Goal: Transaction & Acquisition: Purchase product/service

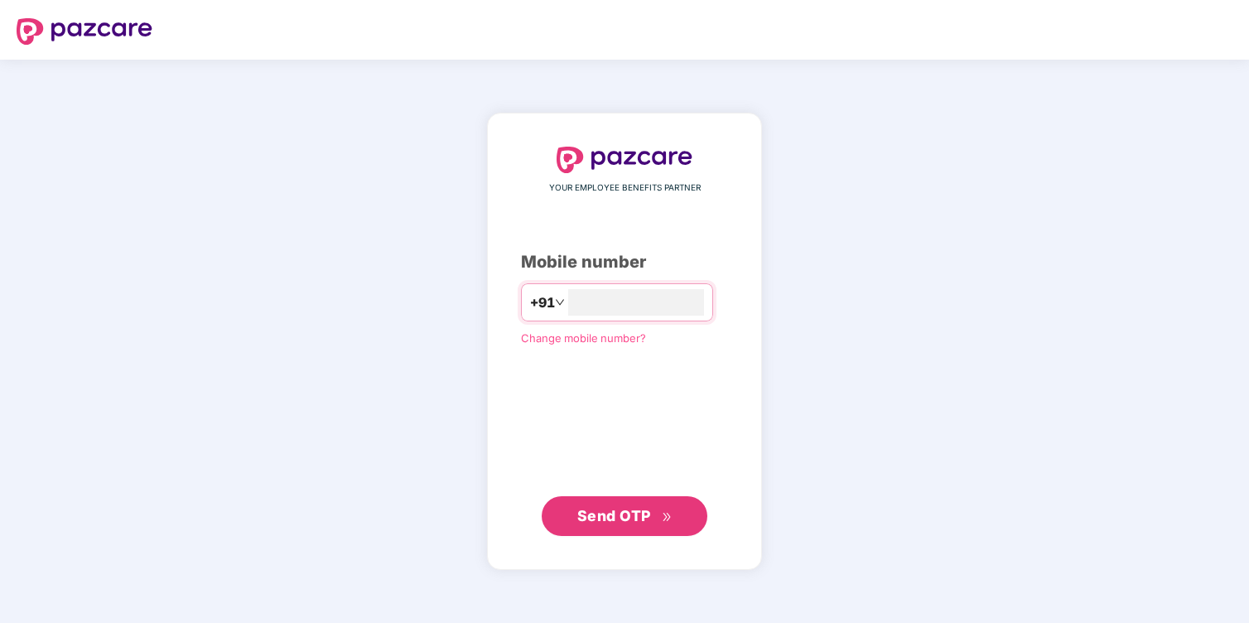
type input "**********"
click at [658, 516] on span "Send OTP" at bounding box center [624, 515] width 95 height 23
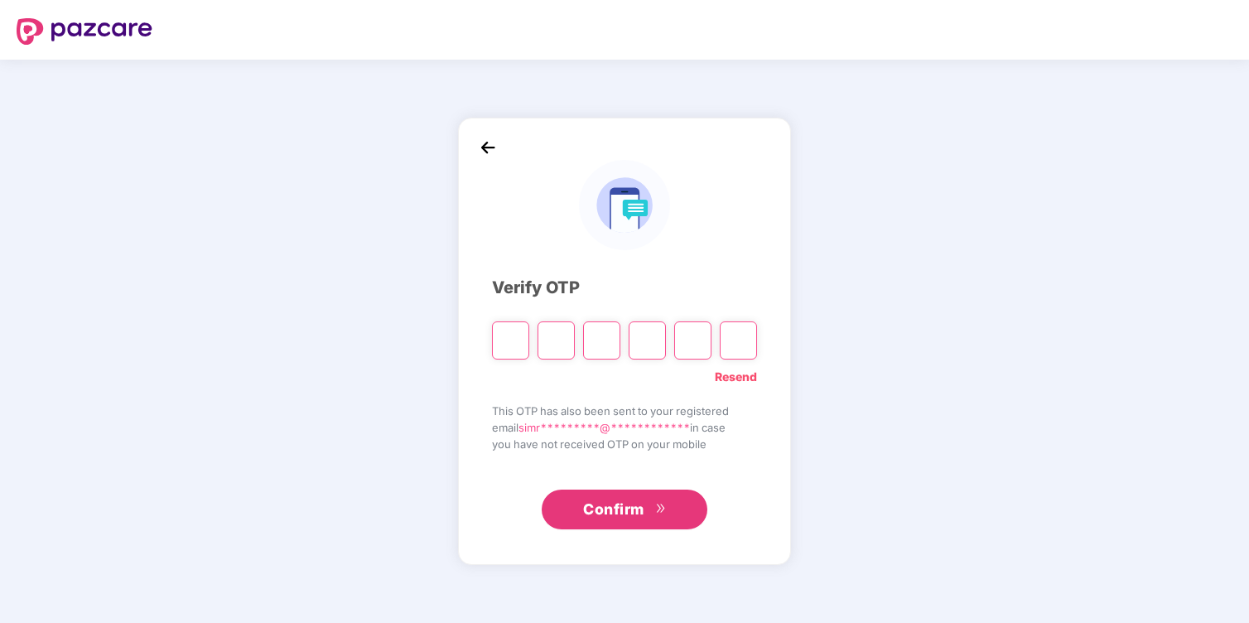
type input "*"
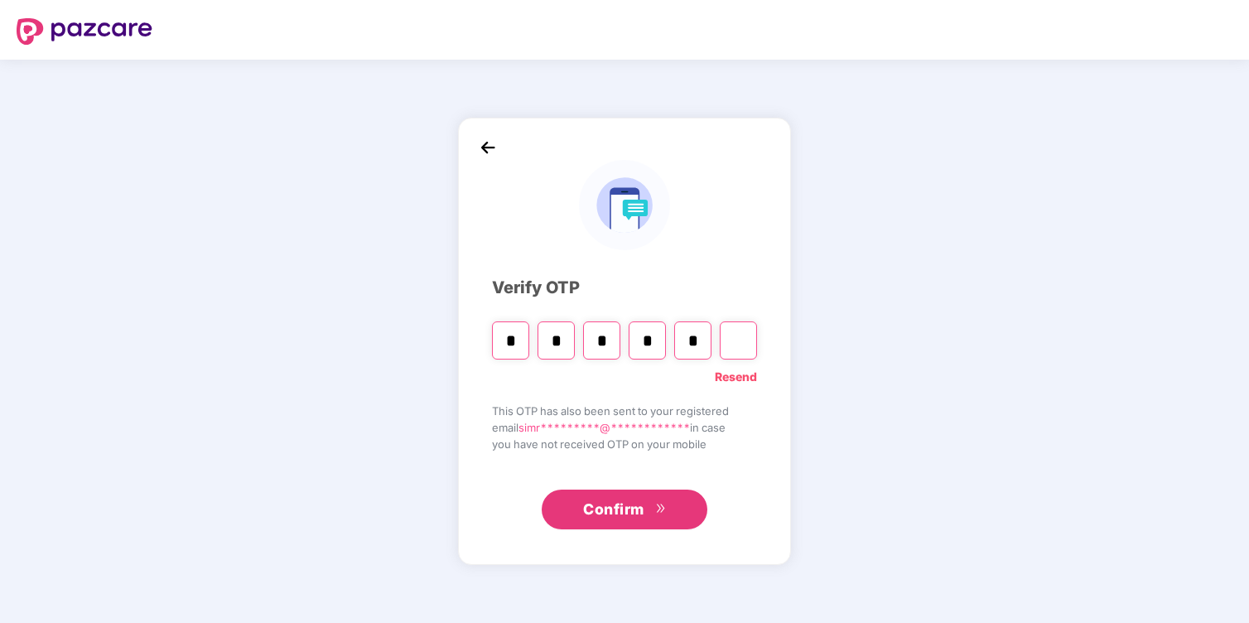
type input "*"
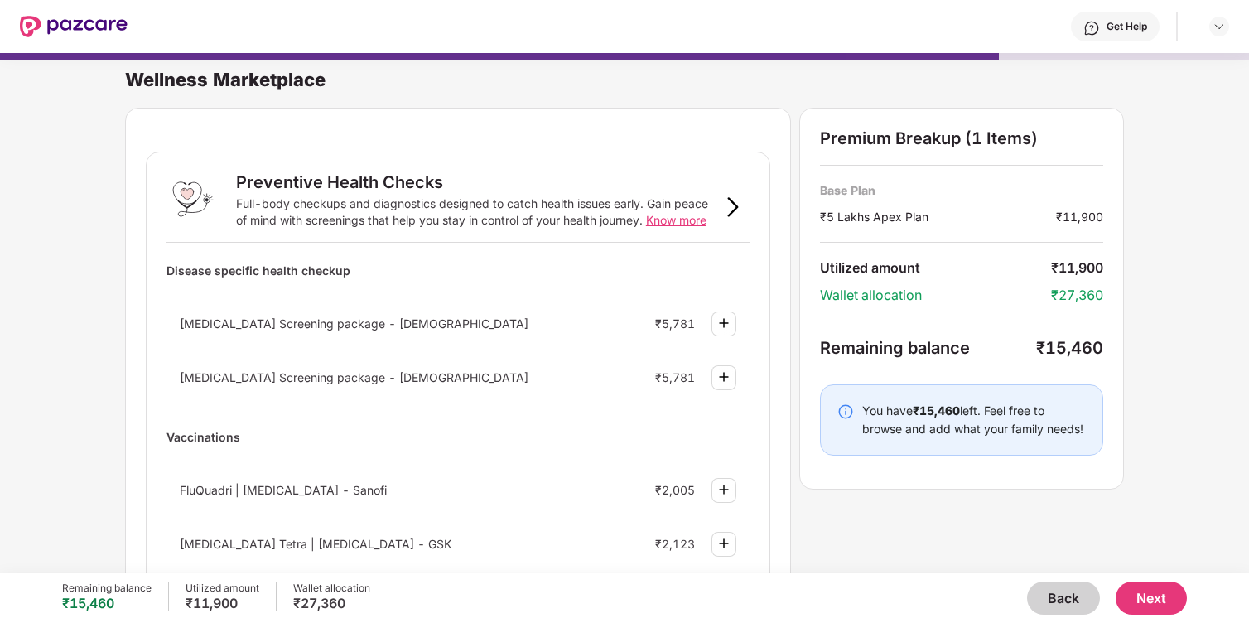
click at [1056, 596] on button "Back" at bounding box center [1063, 598] width 73 height 33
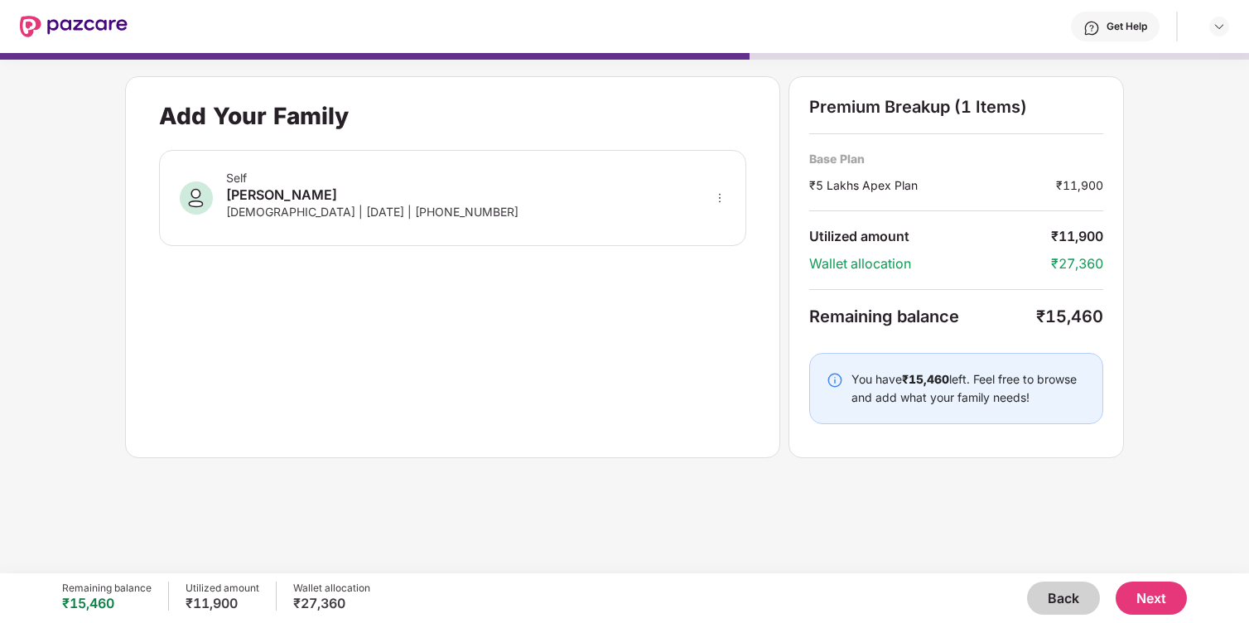
click at [1056, 596] on button "Back" at bounding box center [1063, 598] width 73 height 33
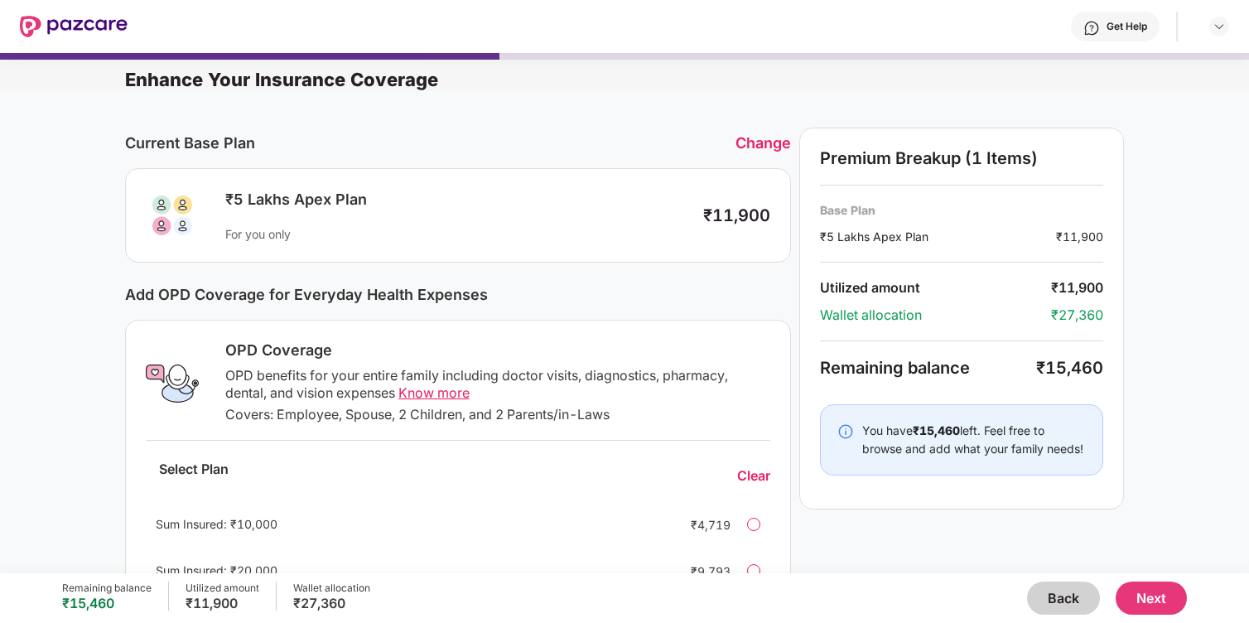
click at [1056, 597] on button "Back" at bounding box center [1063, 598] width 73 height 33
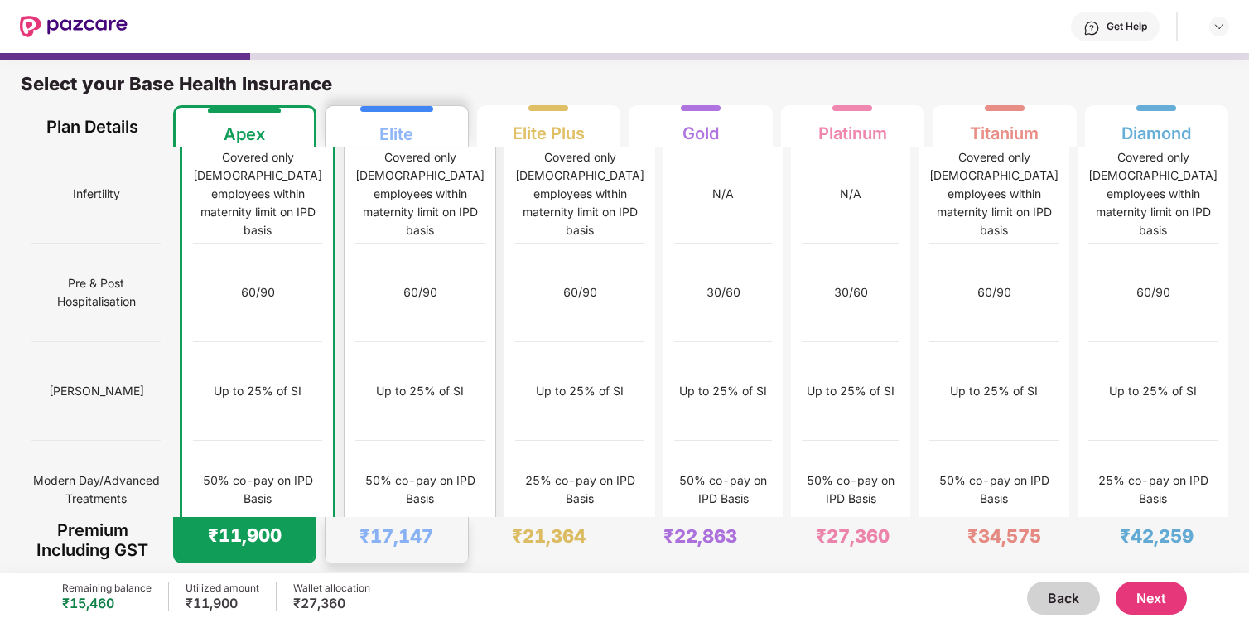
scroll to position [1485, 0]
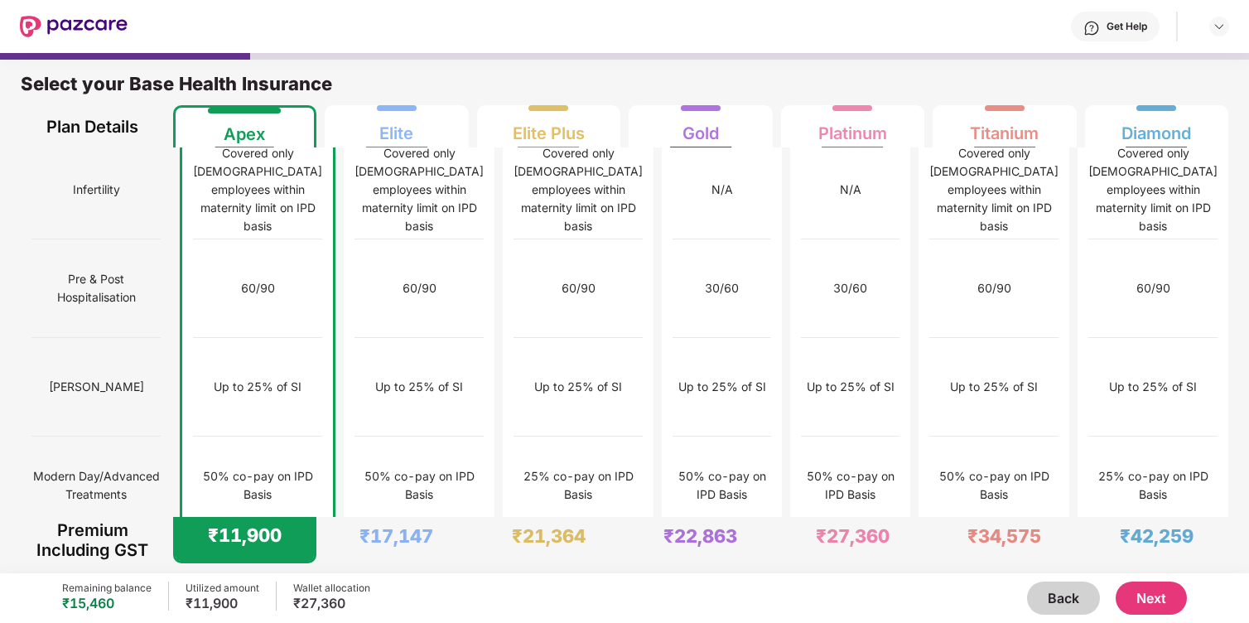
click at [309, 577] on img at bounding box center [315, 583] width 13 height 13
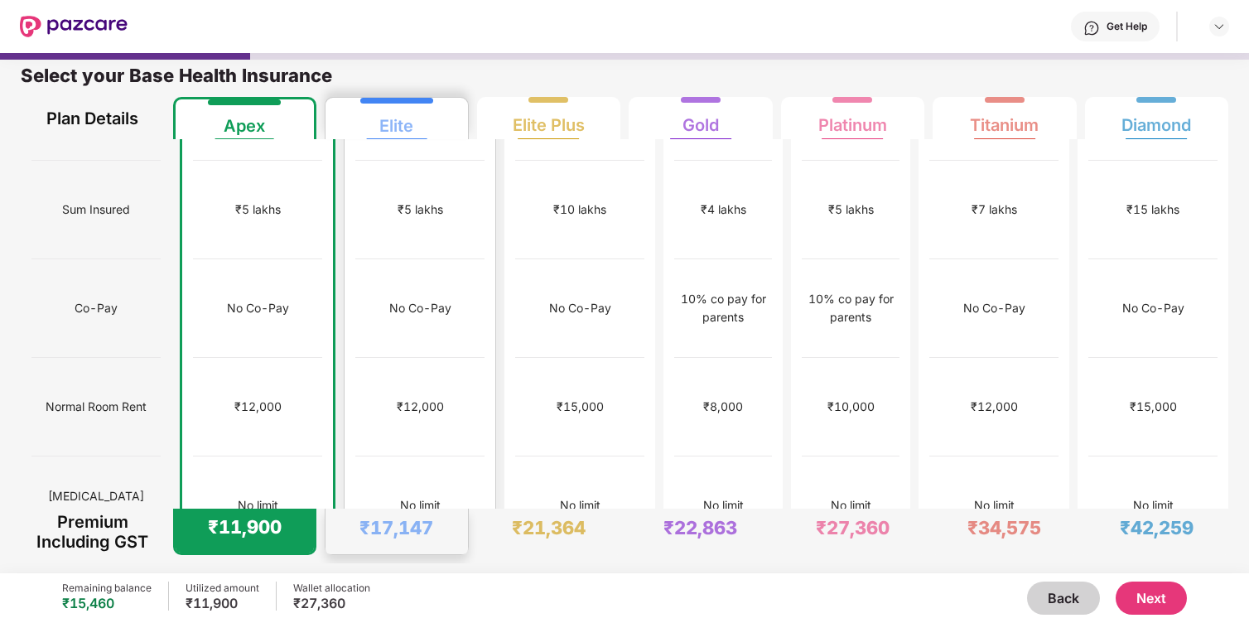
scroll to position [0, 0]
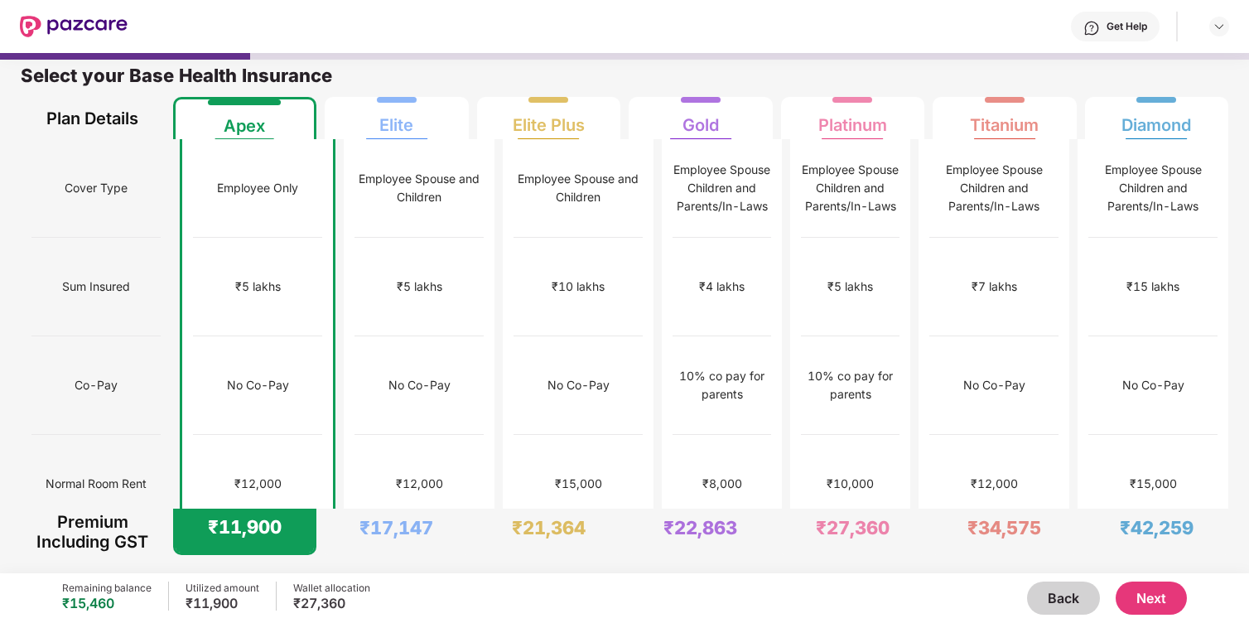
click at [1151, 604] on button "Next" at bounding box center [1151, 598] width 71 height 33
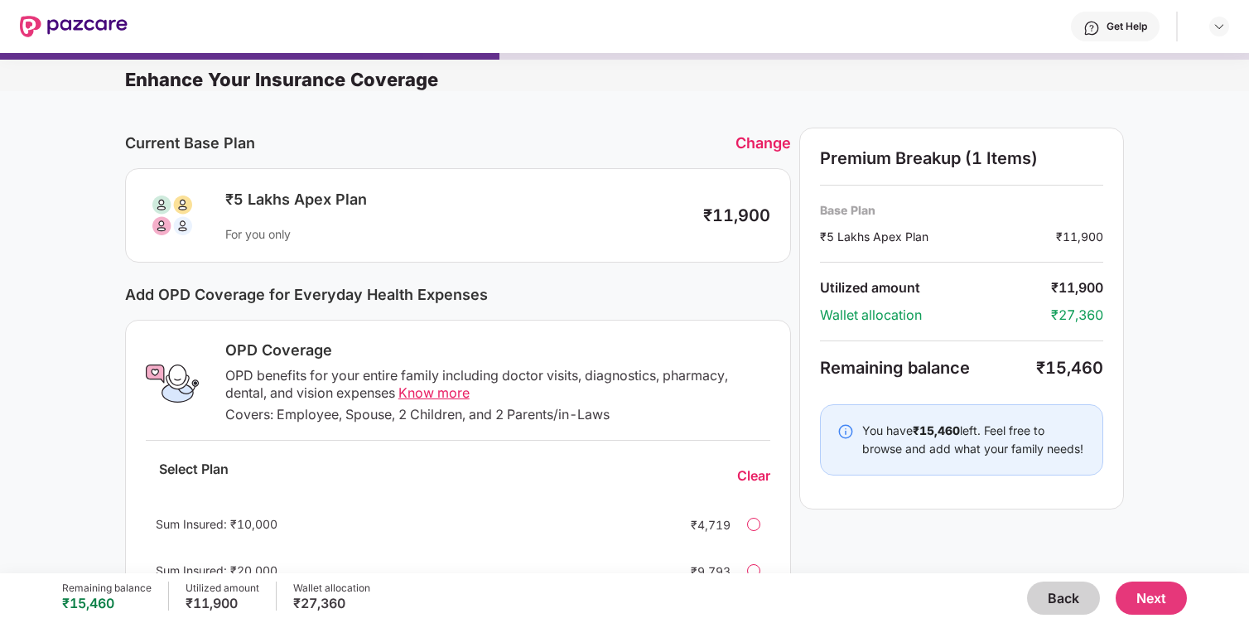
click at [432, 388] on span "Know more" at bounding box center [433, 392] width 71 height 17
drag, startPoint x: 820, startPoint y: 317, endPoint x: 1077, endPoint y: 325, distance: 256.9
click at [1080, 327] on div "Premium Breakup (1 Items) Base Plan ₹5 Lakhs Apex Plan ₹11,900 Utilized amount …" at bounding box center [961, 319] width 325 height 382
drag, startPoint x: 1042, startPoint y: 374, endPoint x: 1175, endPoint y: 362, distance: 133.0
click at [1176, 365] on div "Current Base Plan Change ₹5 Lakhs Apex Plan For you only ₹11,900 Add OPD Covera…" at bounding box center [624, 529] width 1249 height 876
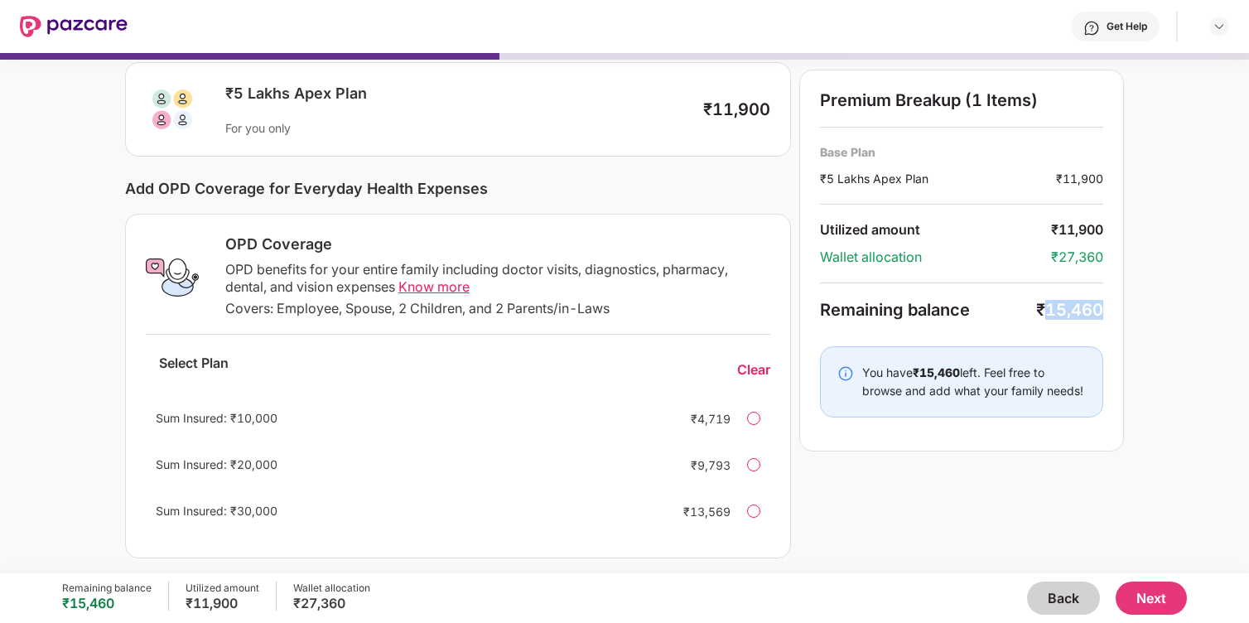
scroll to position [393, 0]
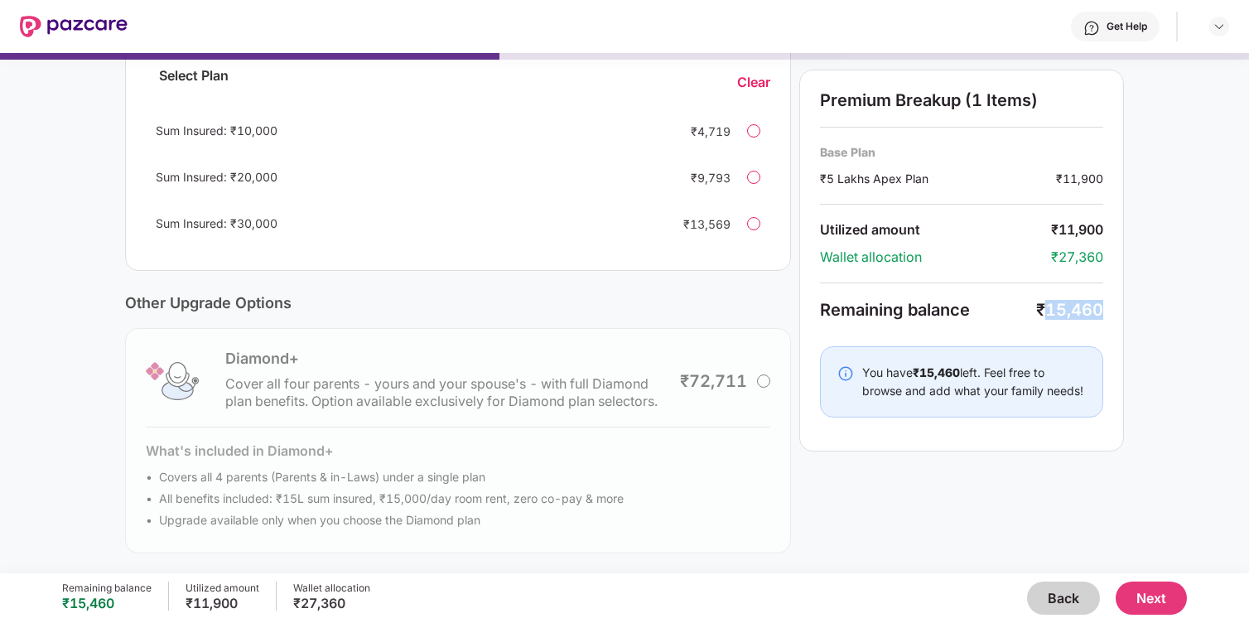
click at [1127, 591] on button "Next" at bounding box center [1151, 598] width 71 height 33
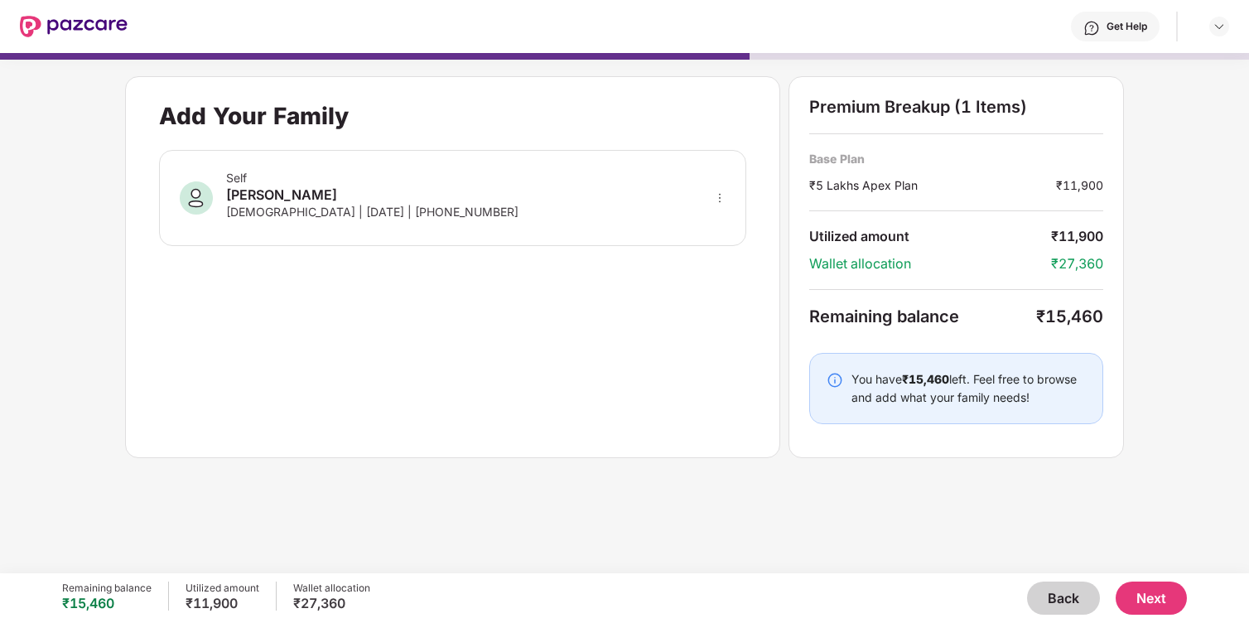
click at [728, 196] on div "Self Simran Semwal Female | 20 Oct 2000 | +917895905416" at bounding box center [453, 198] width 588 height 96
click at [719, 199] on icon "more" at bounding box center [720, 198] width 12 height 12
click at [745, 434] on div "Add Your Family Self Simran Semwal Female | 20 Oct 2000 | +917895905416" at bounding box center [453, 267] width 656 height 382
click at [1142, 591] on button "Next" at bounding box center [1151, 598] width 71 height 33
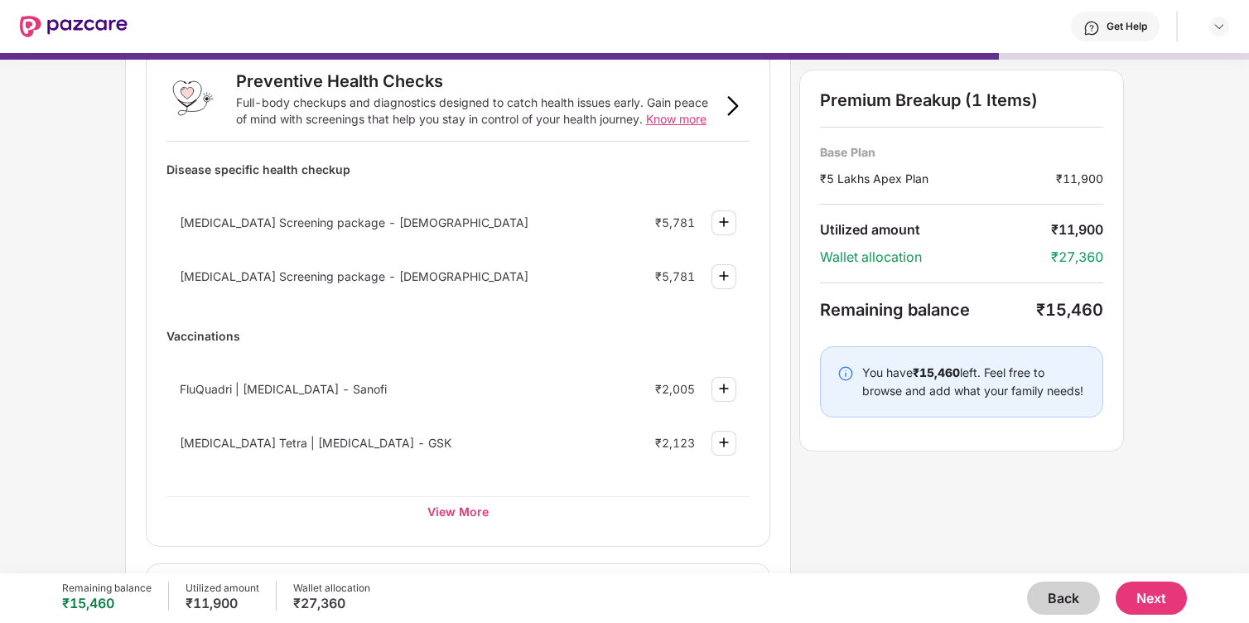
scroll to position [0, 0]
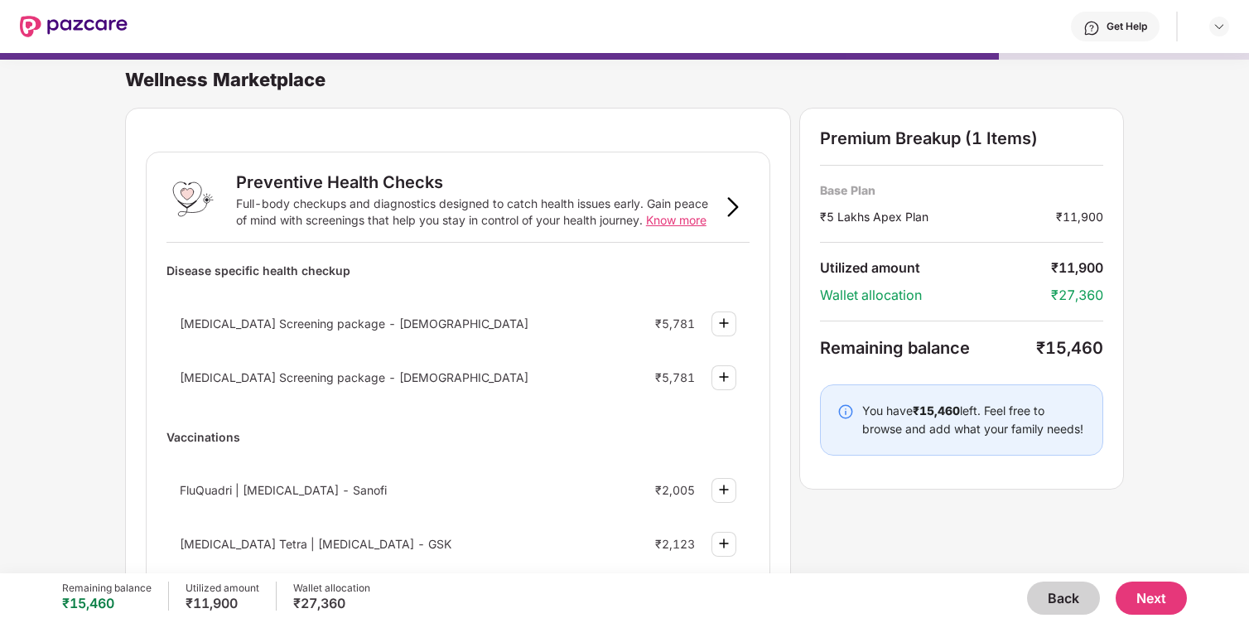
click at [673, 223] on span "Know more" at bounding box center [676, 220] width 60 height 14
click at [731, 205] on img at bounding box center [733, 207] width 20 height 20
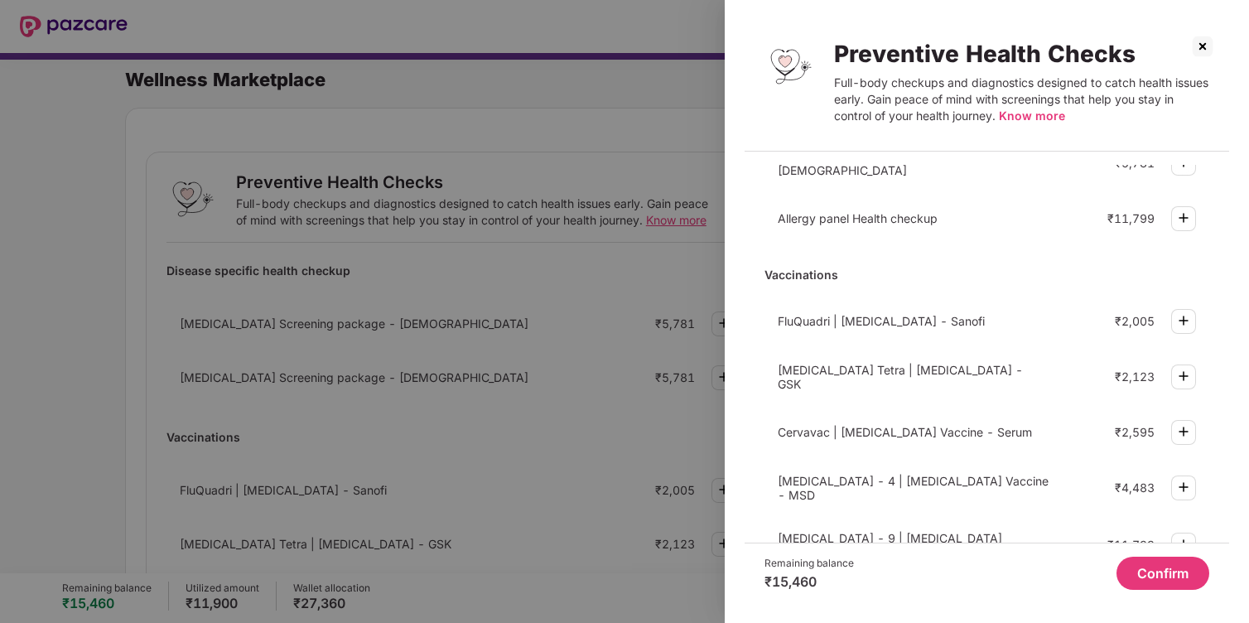
scroll to position [488, 0]
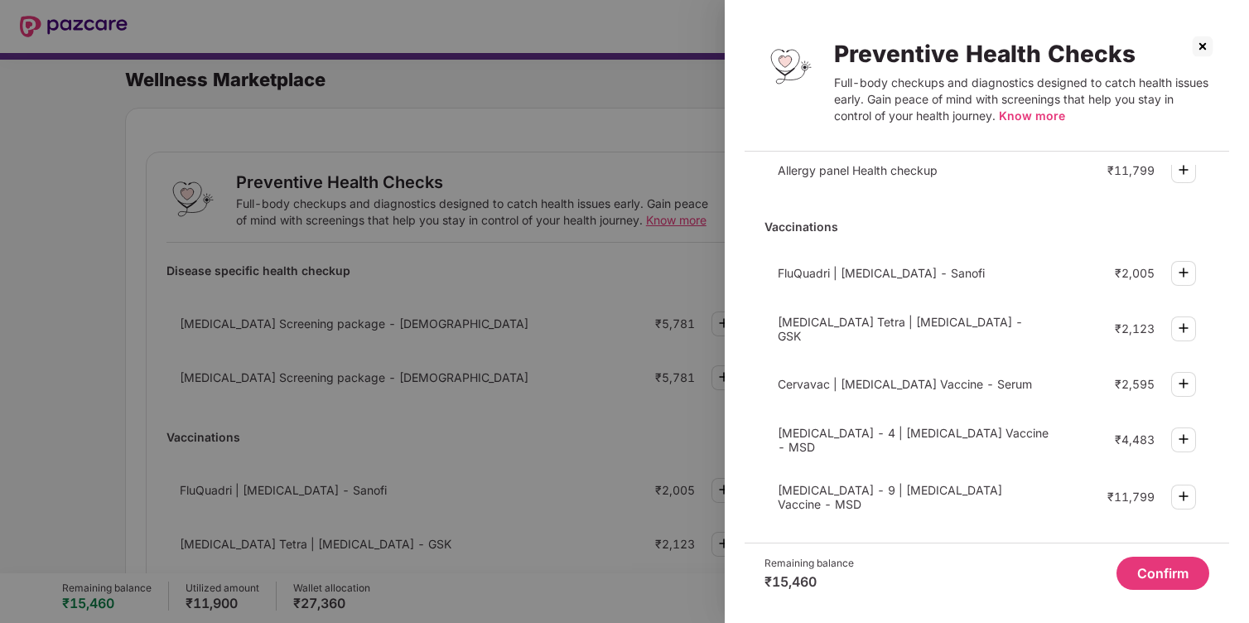
click at [1207, 49] on img at bounding box center [1203, 46] width 27 height 27
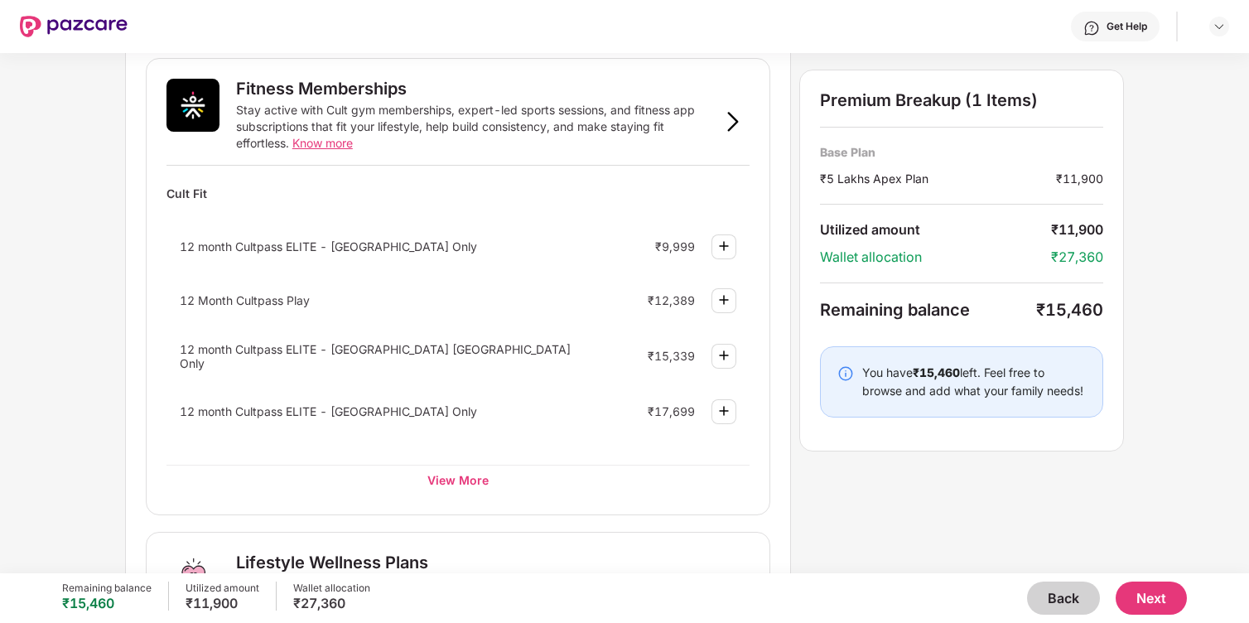
scroll to position [577, 0]
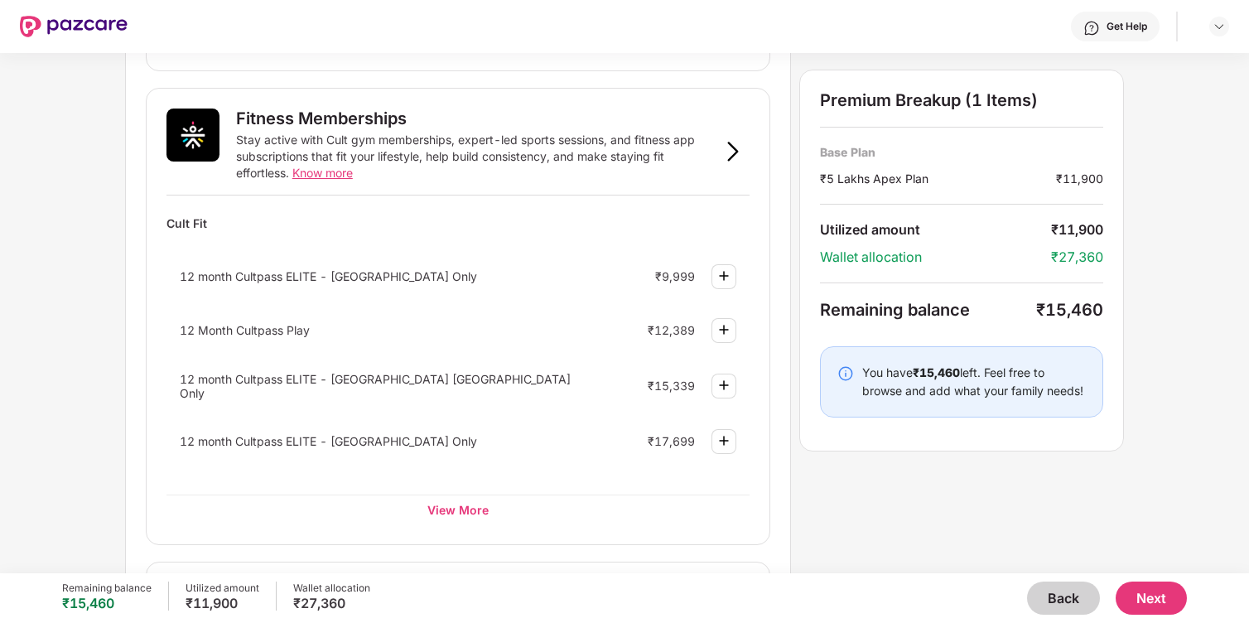
click at [724, 271] on img at bounding box center [724, 276] width 20 height 20
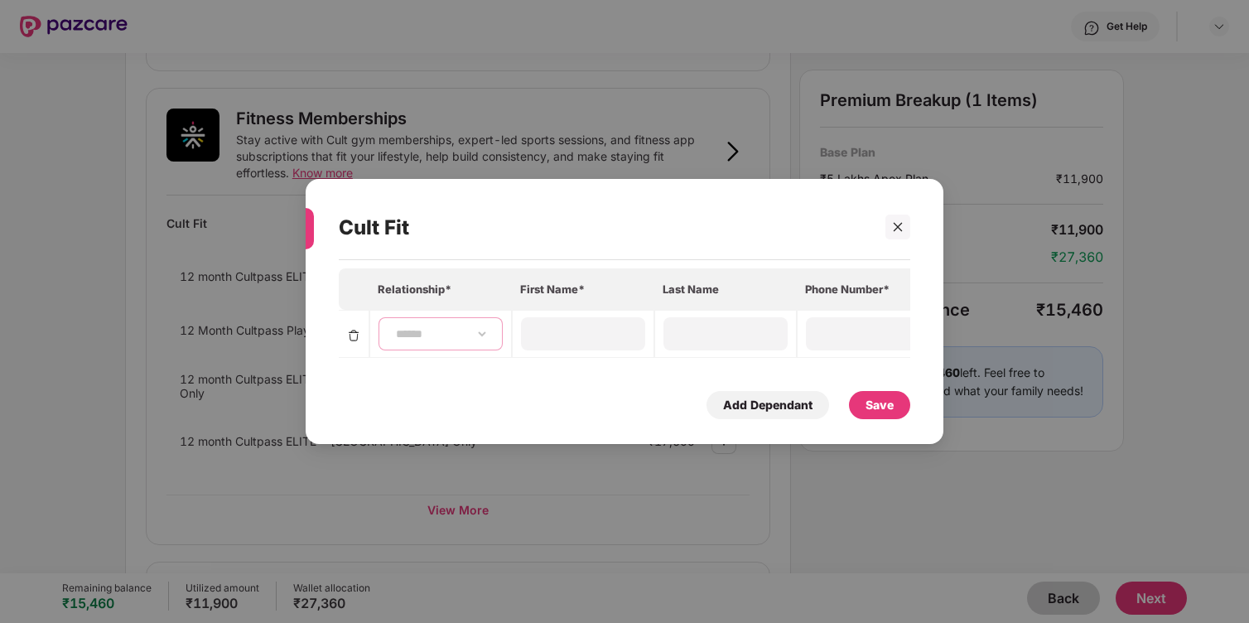
click at [435, 330] on select "**********" at bounding box center [441, 333] width 96 height 13
click at [900, 231] on icon "close" at bounding box center [898, 227] width 12 height 12
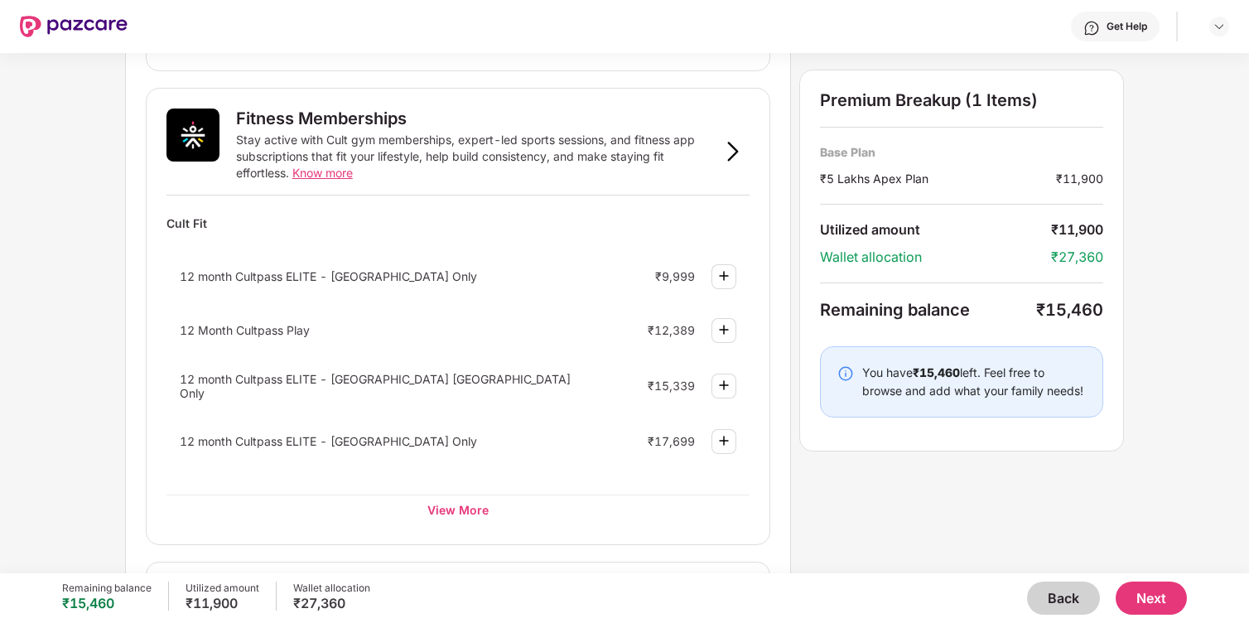
click at [665, 277] on div "₹9,999" at bounding box center [675, 276] width 40 height 14
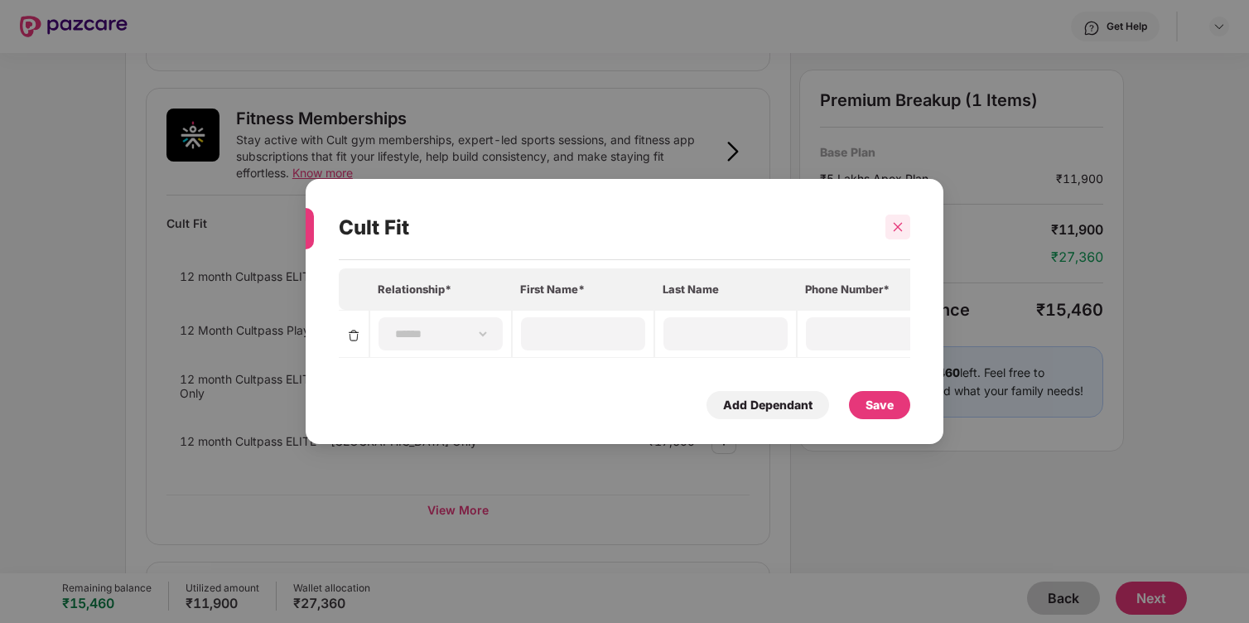
click at [891, 231] on div at bounding box center [898, 227] width 25 height 25
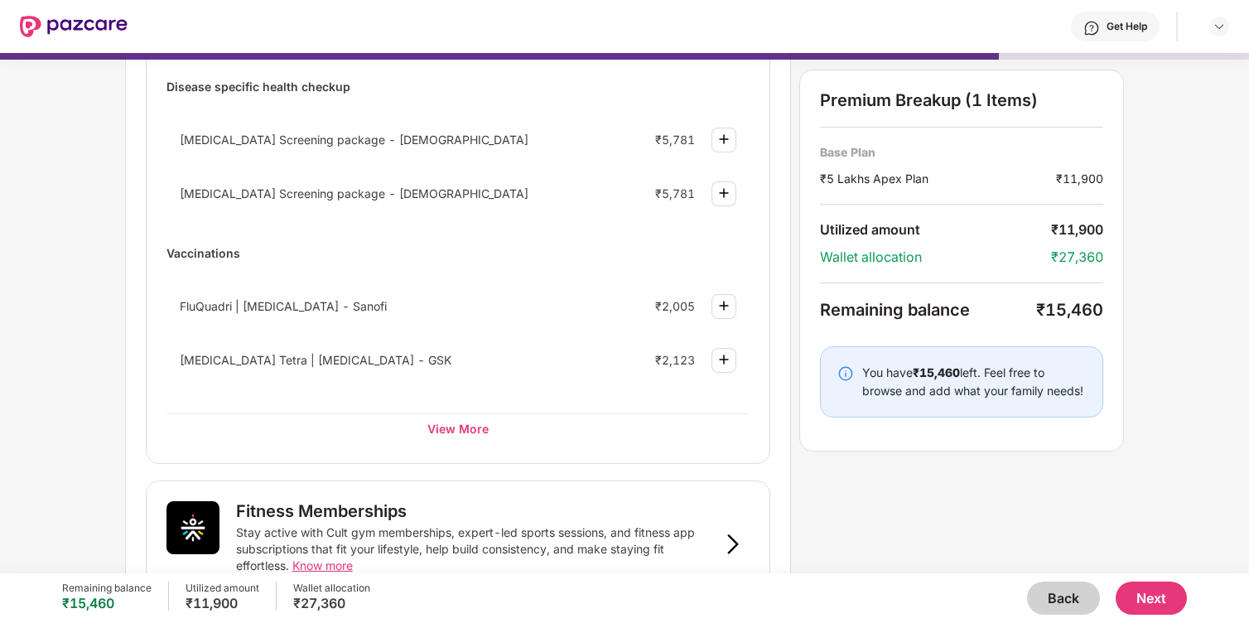
scroll to position [185, 0]
click at [459, 427] on div "View More" at bounding box center [458, 428] width 583 height 30
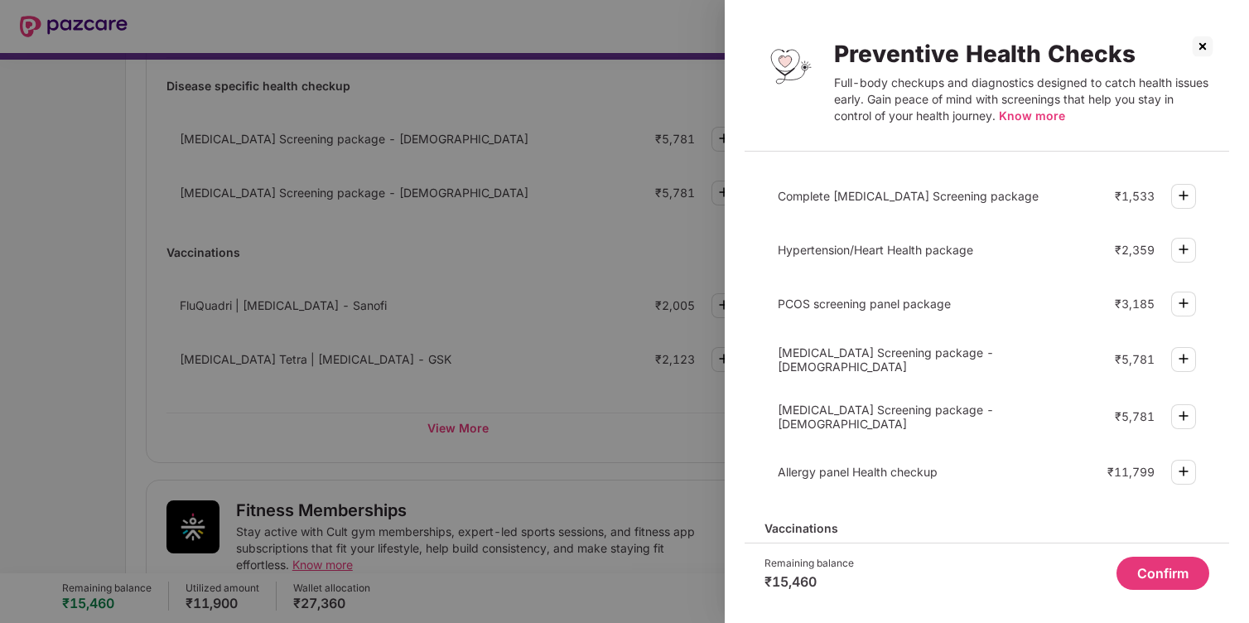
scroll to position [0, 0]
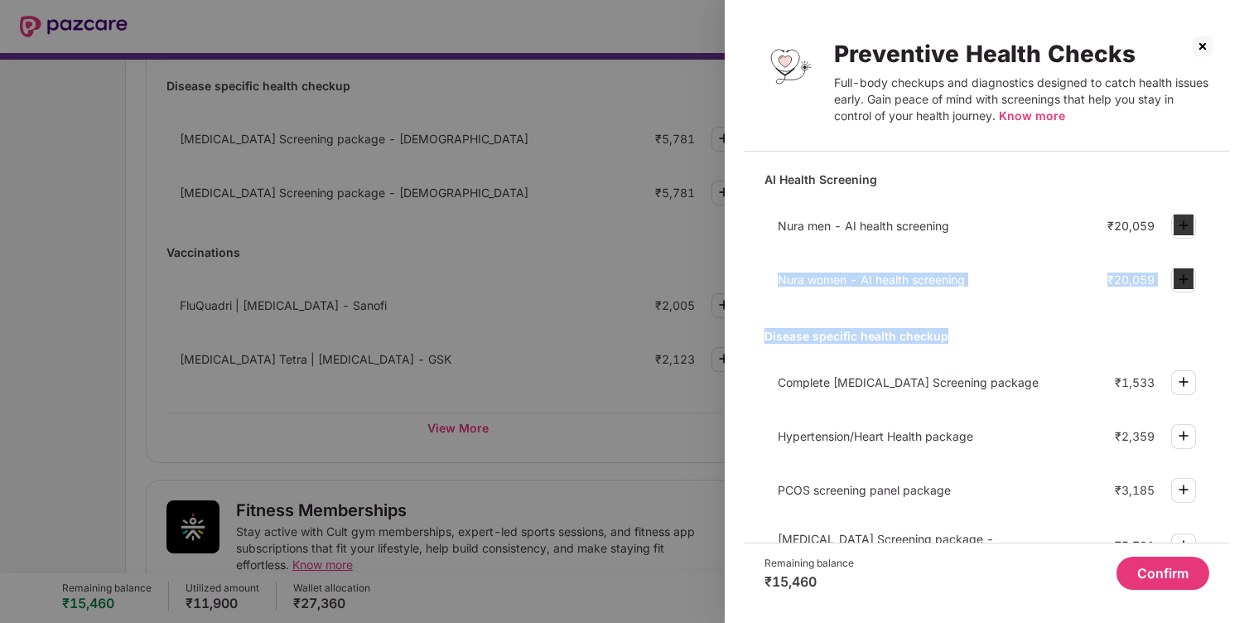
drag, startPoint x: 1229, startPoint y: 237, endPoint x: 1230, endPoint y: 337, distance: 100.2
click at [1233, 340] on div "Preventive Health Checks Full-body checkups and diagnostics designed to catch h…" at bounding box center [987, 311] width 524 height 623
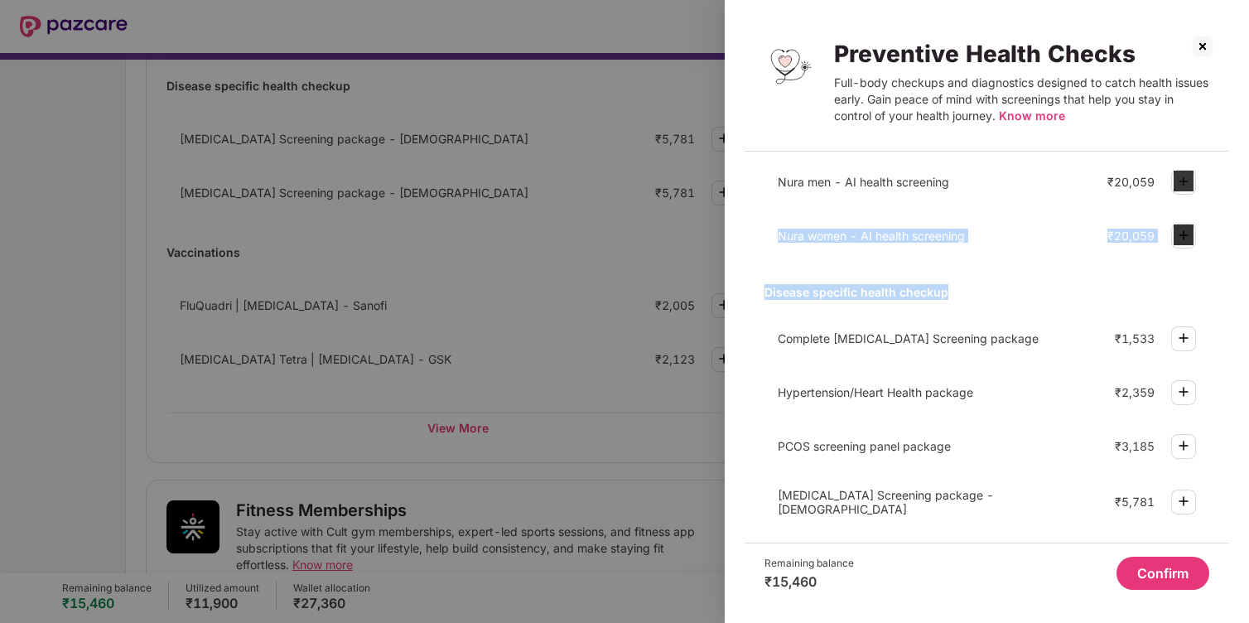
scroll to position [49, 0]
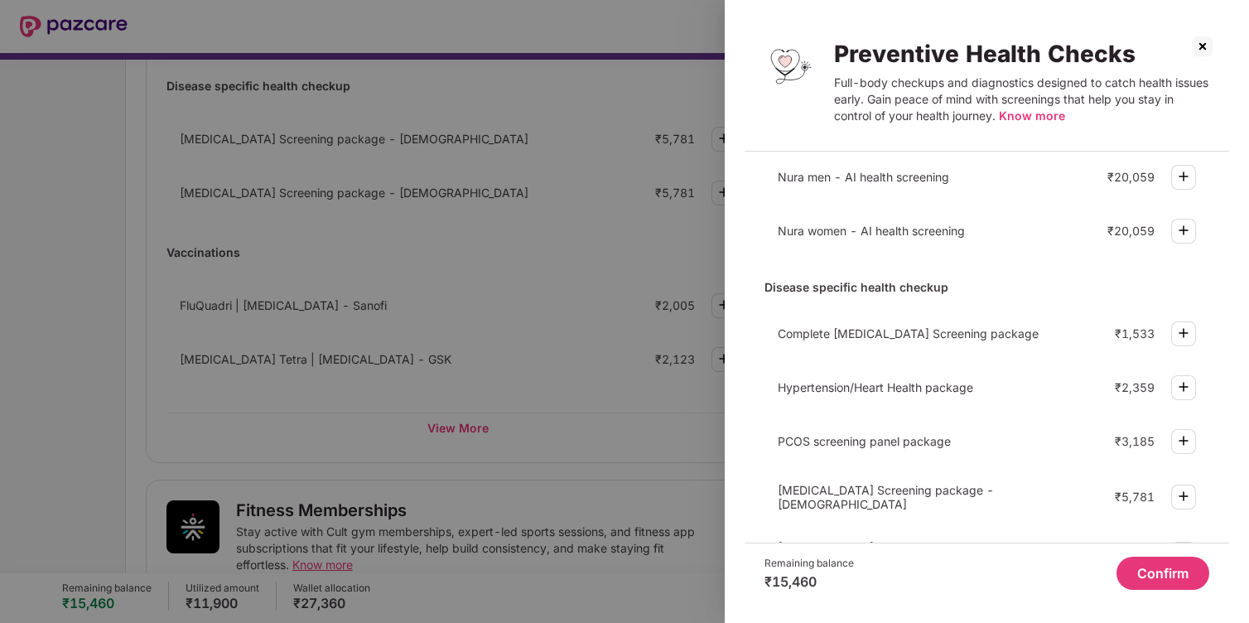
click at [1234, 324] on div "Preventive Health Checks Full-body checkups and diagnostics designed to catch h…" at bounding box center [987, 311] width 524 height 623
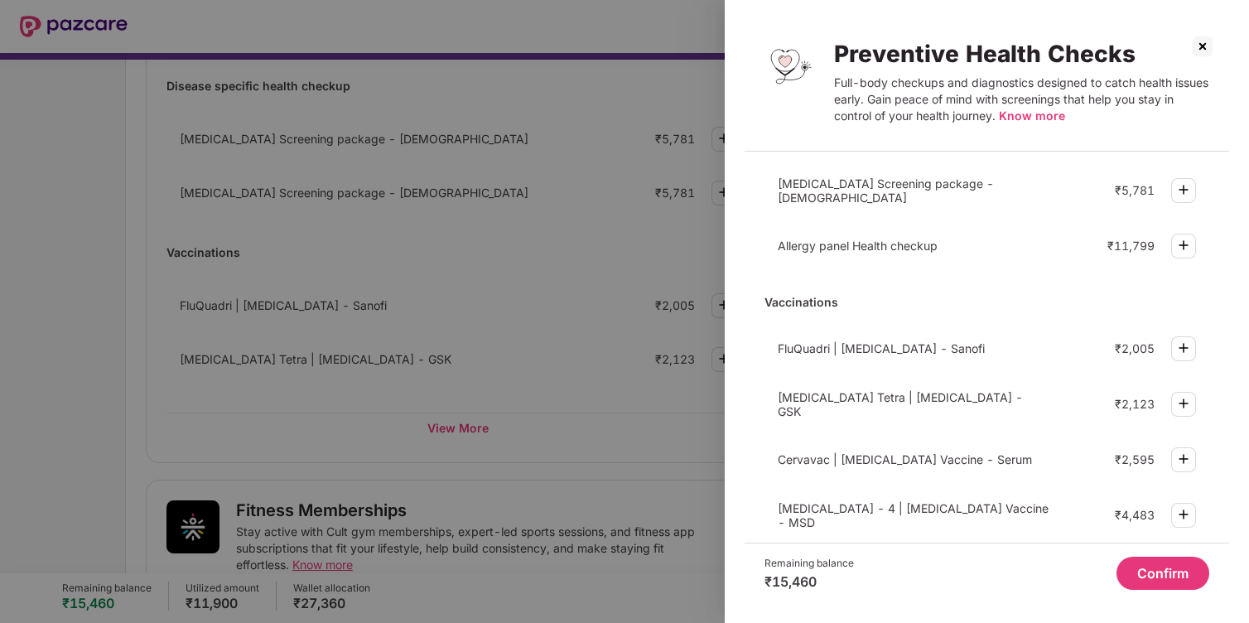
scroll to position [488, 0]
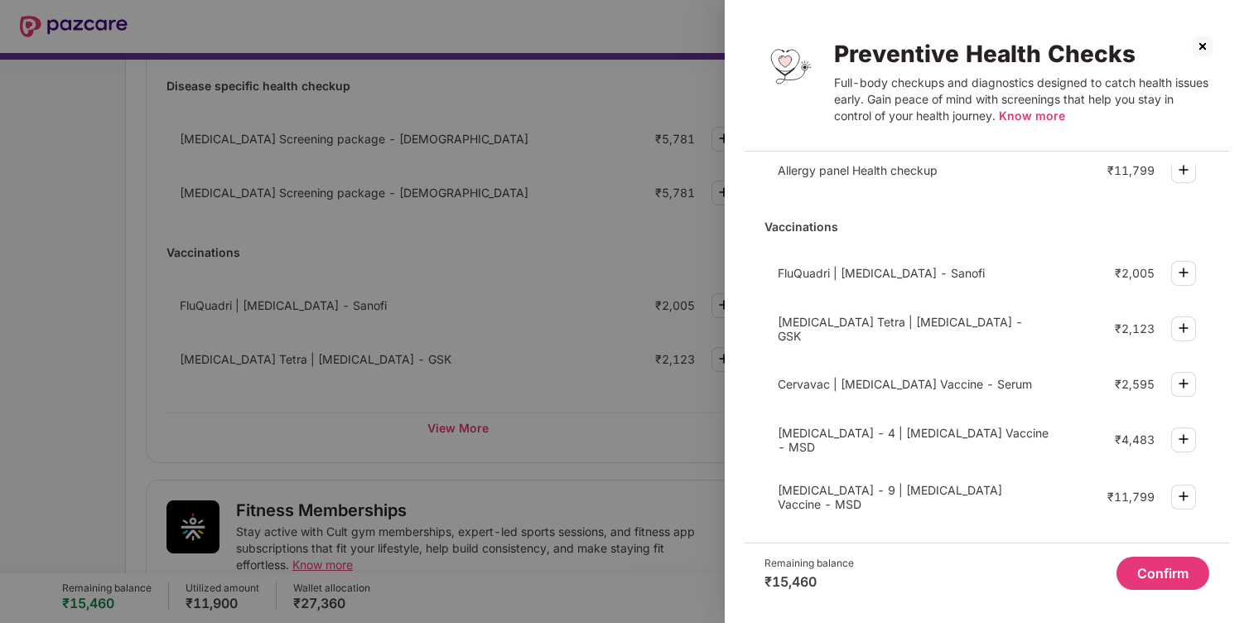
click at [1205, 49] on img at bounding box center [1203, 46] width 27 height 27
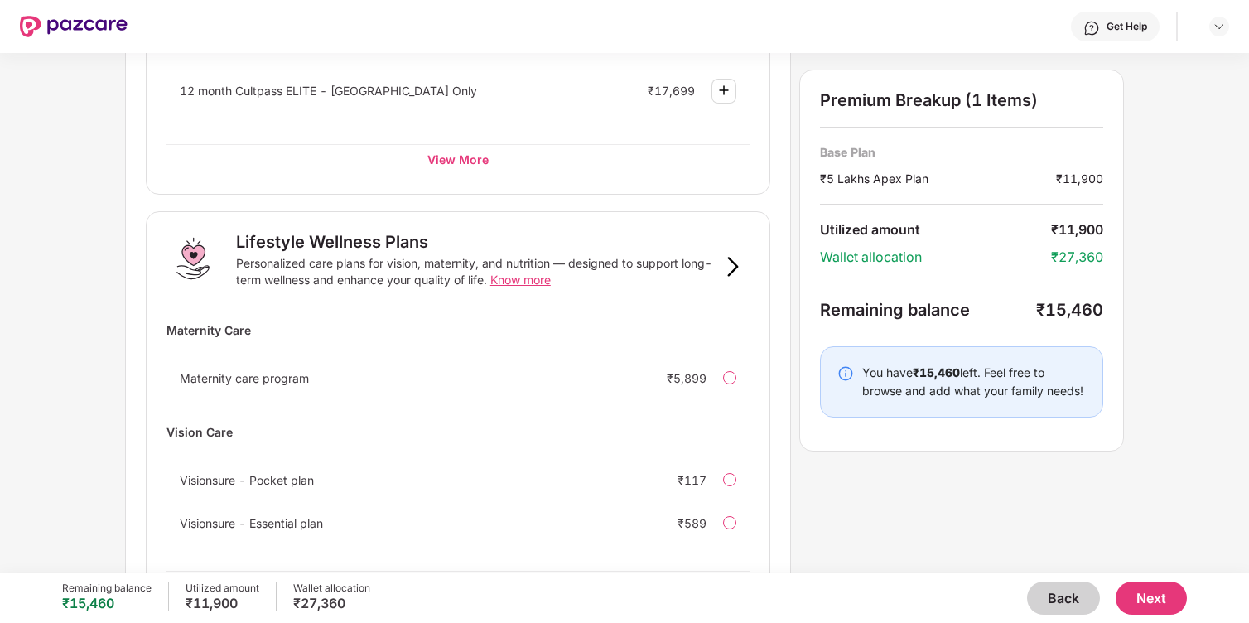
scroll to position [992, 0]
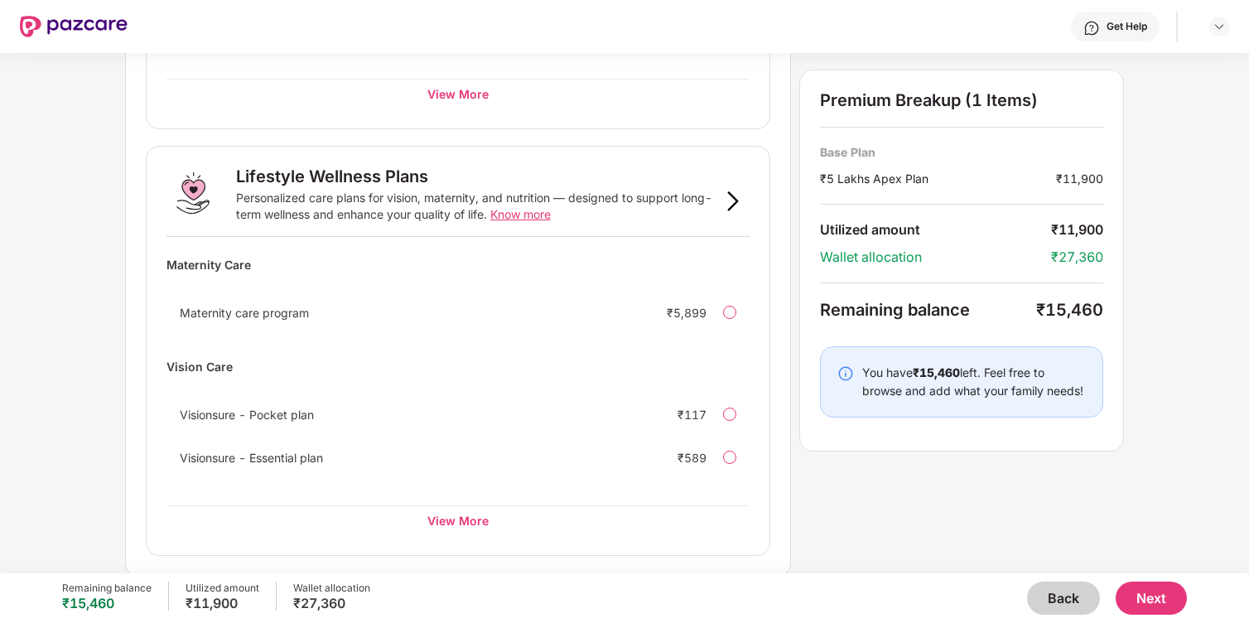
click at [514, 215] on span "Know more" at bounding box center [520, 214] width 60 height 14
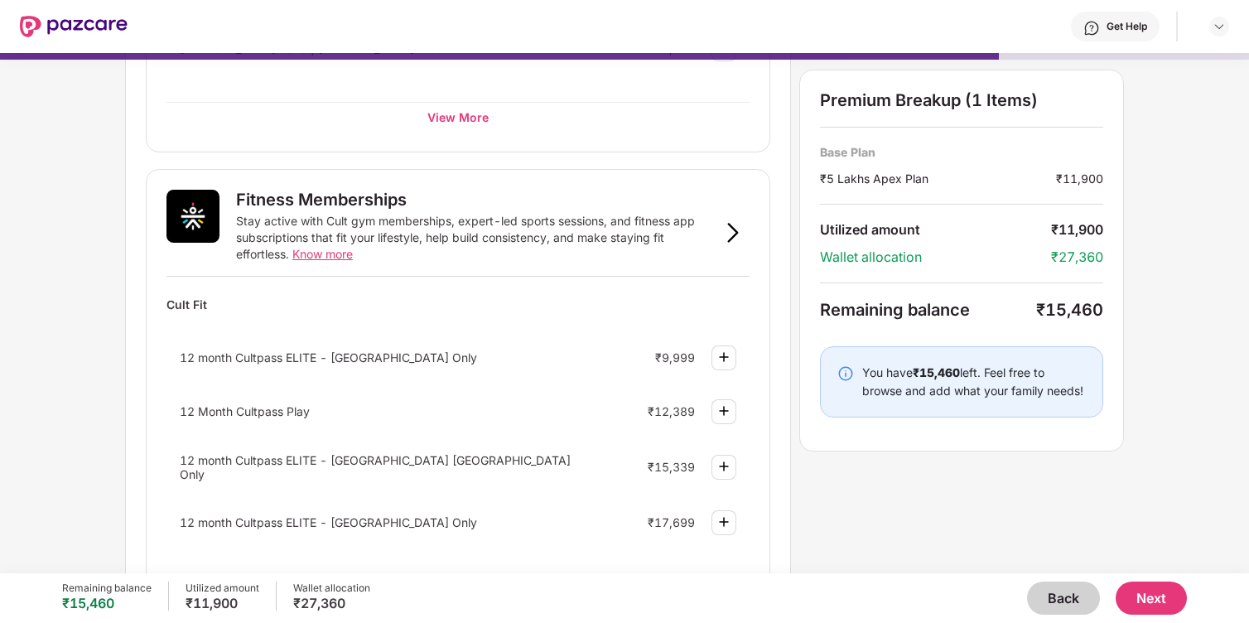
scroll to position [485, 0]
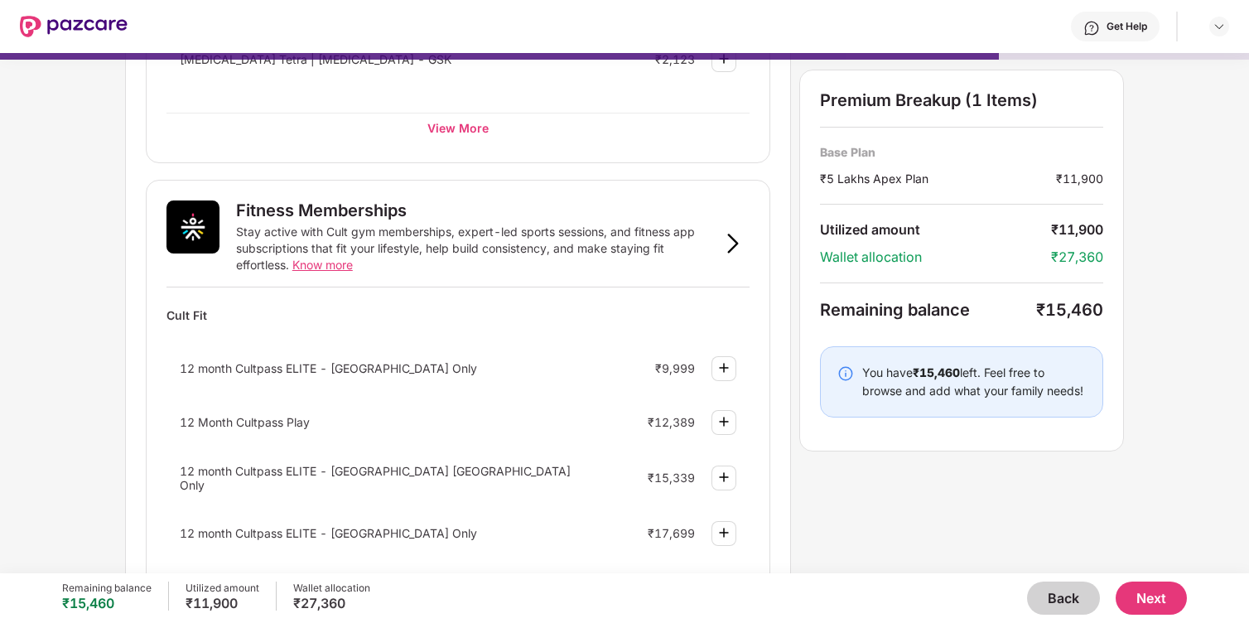
click at [338, 261] on span "Know more" at bounding box center [322, 265] width 60 height 14
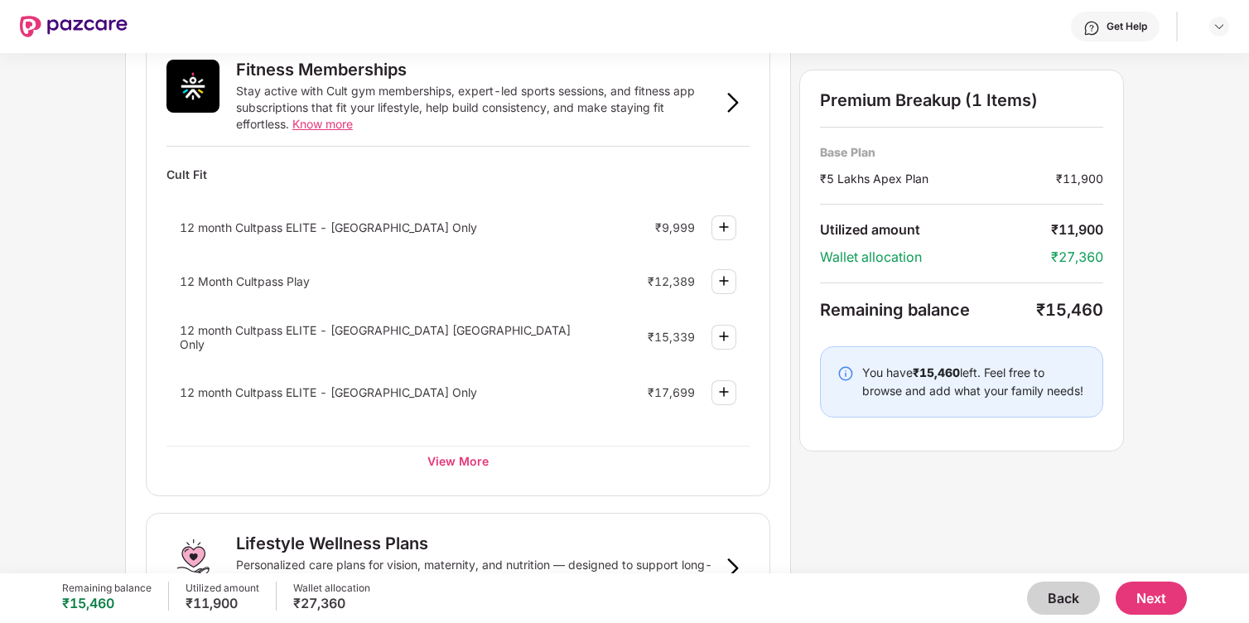
scroll to position [659, 0]
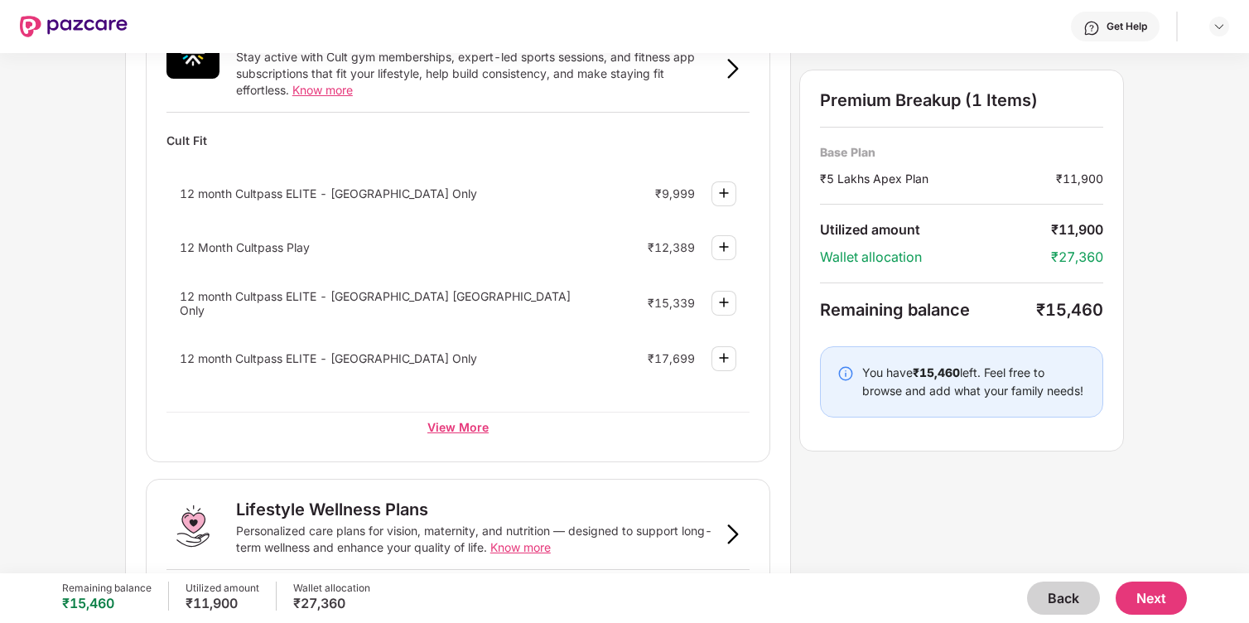
click at [456, 423] on div "View More" at bounding box center [458, 427] width 583 height 30
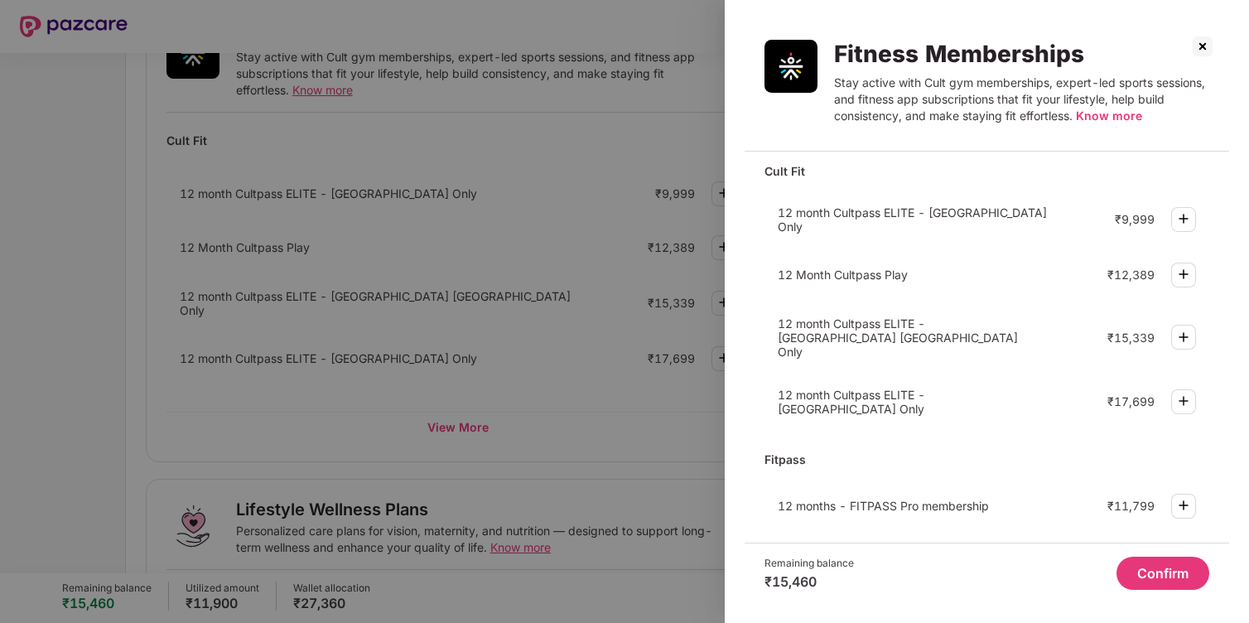
scroll to position [0, 0]
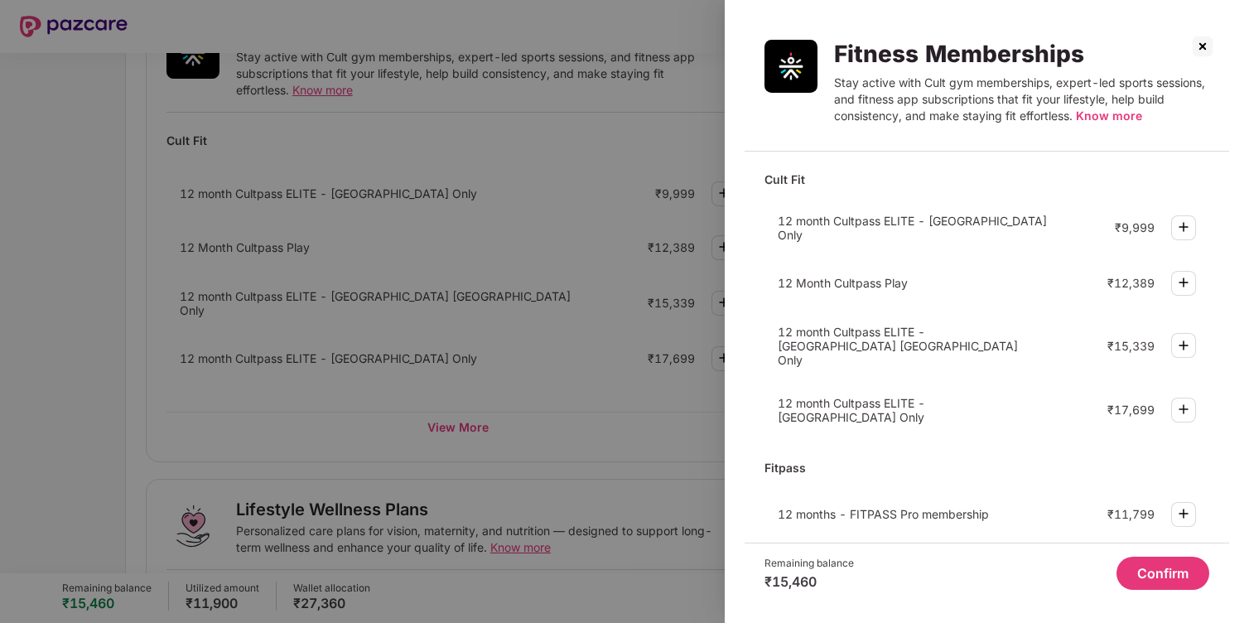
click at [1174, 219] on img at bounding box center [1184, 227] width 20 height 20
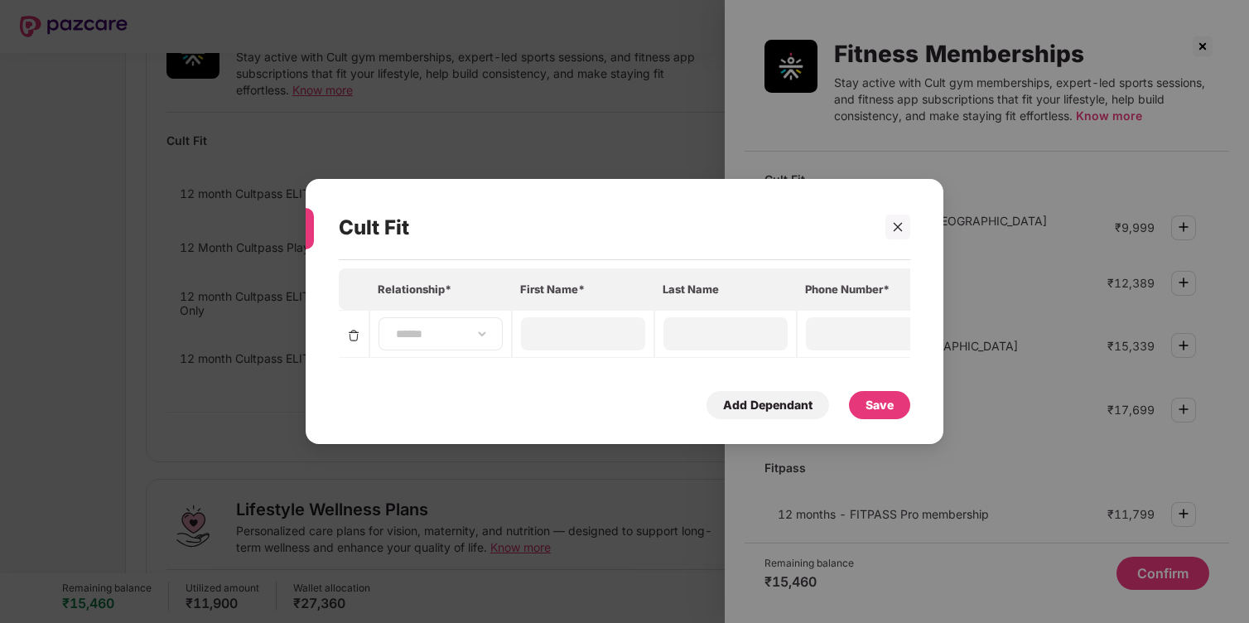
click at [407, 325] on div "**********" at bounding box center [441, 333] width 124 height 33
click at [432, 340] on select "**********" at bounding box center [441, 333] width 96 height 13
click at [892, 229] on icon "close" at bounding box center [898, 227] width 12 height 12
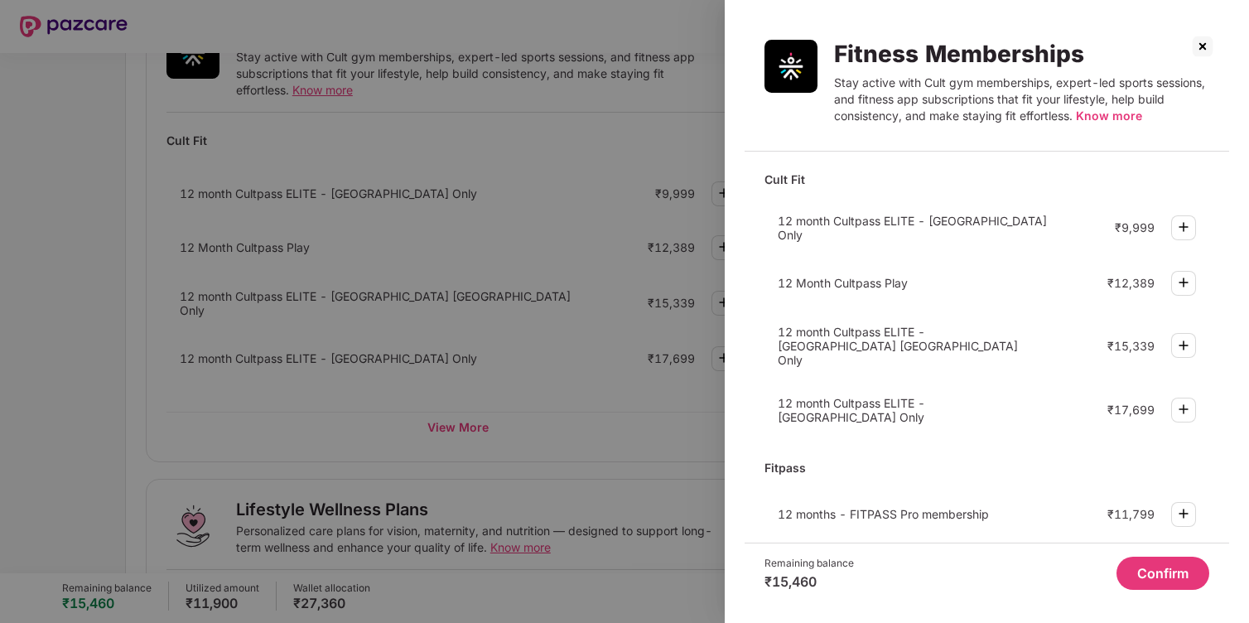
click at [1211, 47] on img at bounding box center [1203, 46] width 27 height 27
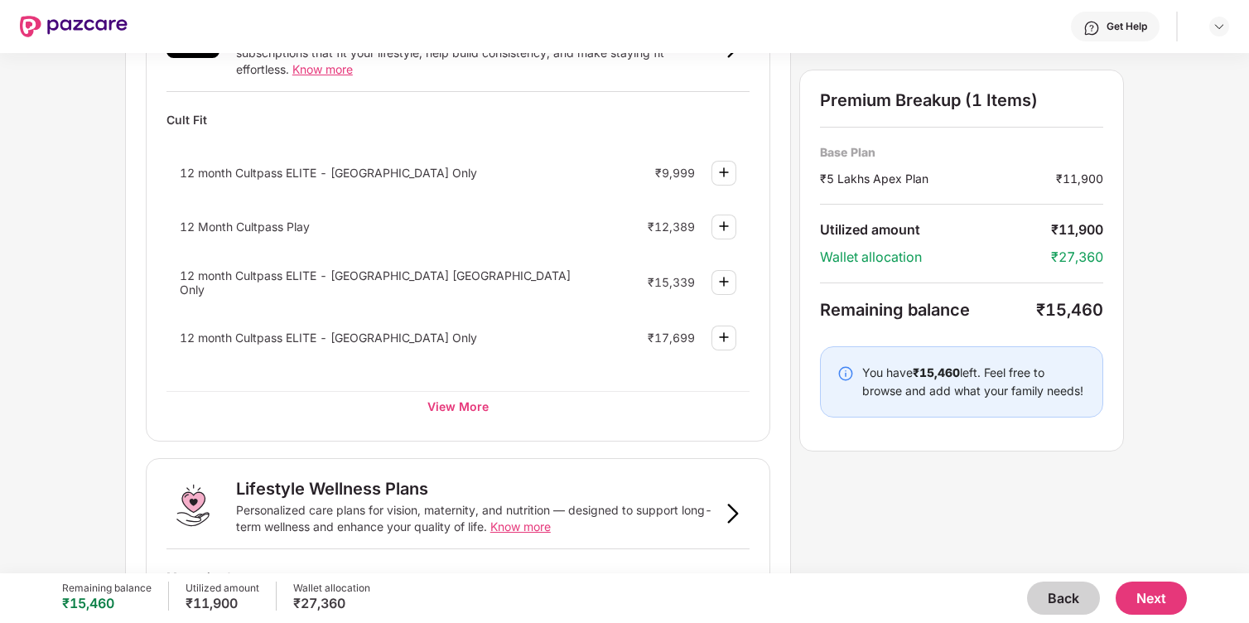
scroll to position [684, 0]
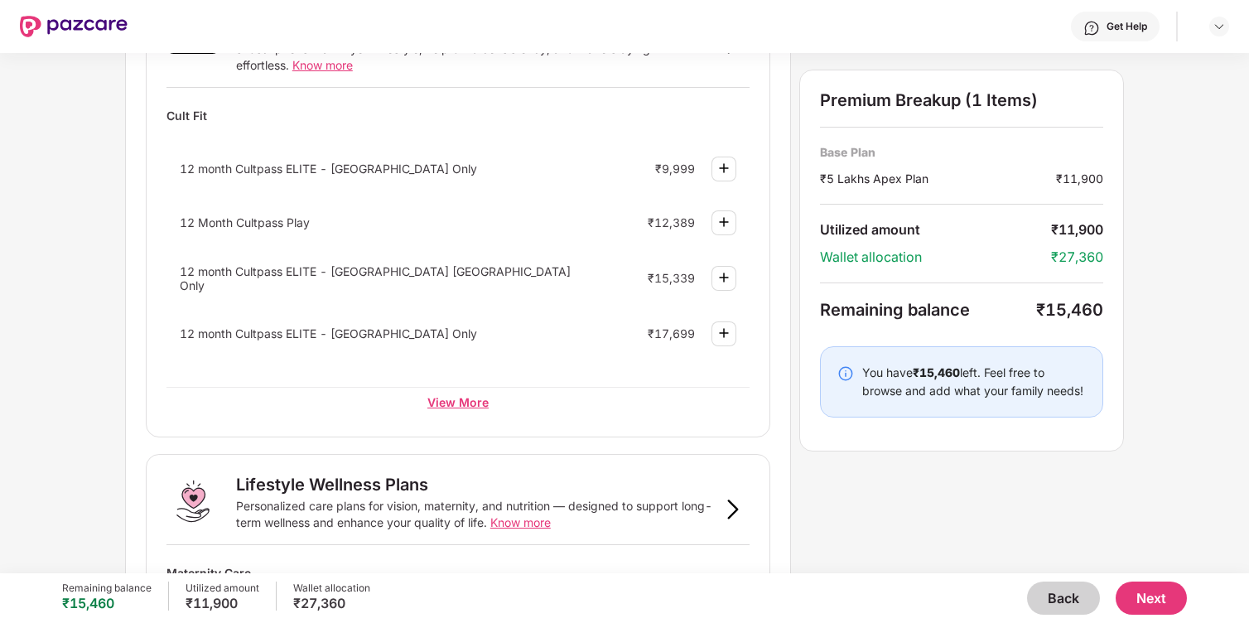
click at [475, 398] on div "View More" at bounding box center [458, 402] width 583 height 30
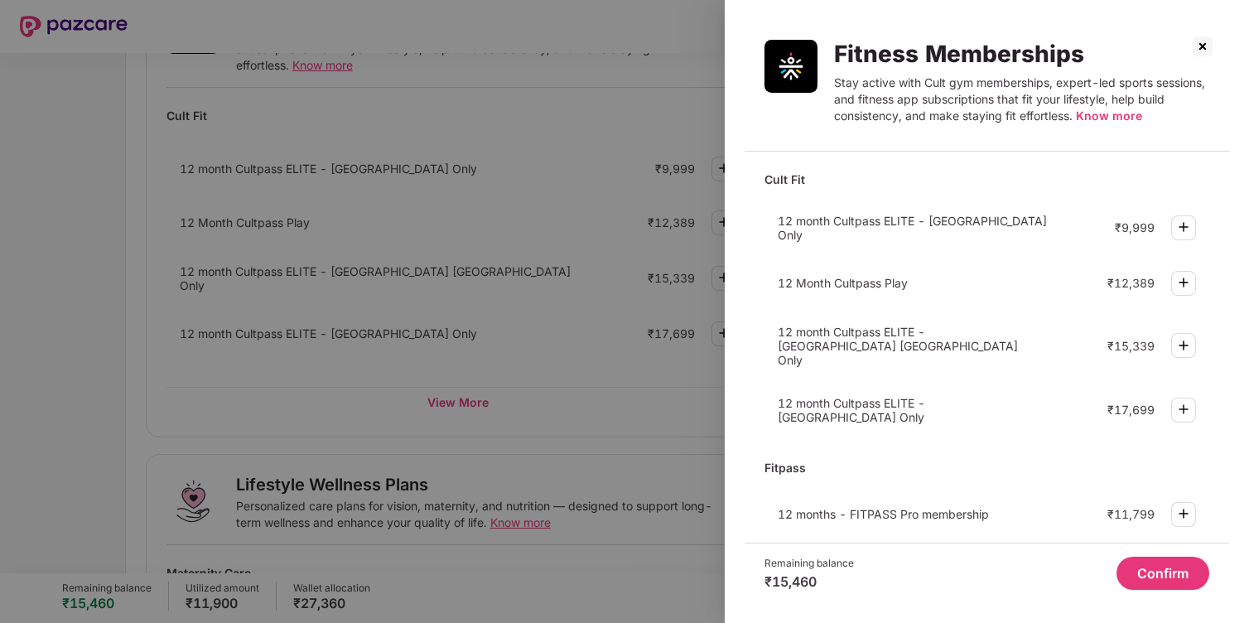
scroll to position [8, 0]
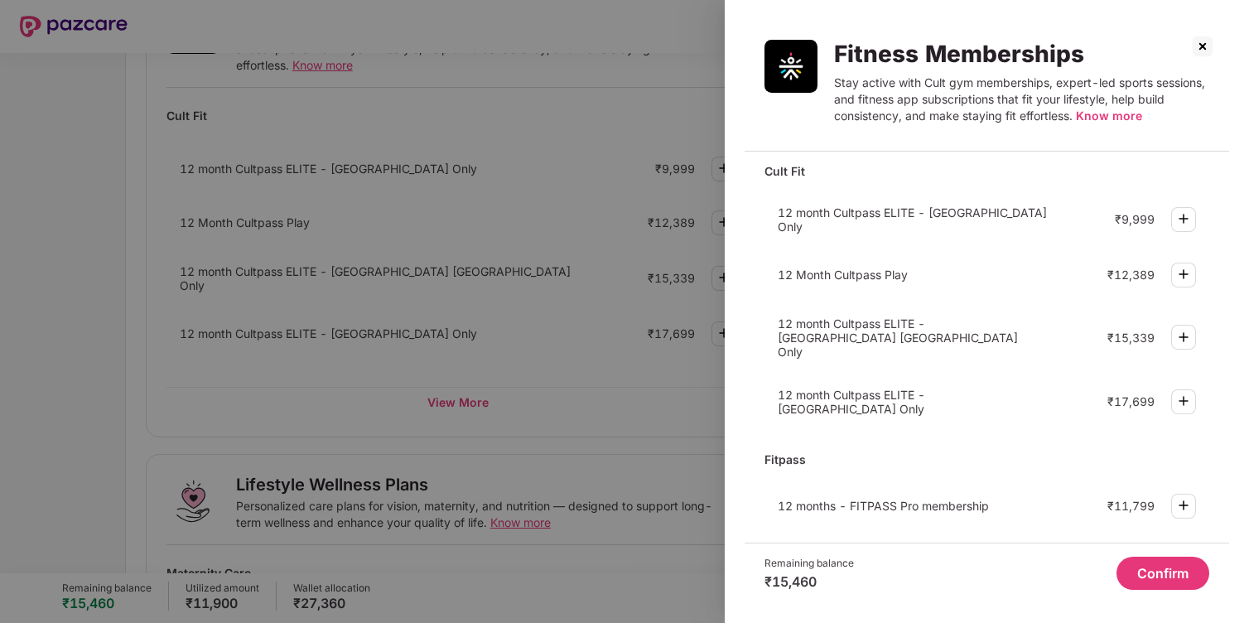
click at [1209, 45] on img at bounding box center [1203, 46] width 27 height 27
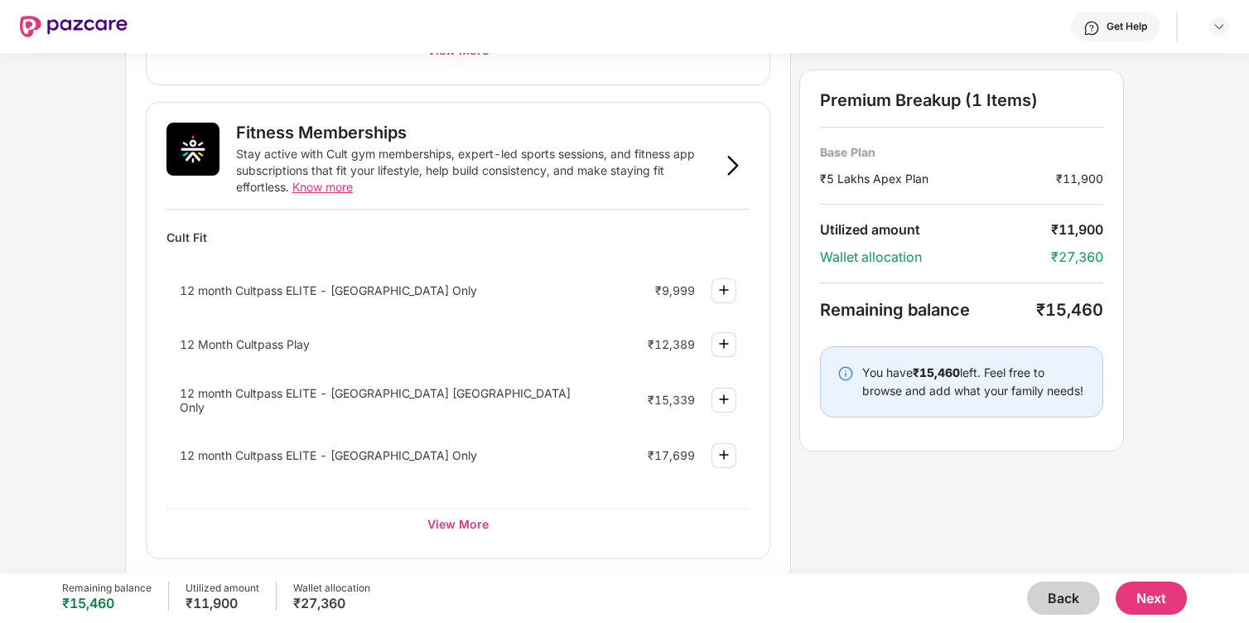
scroll to position [554, 0]
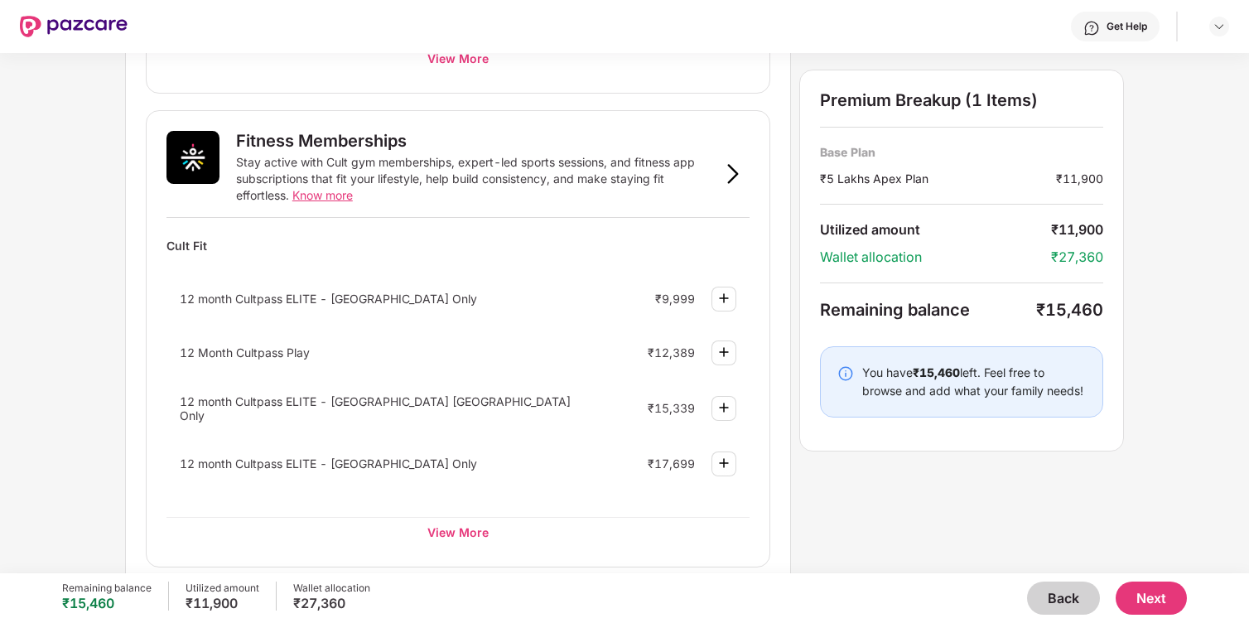
click at [346, 206] on div "Fitness Memberships Stay active with Cult gym memberships, expert-led sports se…" at bounding box center [458, 174] width 583 height 87
click at [344, 200] on span "Know more" at bounding box center [322, 195] width 60 height 14
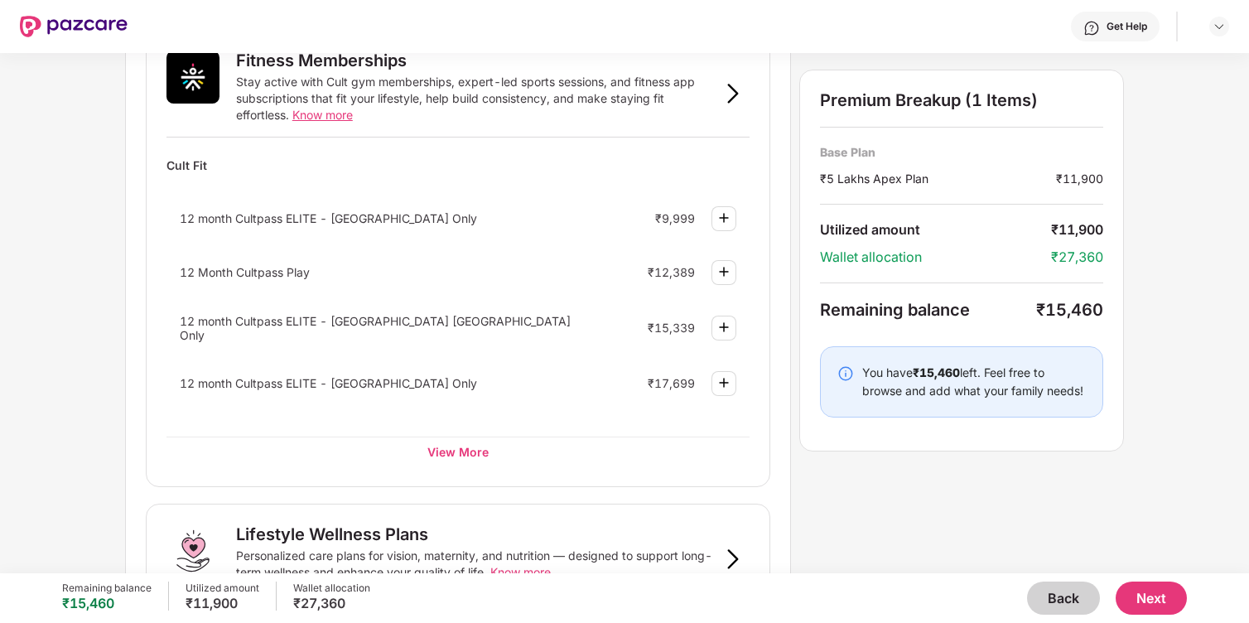
scroll to position [624, 0]
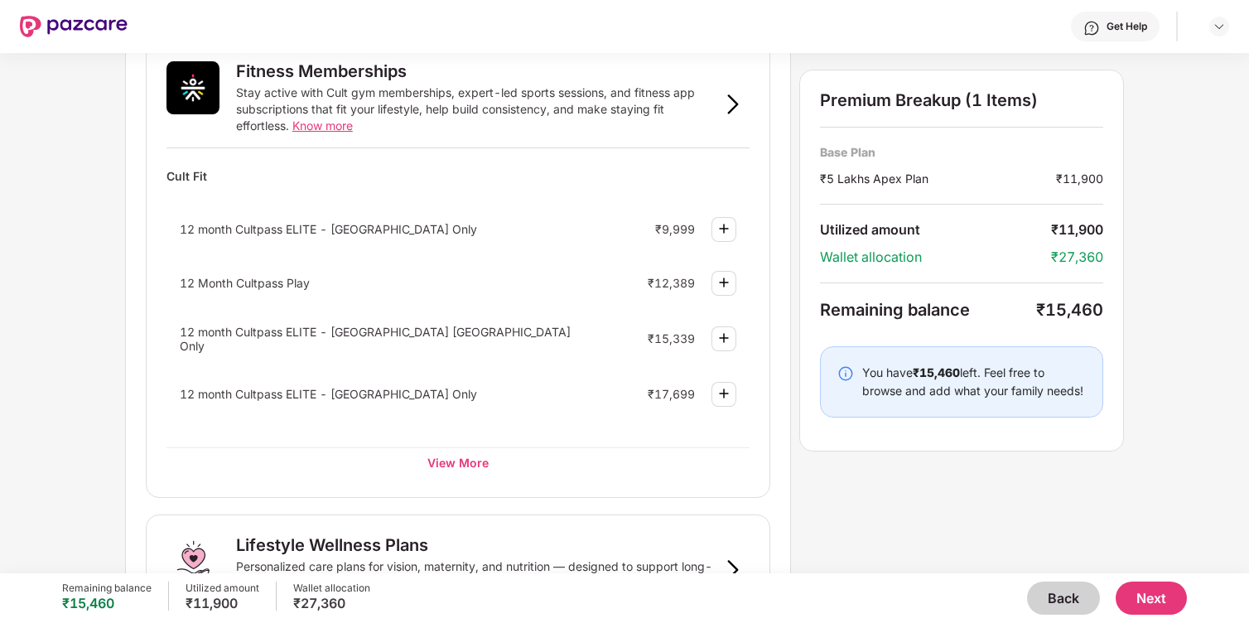
click at [723, 221] on img at bounding box center [724, 229] width 20 height 20
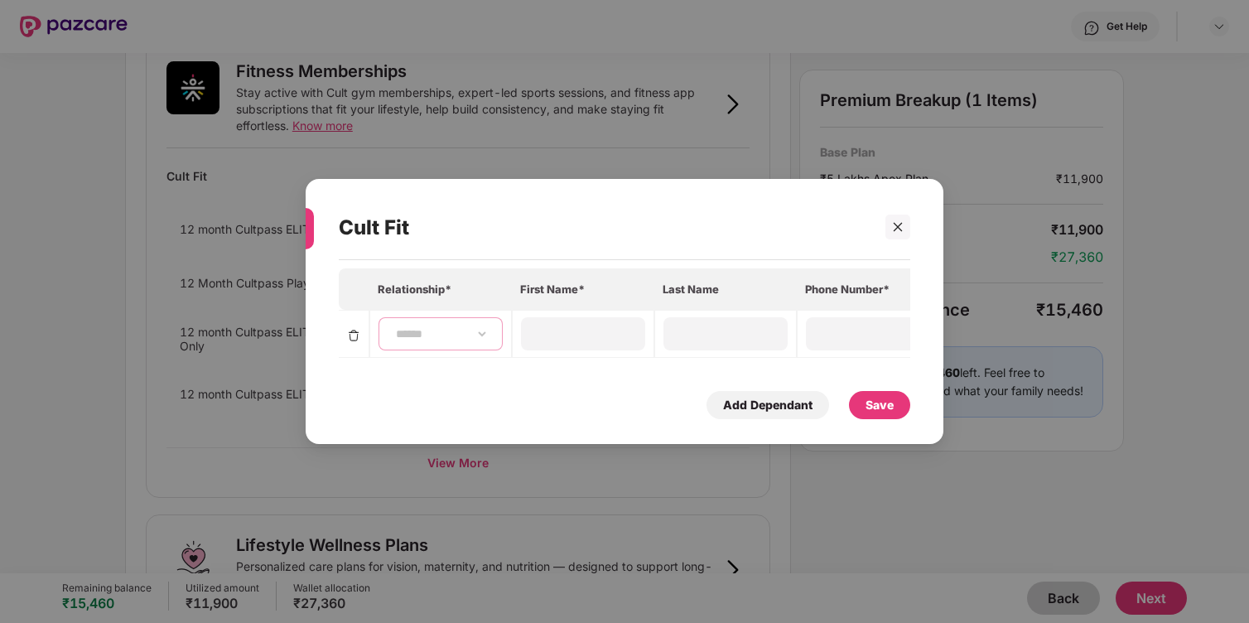
click at [410, 340] on select "**********" at bounding box center [441, 333] width 96 height 13
select select "****"
type input "******"
type input "**********"
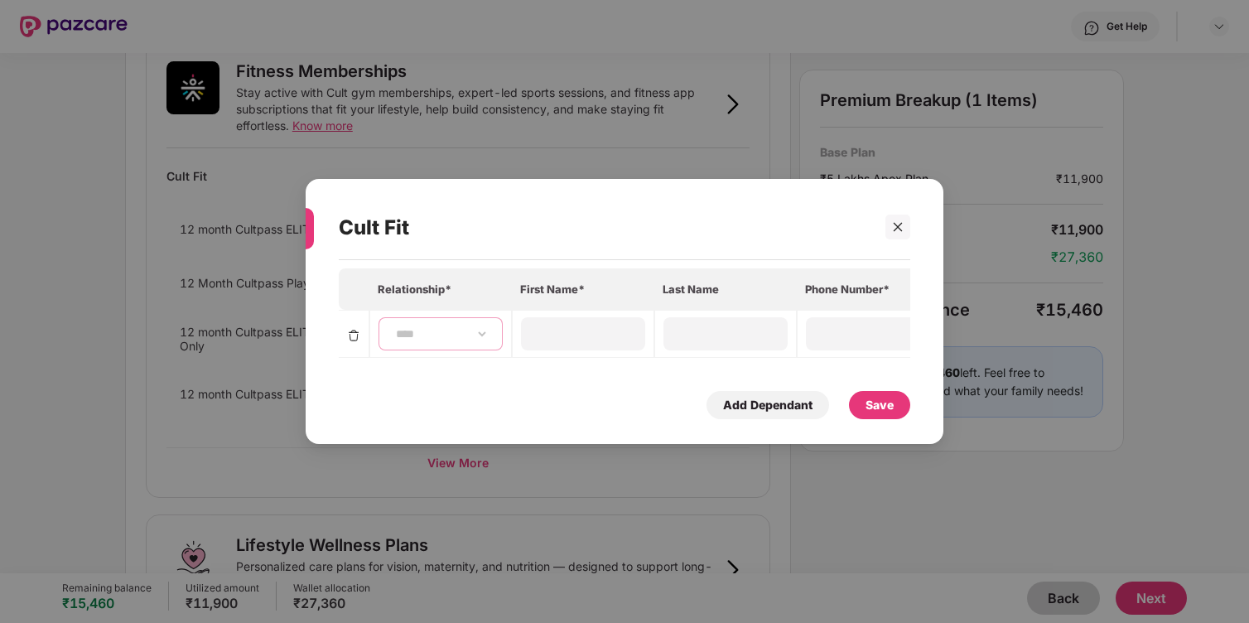
type input "**********"
click at [728, 346] on div "******" at bounding box center [726, 333] width 124 height 33
click at [857, 346] on div "**********" at bounding box center [868, 333] width 124 height 33
click at [876, 408] on div "Save" at bounding box center [880, 405] width 28 height 18
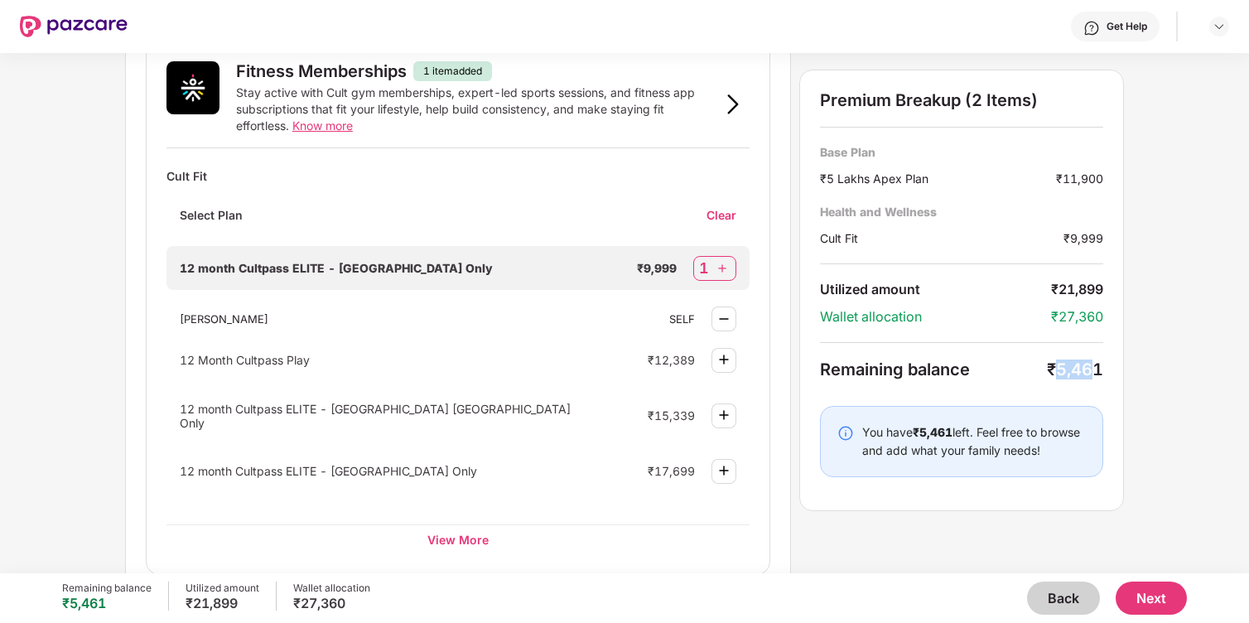
drag, startPoint x: 1059, startPoint y: 370, endPoint x: 1098, endPoint y: 369, distance: 38.1
click at [1098, 370] on div "₹5,461" at bounding box center [1075, 370] width 56 height 20
drag, startPoint x: 1105, startPoint y: 377, endPoint x: 1058, endPoint y: 375, distance: 47.2
click at [1058, 375] on div "Premium Breakup (2 Items) Base Plan ₹5 Lakhs Apex Plan ₹11,900 Health and Welln…" at bounding box center [961, 291] width 325 height 442
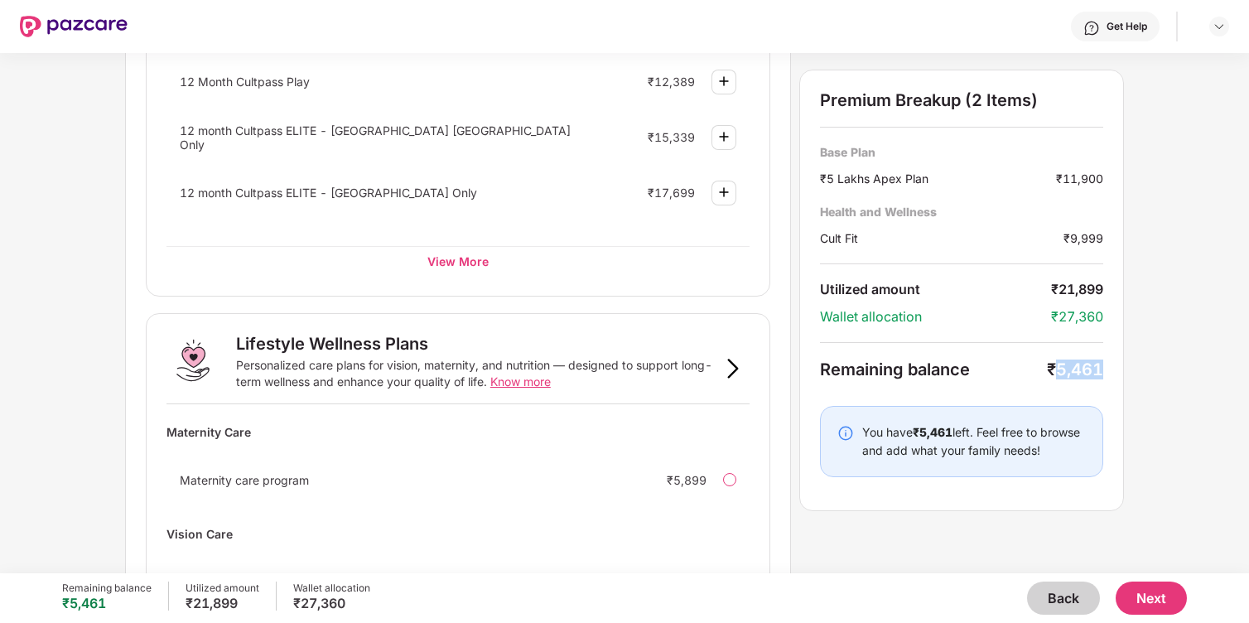
scroll to position [1069, 0]
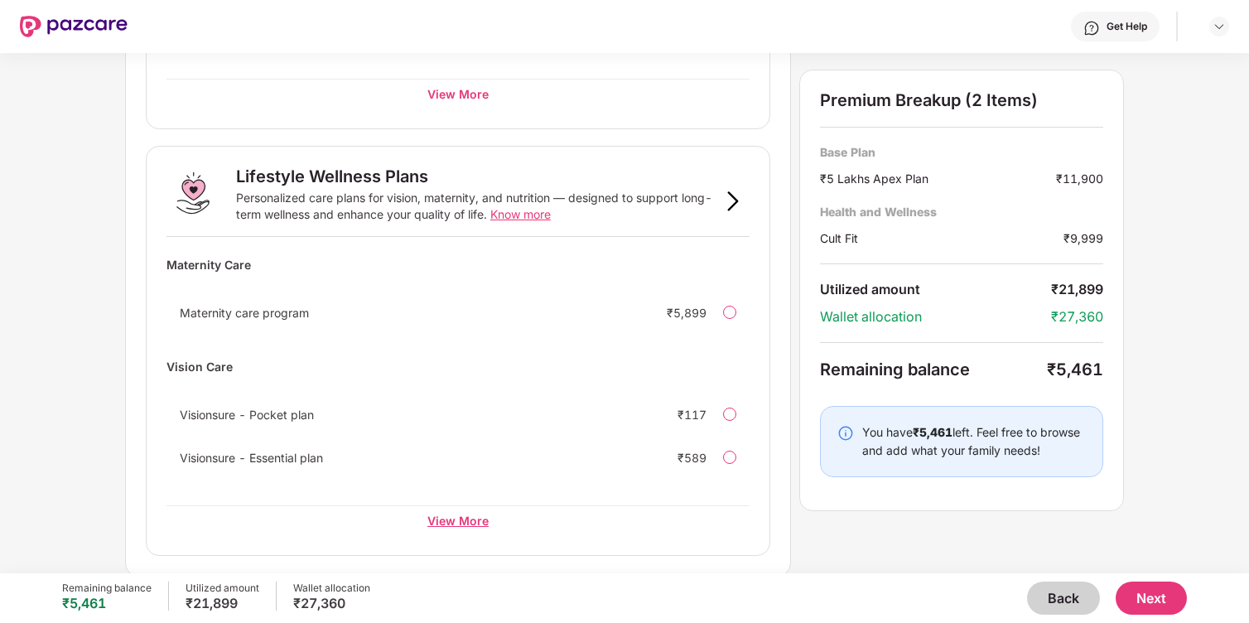
click at [442, 518] on div "View More" at bounding box center [458, 520] width 583 height 30
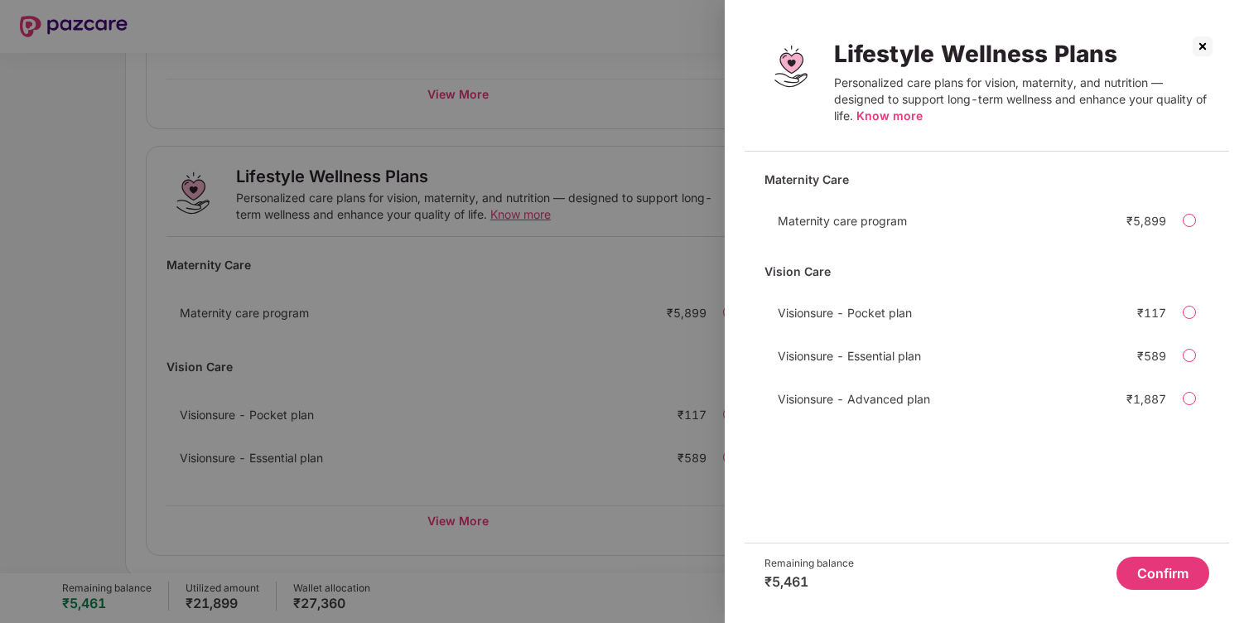
click at [548, 490] on div at bounding box center [624, 311] width 1249 height 623
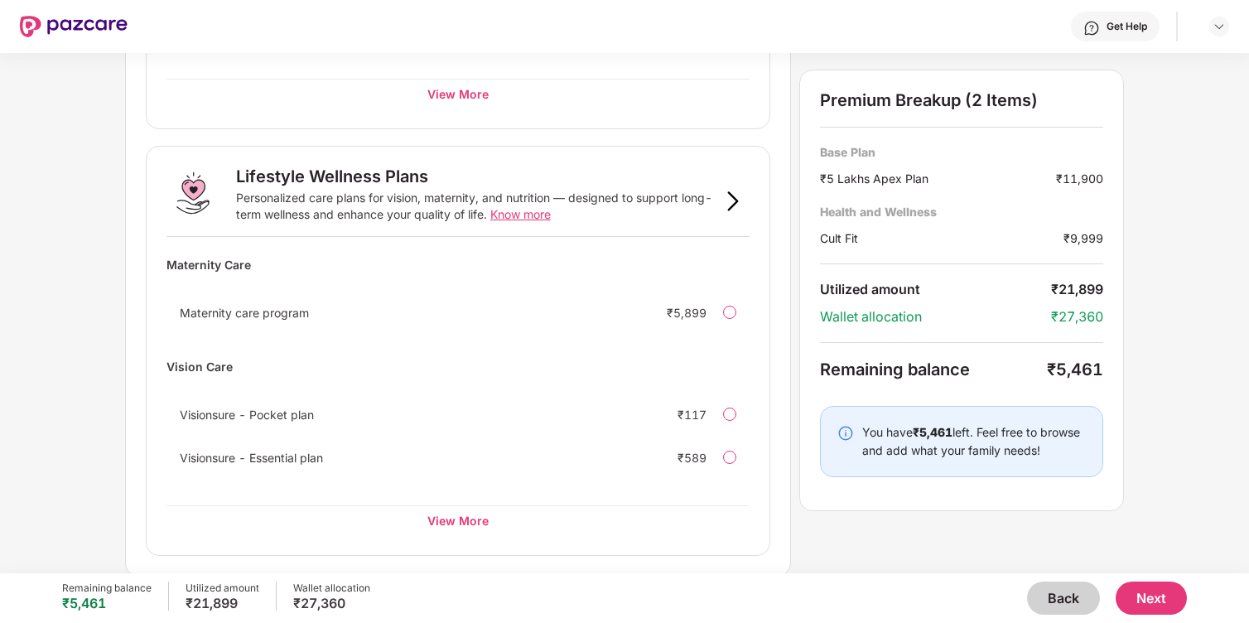
click at [525, 217] on span "Know more" at bounding box center [520, 214] width 60 height 14
click at [1063, 603] on button "Back" at bounding box center [1063, 598] width 73 height 33
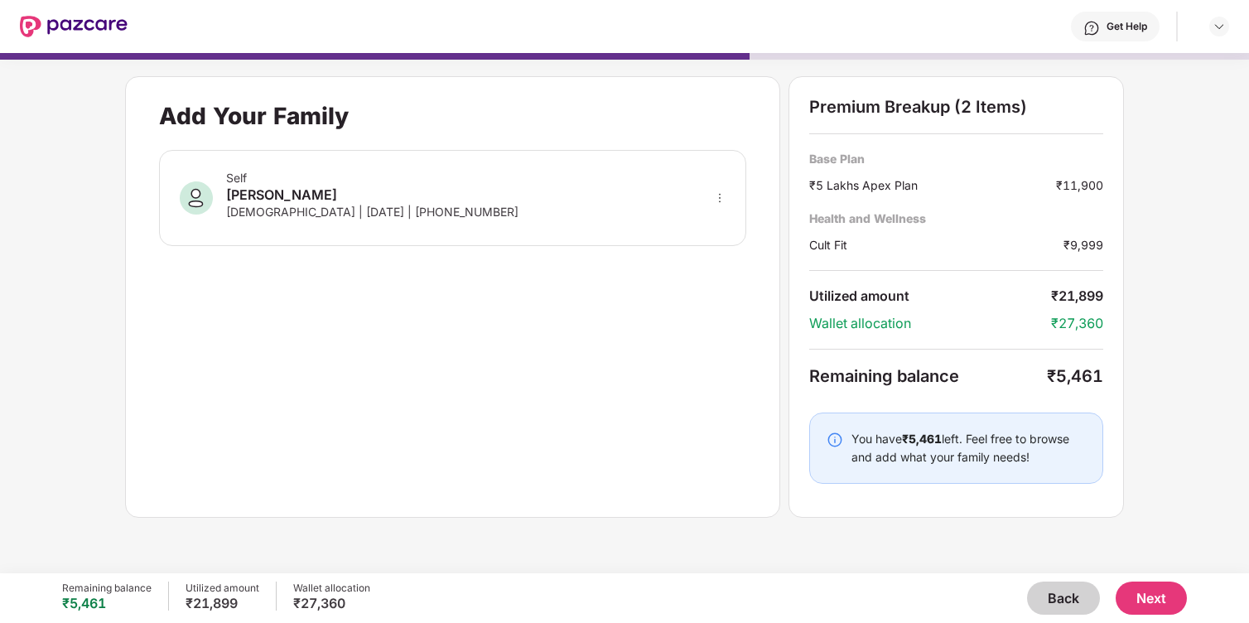
click at [1063, 602] on button "Back" at bounding box center [1063, 598] width 73 height 33
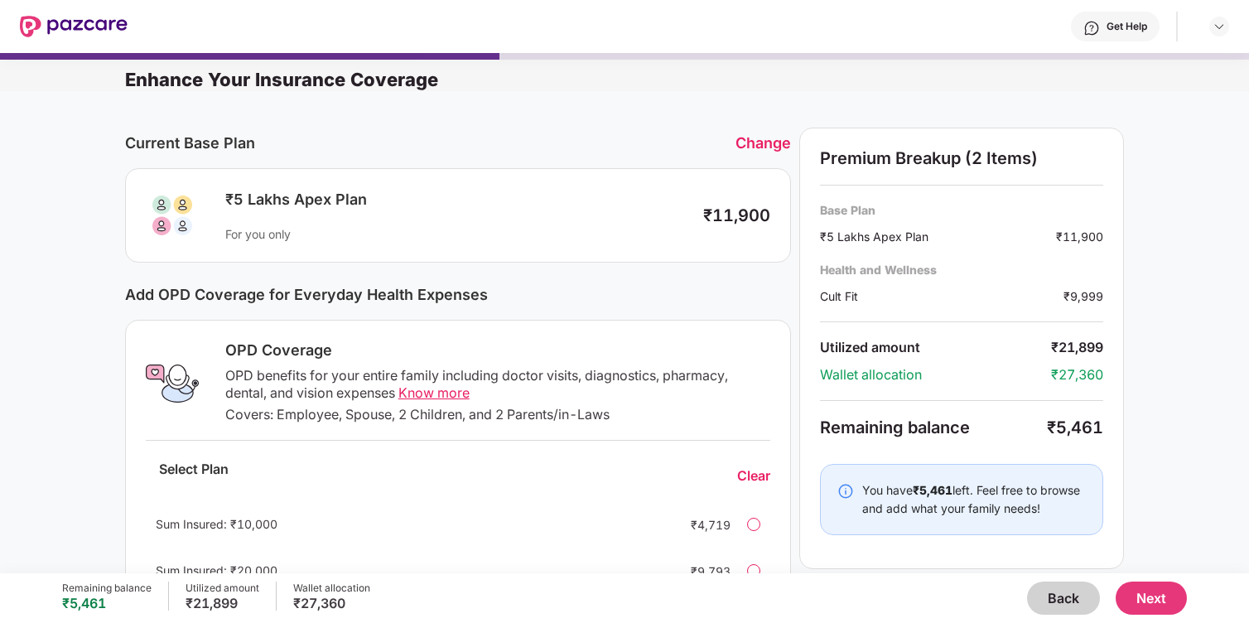
click at [1063, 602] on button "Back" at bounding box center [1063, 598] width 73 height 33
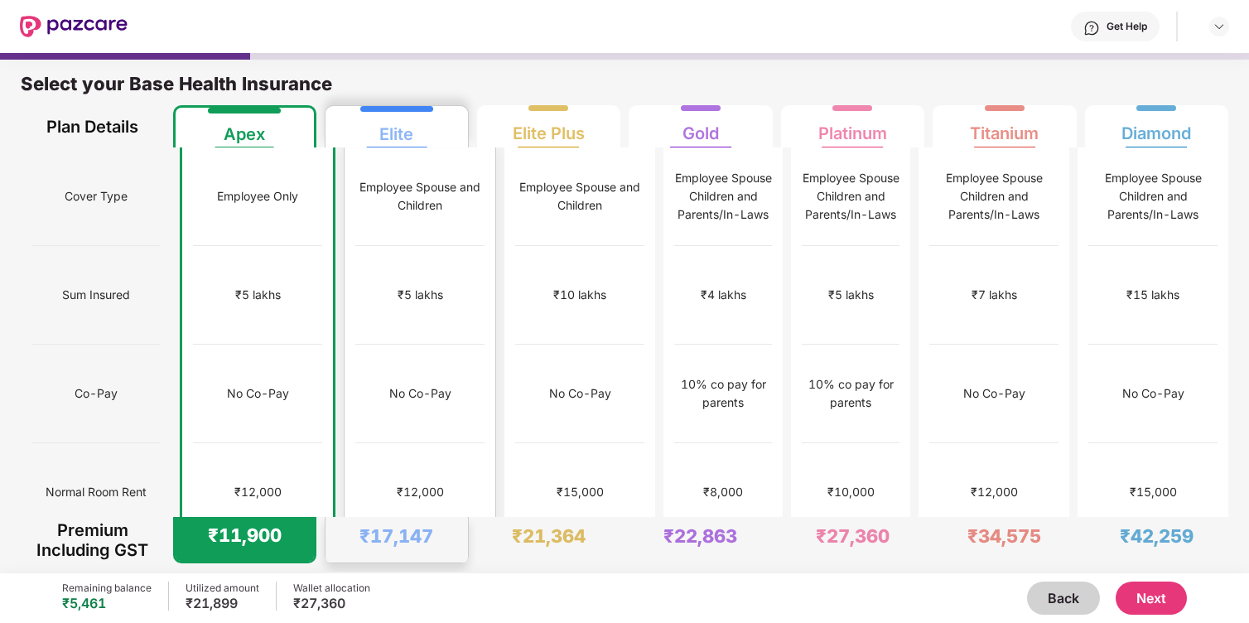
click at [416, 582] on div "No limit" at bounding box center [420, 591] width 41 height 18
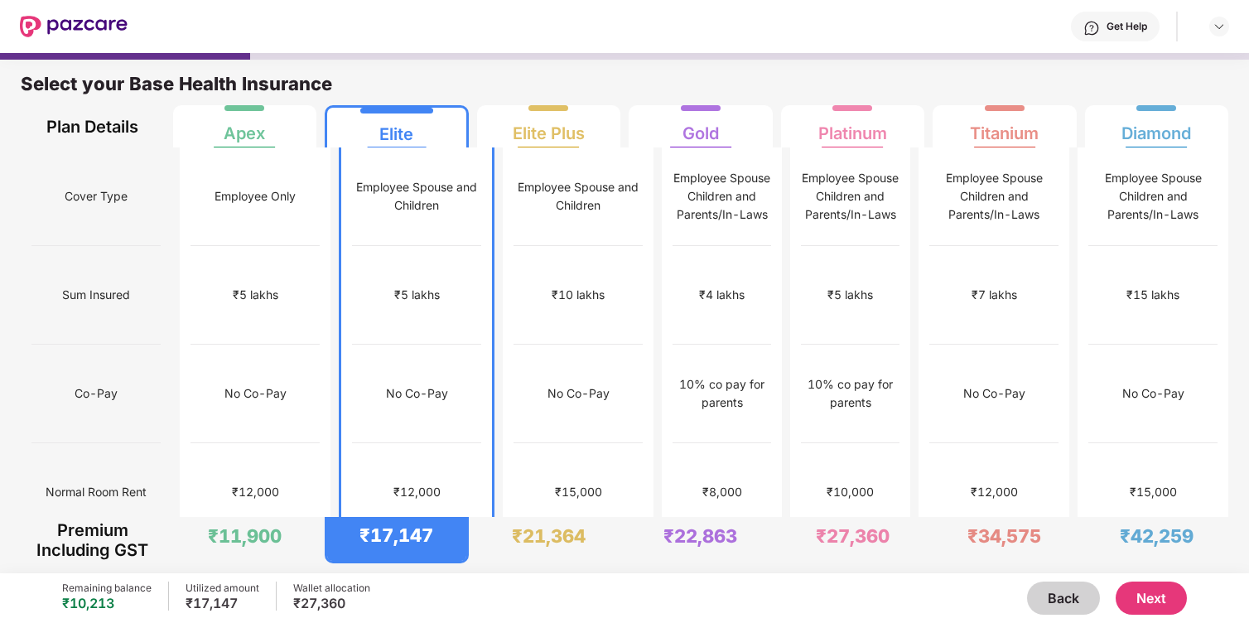
click at [1174, 604] on button "Next" at bounding box center [1151, 598] width 71 height 33
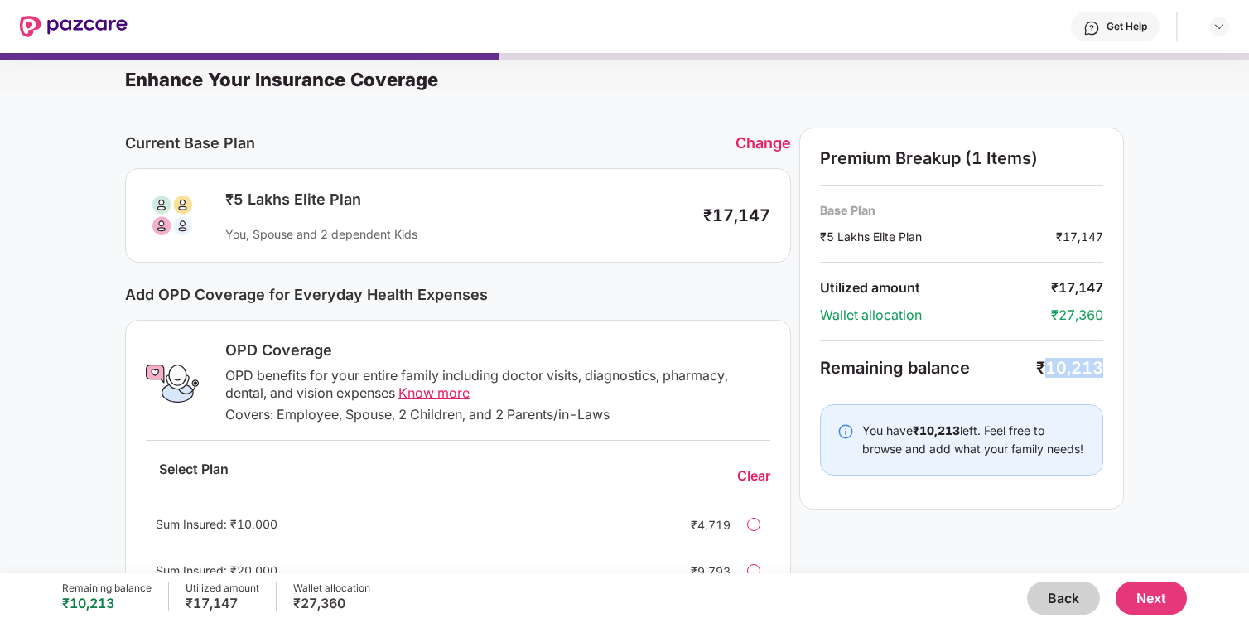
drag, startPoint x: 1048, startPoint y: 365, endPoint x: 1103, endPoint y: 365, distance: 55.5
click at [1104, 365] on div "Premium Breakup (1 Items) Base Plan ₹5 Lakhs Elite Plan ₹17,147 Utilized amount…" at bounding box center [961, 319] width 325 height 382
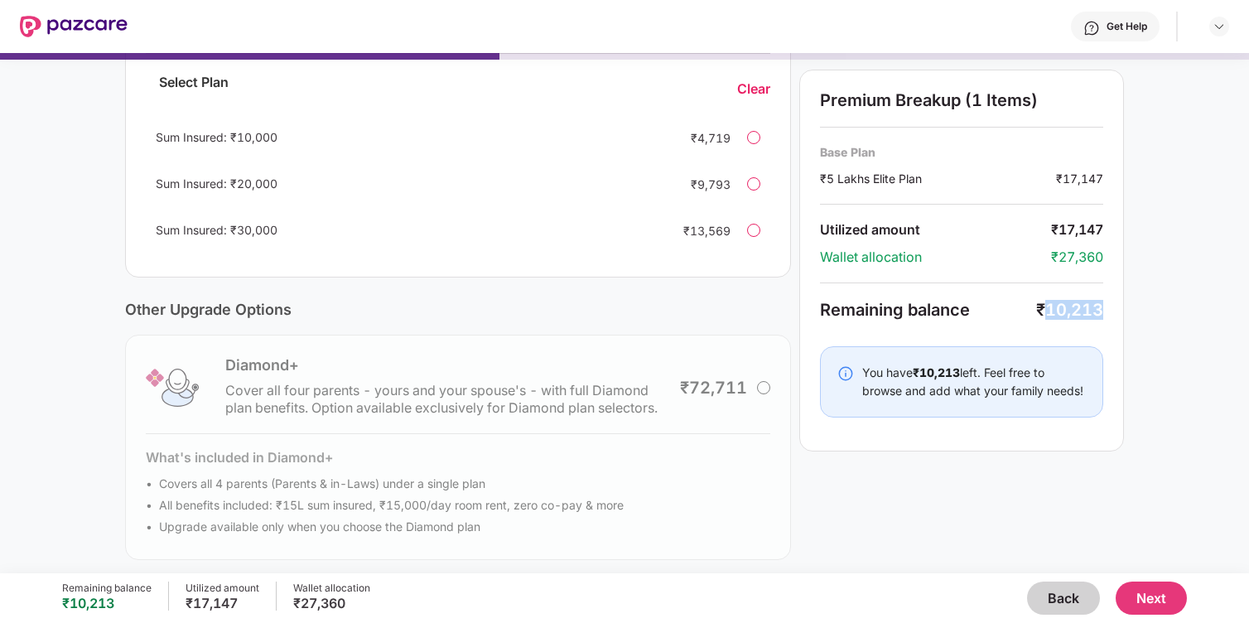
scroll to position [393, 0]
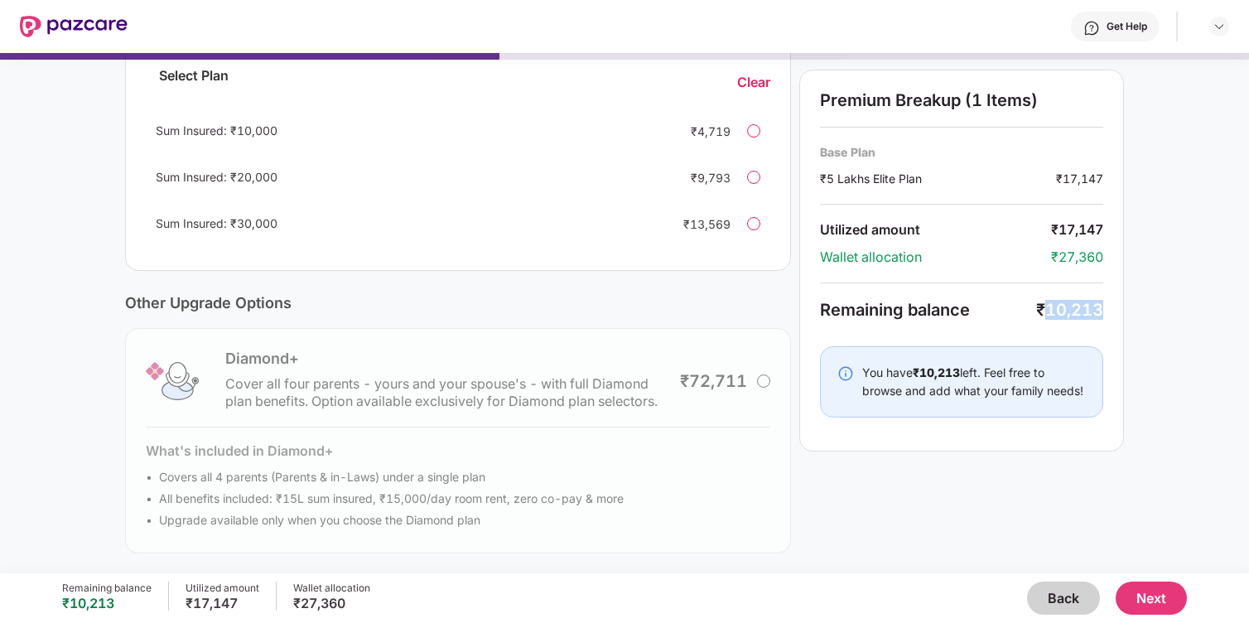
click at [1135, 585] on button "Next" at bounding box center [1151, 598] width 71 height 33
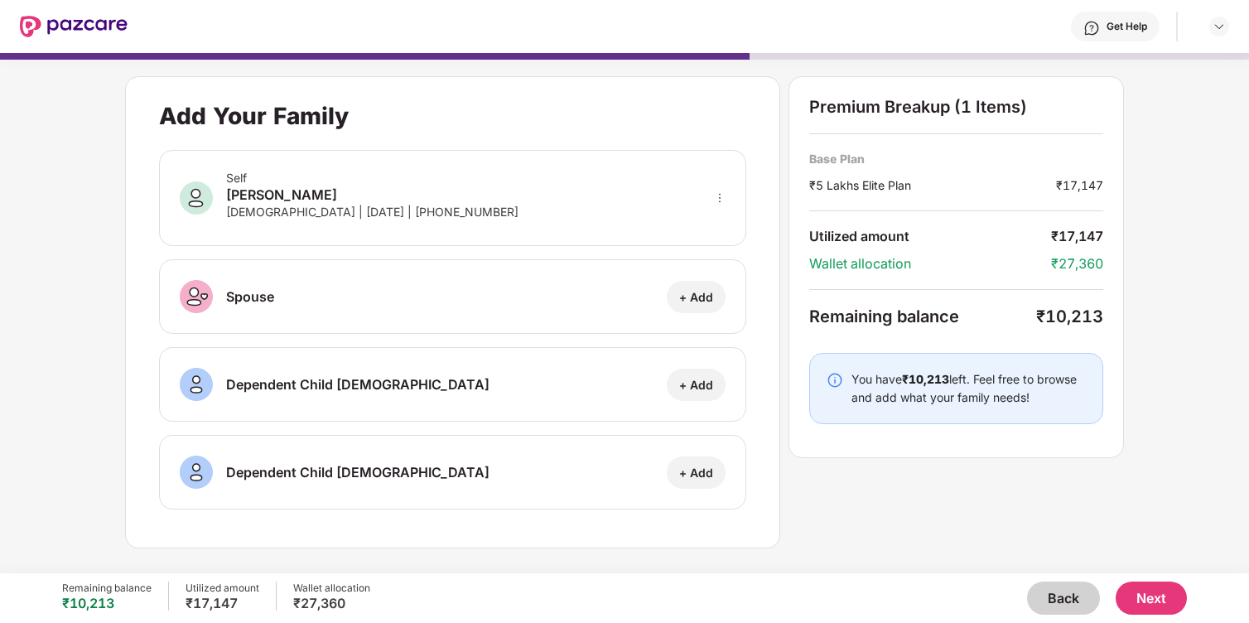
click at [1026, 604] on div "Back Next" at bounding box center [778, 598] width 816 height 33
click at [1055, 602] on button "Back" at bounding box center [1063, 598] width 73 height 33
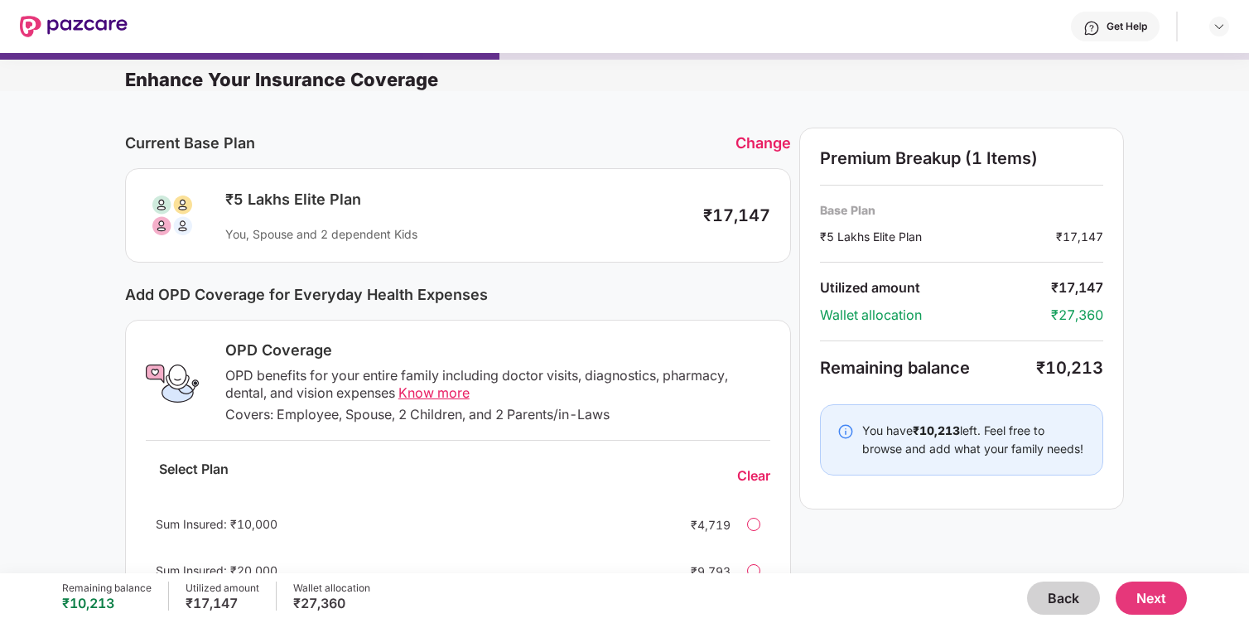
click at [1055, 602] on button "Back" at bounding box center [1063, 598] width 73 height 33
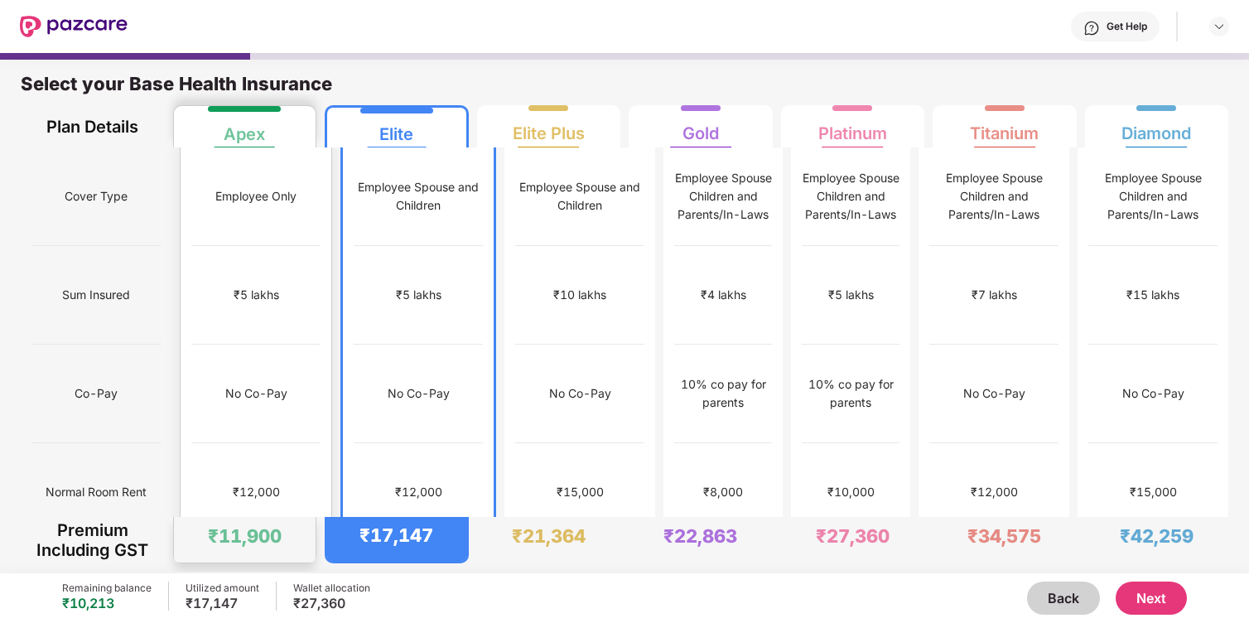
click at [253, 210] on div "Employee Only" at bounding box center [255, 196] width 129 height 99
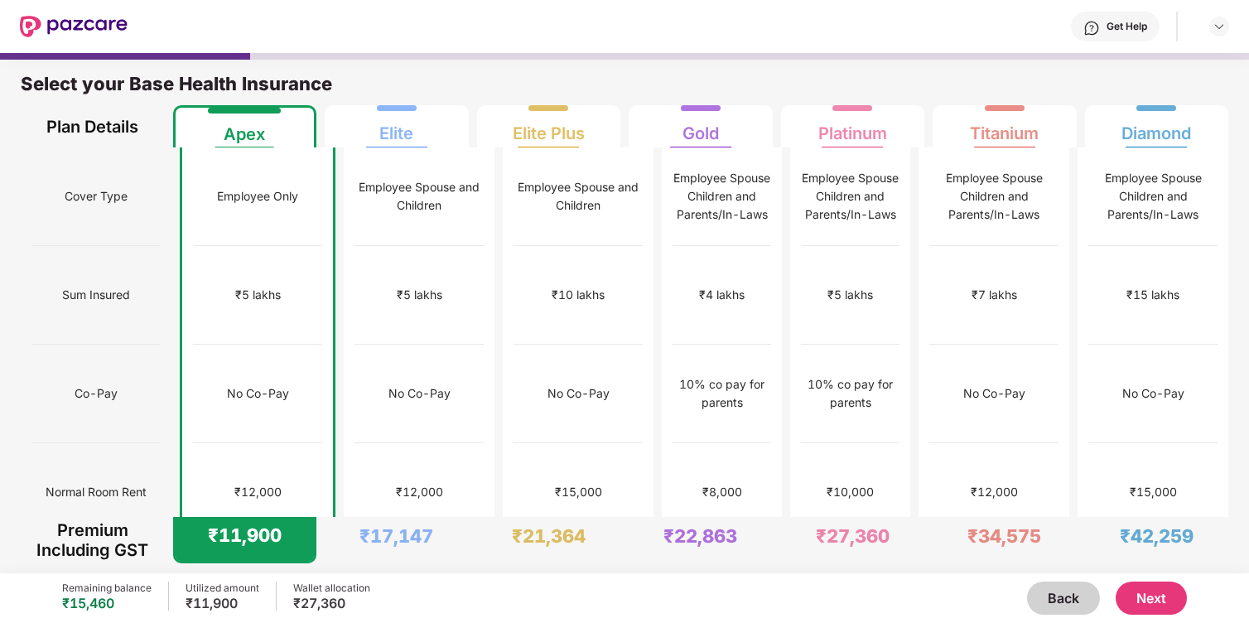
click at [1174, 606] on button "Next" at bounding box center [1151, 598] width 71 height 33
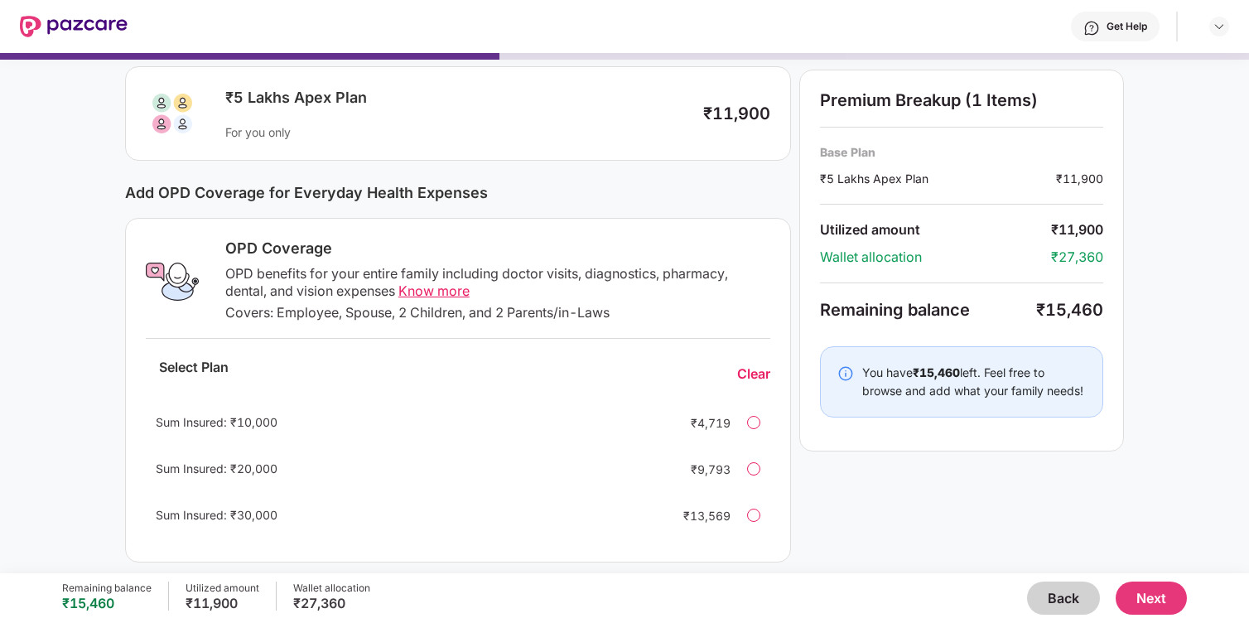
scroll to position [195, 0]
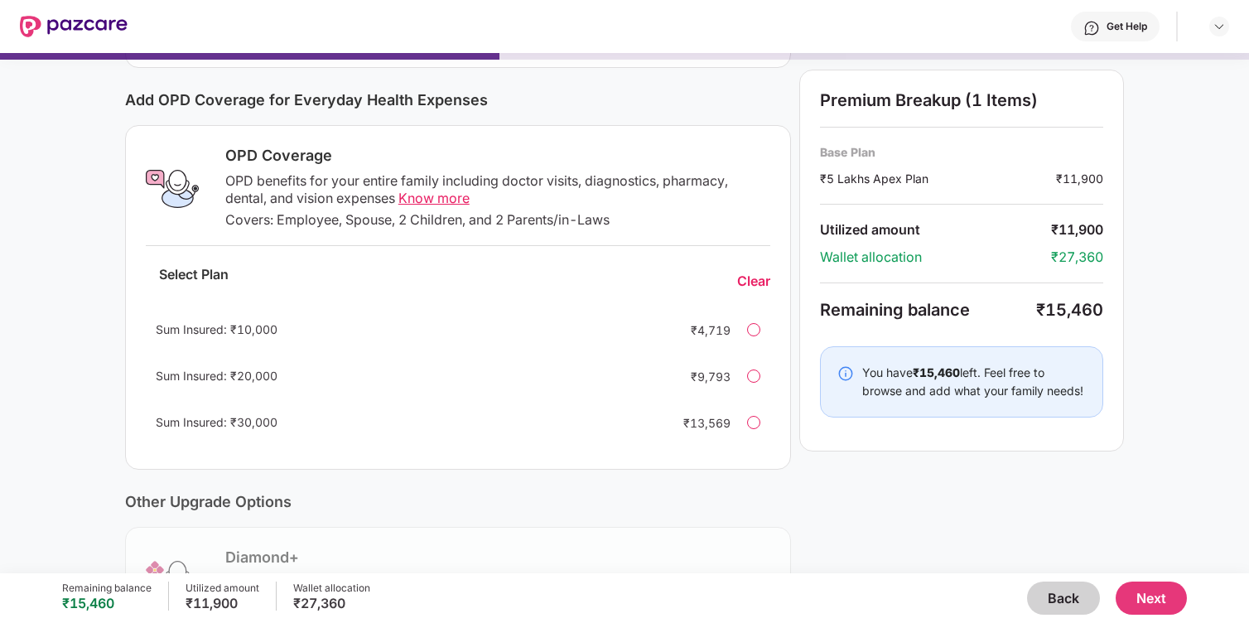
drag, startPoint x: 227, startPoint y: 151, endPoint x: 335, endPoint y: 144, distance: 108.7
click at [335, 144] on div "OPD Coverage OPD benefits for your entire family including doctor visits, diagn…" at bounding box center [458, 297] width 666 height 345
drag, startPoint x: 335, startPoint y: 161, endPoint x: 227, endPoint y: 152, distance: 108.9
click at [227, 152] on div "OPD Coverage" at bounding box center [497, 156] width 545 height 20
drag, startPoint x: 225, startPoint y: 181, endPoint x: 271, endPoint y: 180, distance: 45.6
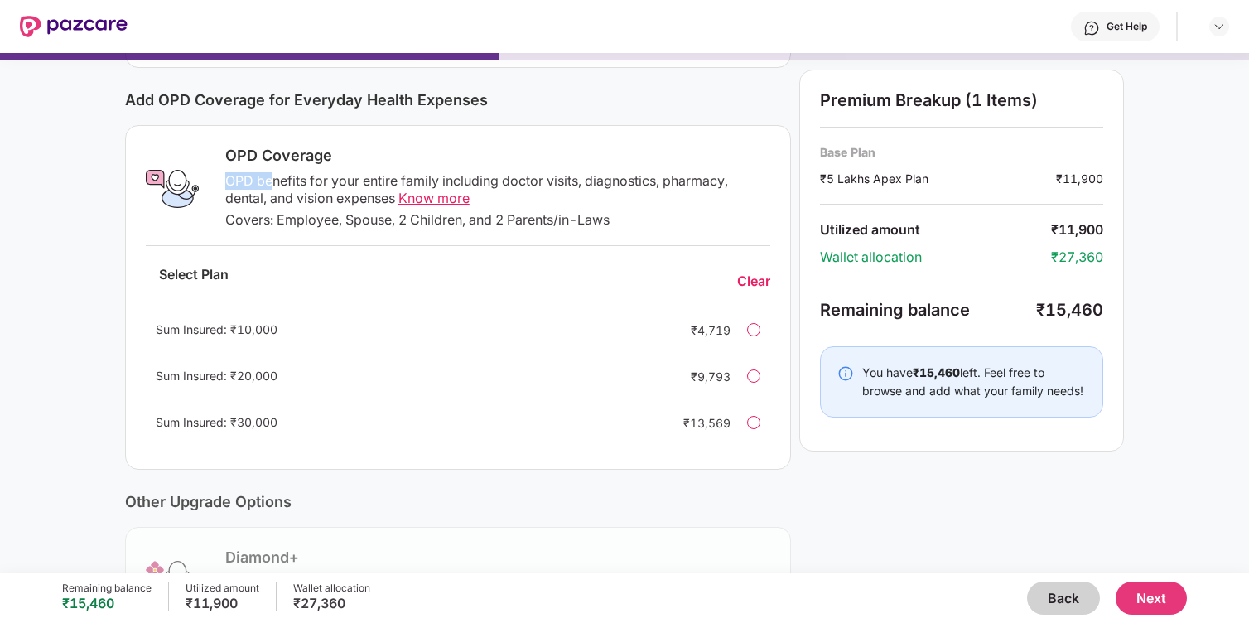
click at [272, 180] on div "OPD benefits for your entire family including doctor visits, diagnostics, pharm…" at bounding box center [497, 189] width 545 height 35
drag, startPoint x: 286, startPoint y: 227, endPoint x: 478, endPoint y: 238, distance: 192.5
click at [481, 239] on div "OPD Coverage OPD benefits for your entire family including doctor visits, diagn…" at bounding box center [458, 297] width 666 height 345
click at [478, 238] on div "OPD Coverage OPD benefits for your entire family including doctor visits, diagn…" at bounding box center [458, 297] width 666 height 345
click at [442, 207] on div "OPD Coverage OPD benefits for your entire family including doctor visits, diagn…" at bounding box center [492, 189] width 555 height 86
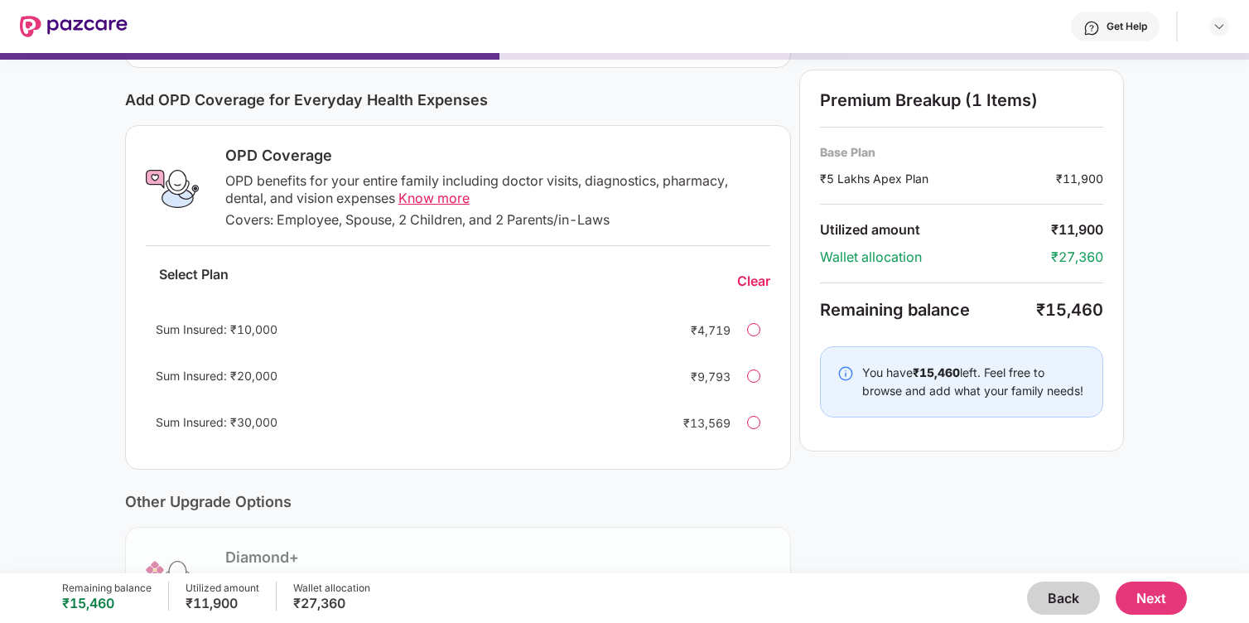
click at [446, 202] on span "Know more" at bounding box center [433, 198] width 71 height 17
click at [757, 329] on div at bounding box center [753, 329] width 13 height 13
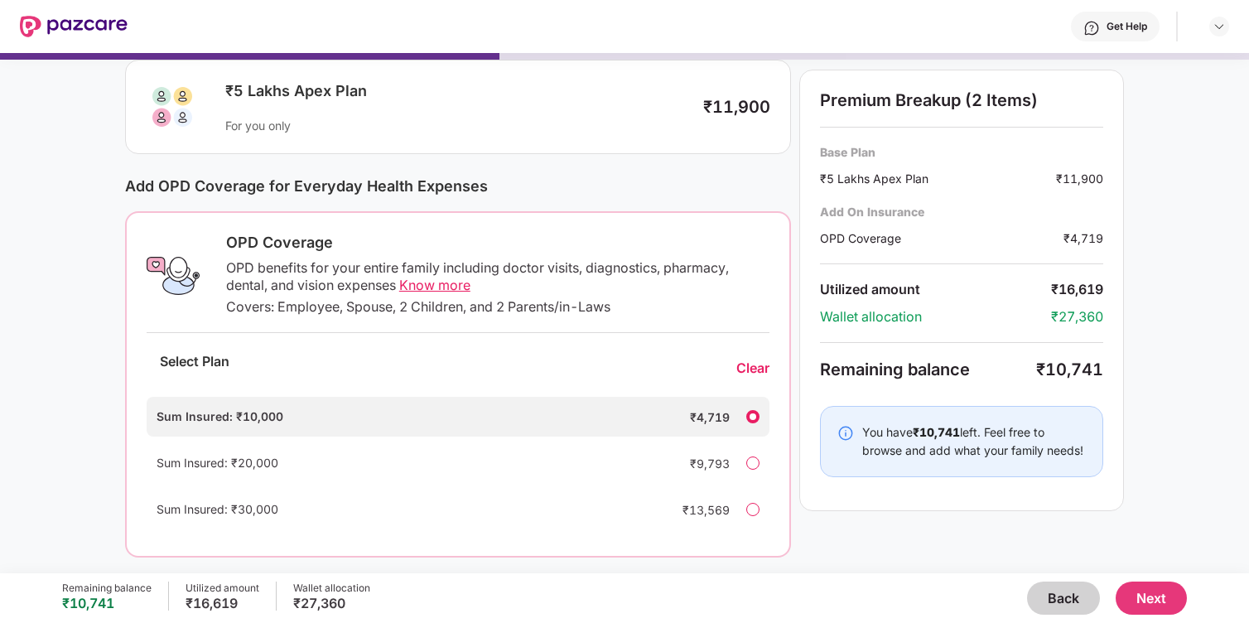
scroll to position [169, 0]
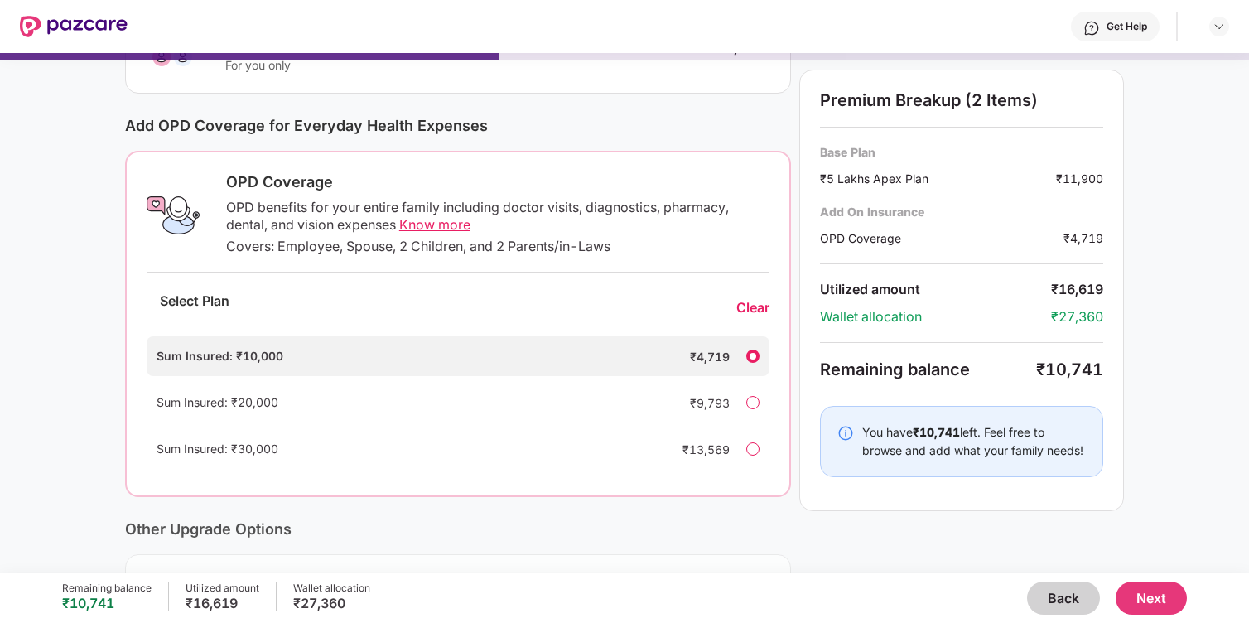
click at [1145, 593] on button "Next" at bounding box center [1151, 598] width 71 height 33
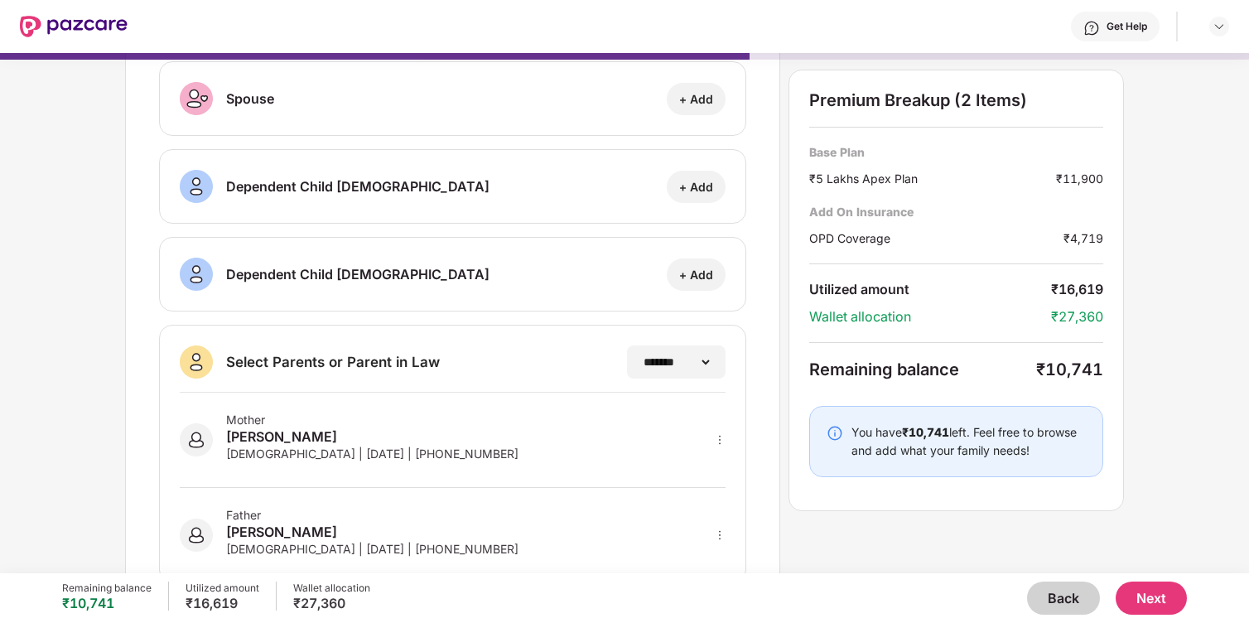
scroll to position [188, 0]
click at [648, 366] on select "**********" at bounding box center [676, 363] width 72 height 13
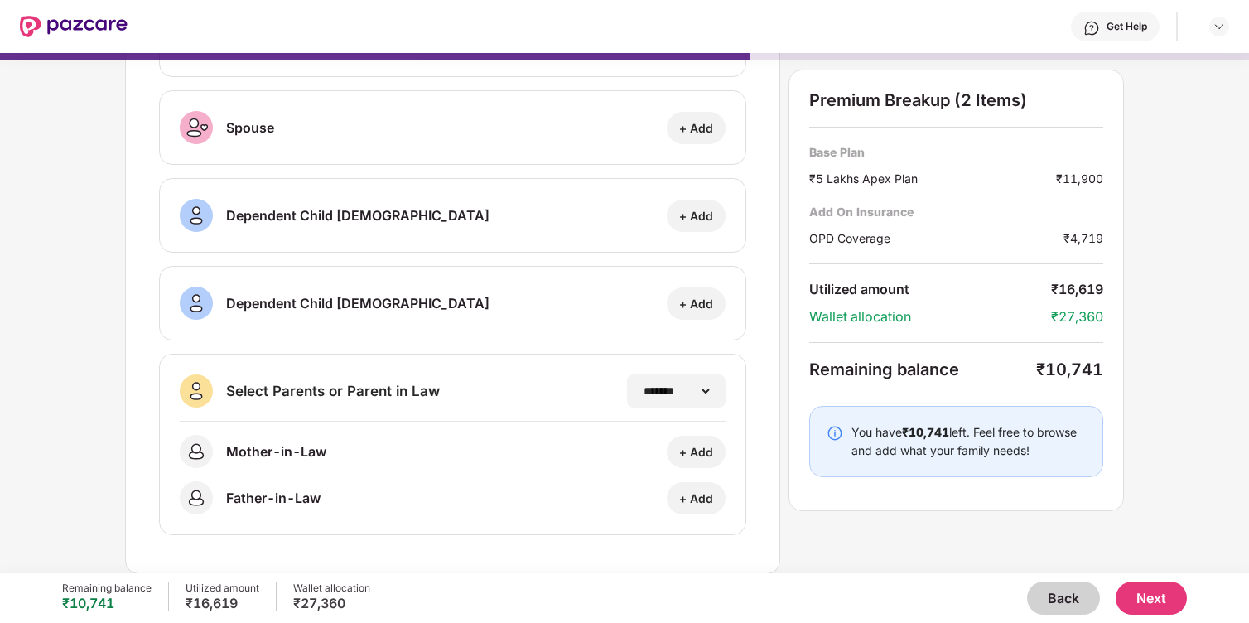
click at [689, 364] on div "**********" at bounding box center [453, 444] width 588 height 181
click at [688, 380] on div "**********" at bounding box center [675, 390] width 100 height 33
click at [697, 395] on select "**********" at bounding box center [676, 390] width 72 height 13
select select "*******"
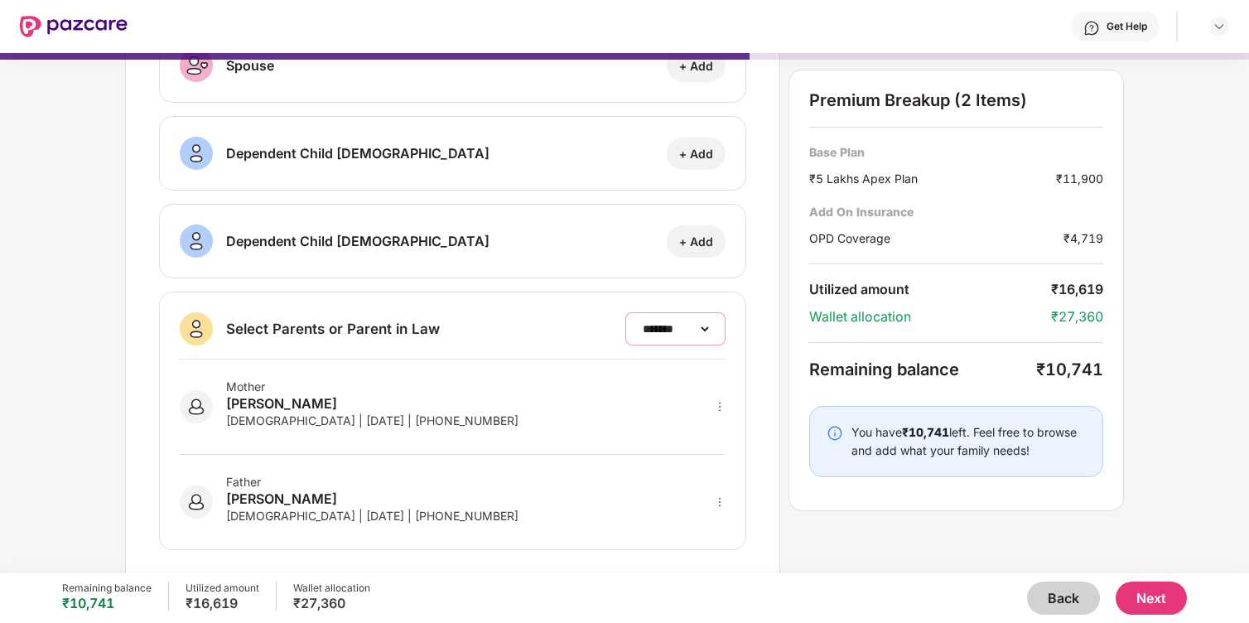
scroll to position [238, 0]
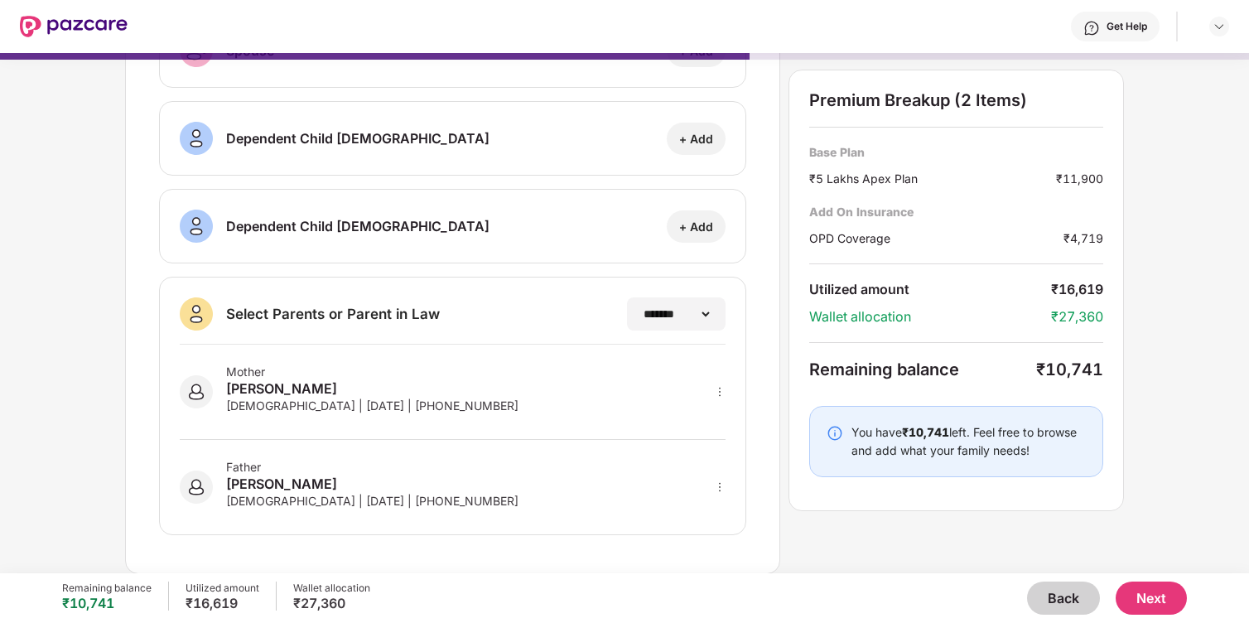
click at [719, 397] on div at bounding box center [720, 392] width 12 height 18
click at [770, 475] on div "**********" at bounding box center [453, 202] width 656 height 744
click at [717, 488] on icon "more" at bounding box center [720, 487] width 12 height 12
click at [443, 554] on div "**********" at bounding box center [453, 202] width 656 height 744
drag, startPoint x: 263, startPoint y: 498, endPoint x: 292, endPoint y: 498, distance: 29.8
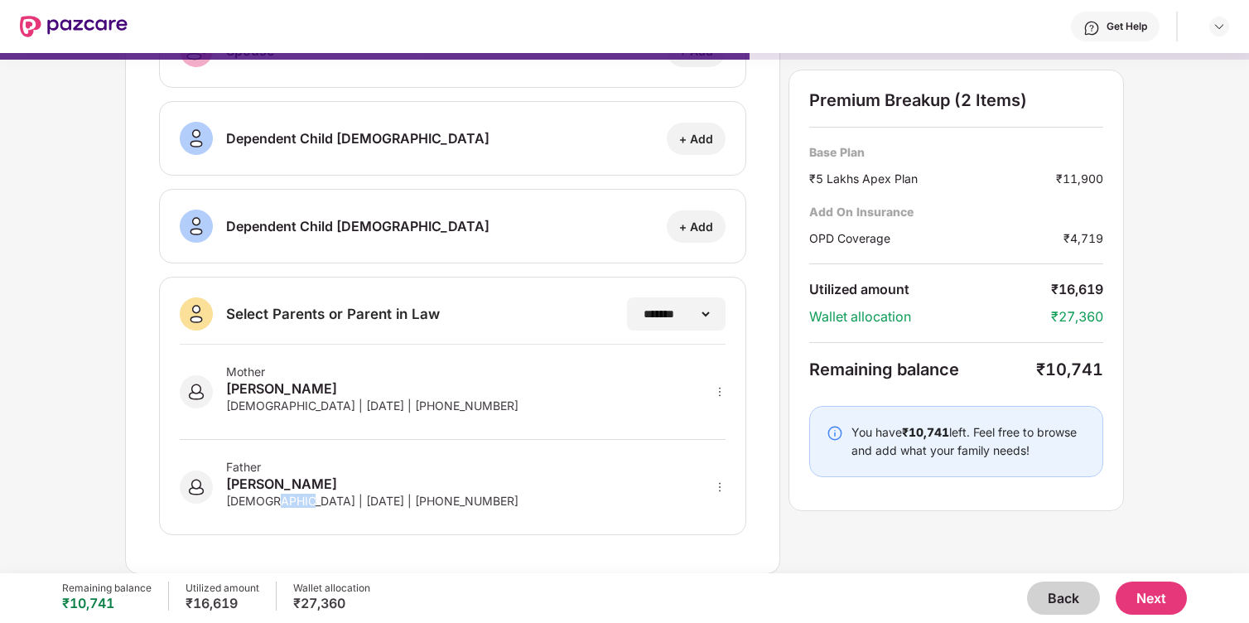
click at [292, 498] on div "Male | 15 Feb 1969 | +917895905416" at bounding box center [372, 501] width 292 height 14
drag, startPoint x: 271, startPoint y: 405, endPoint x: 293, endPoint y: 405, distance: 22.4
click at [293, 405] on div "Female | 07 July 1979 | +917895905416" at bounding box center [372, 405] width 292 height 14
click at [722, 485] on icon "more" at bounding box center [720, 487] width 12 height 12
click at [836, 563] on div "**********" at bounding box center [624, 202] width 999 height 744
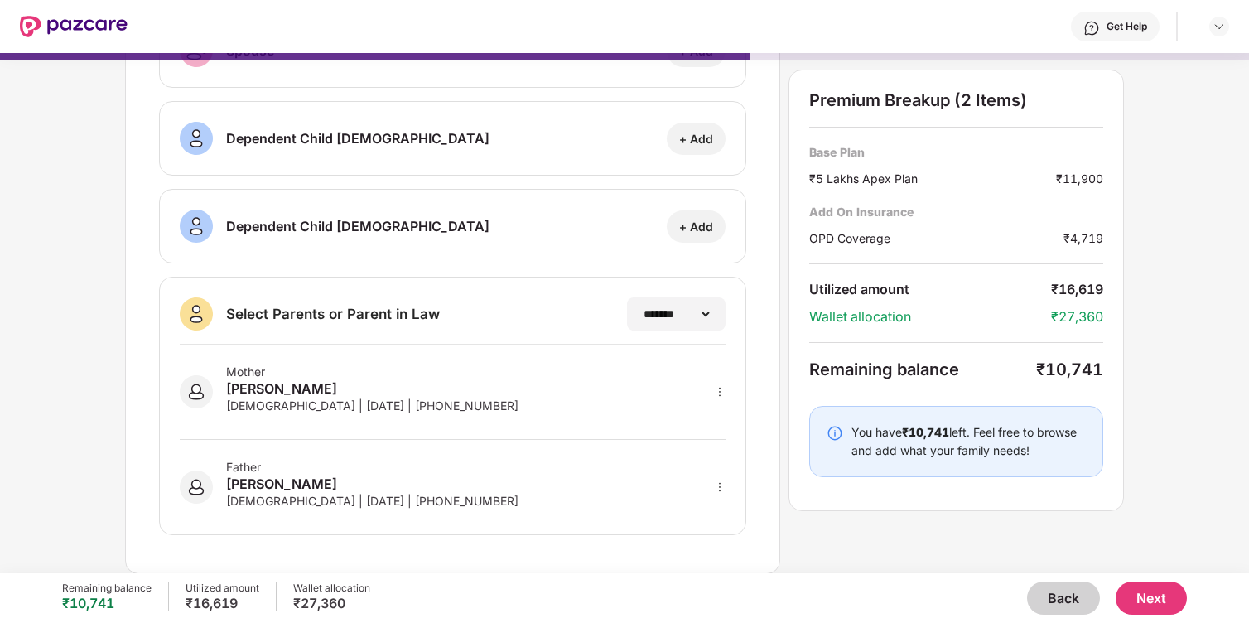
click at [1163, 601] on button "Next" at bounding box center [1151, 598] width 71 height 33
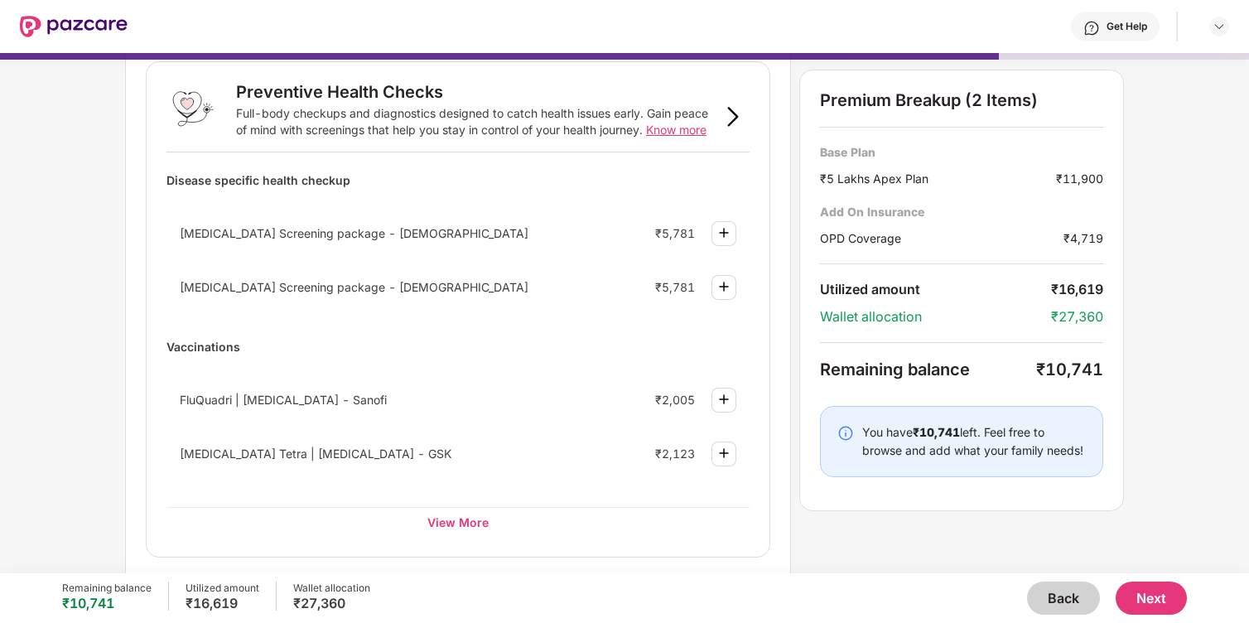
scroll to position [186, 0]
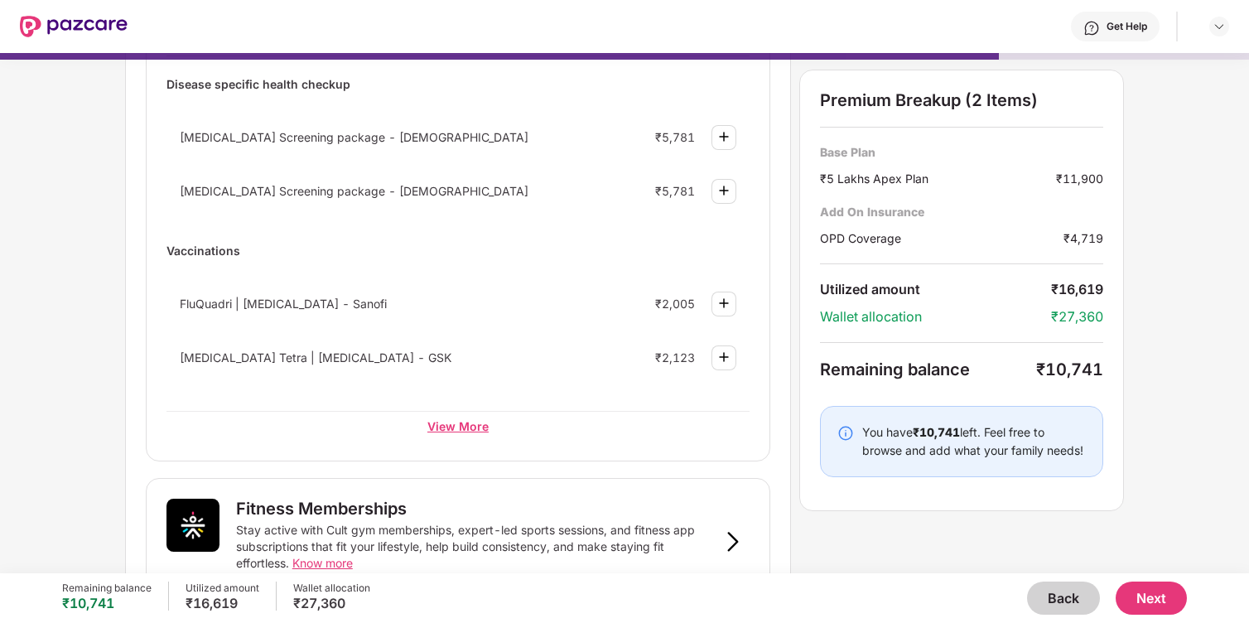
click at [451, 420] on div "View More" at bounding box center [458, 426] width 583 height 30
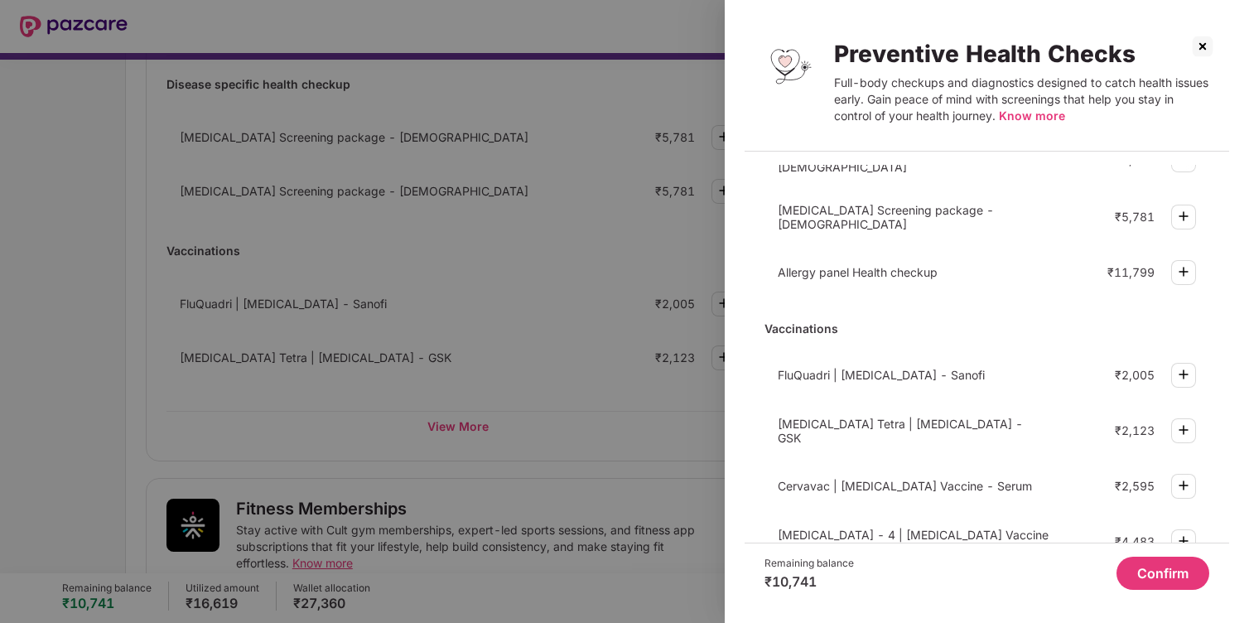
scroll to position [488, 0]
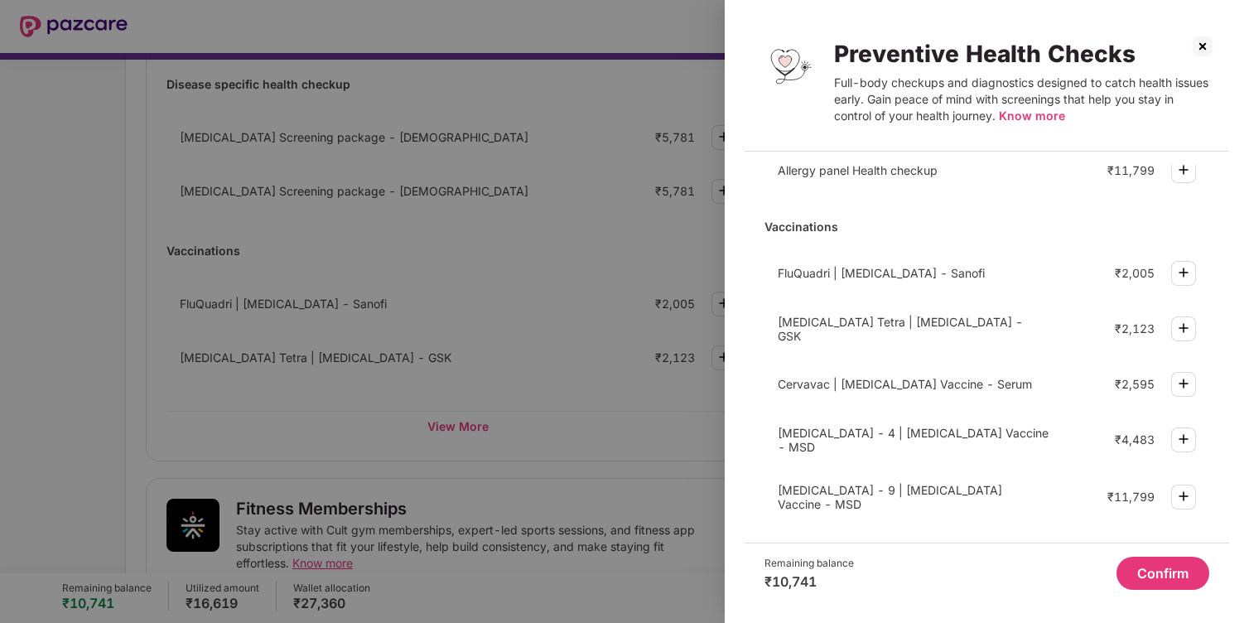
click at [1201, 55] on img at bounding box center [1203, 46] width 27 height 27
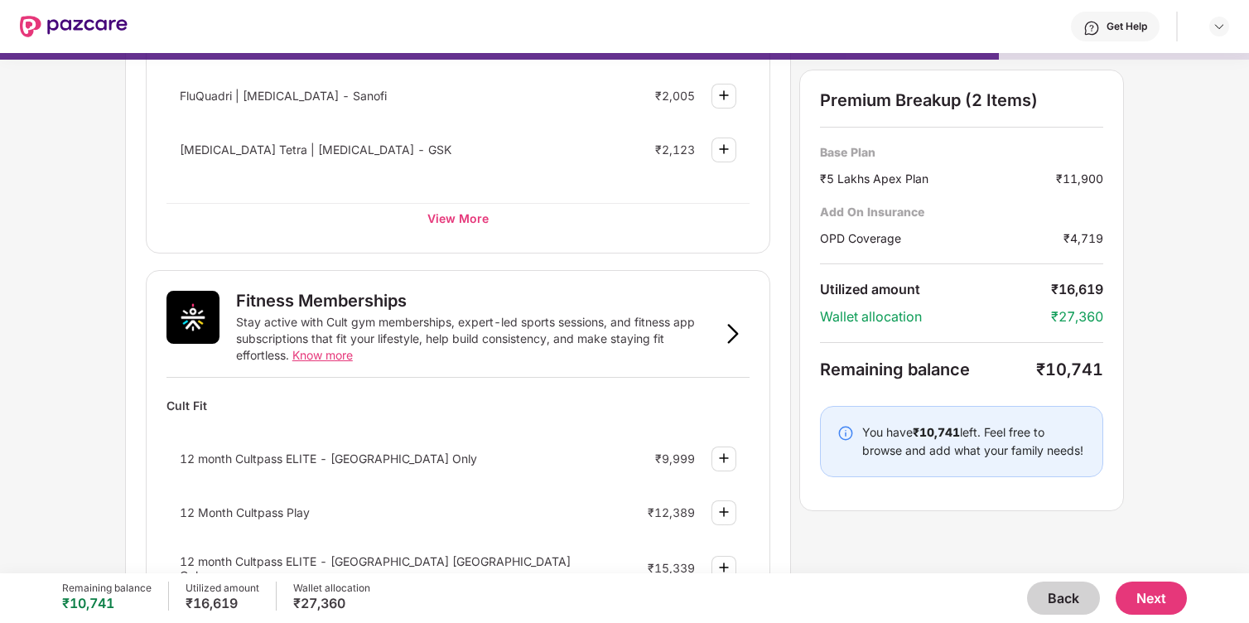
scroll to position [525, 0]
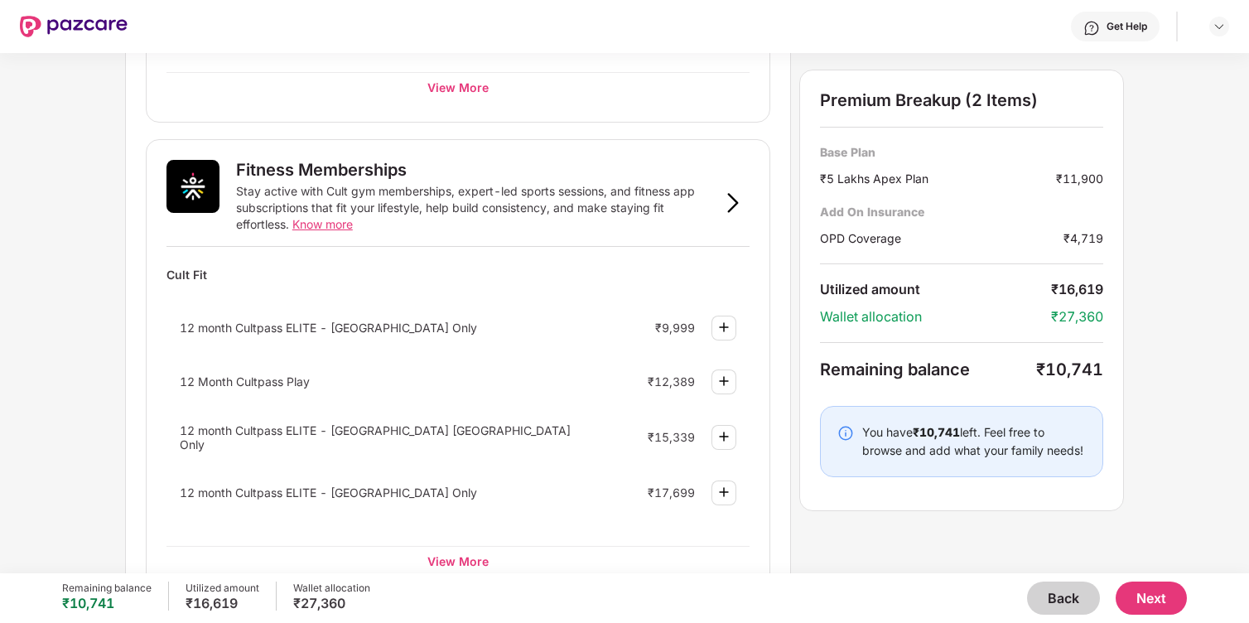
click at [719, 323] on img at bounding box center [724, 327] width 20 height 20
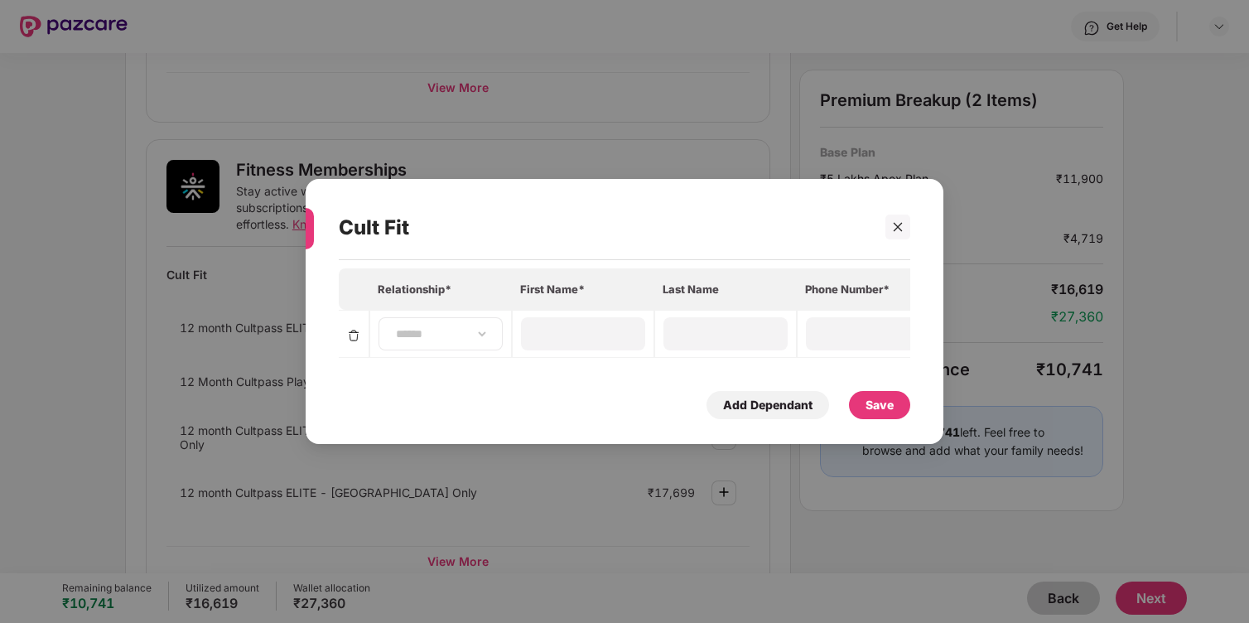
click at [440, 343] on div "**********" at bounding box center [441, 333] width 124 height 33
click at [471, 340] on select "**********" at bounding box center [441, 333] width 96 height 13
select select "****"
type input "******"
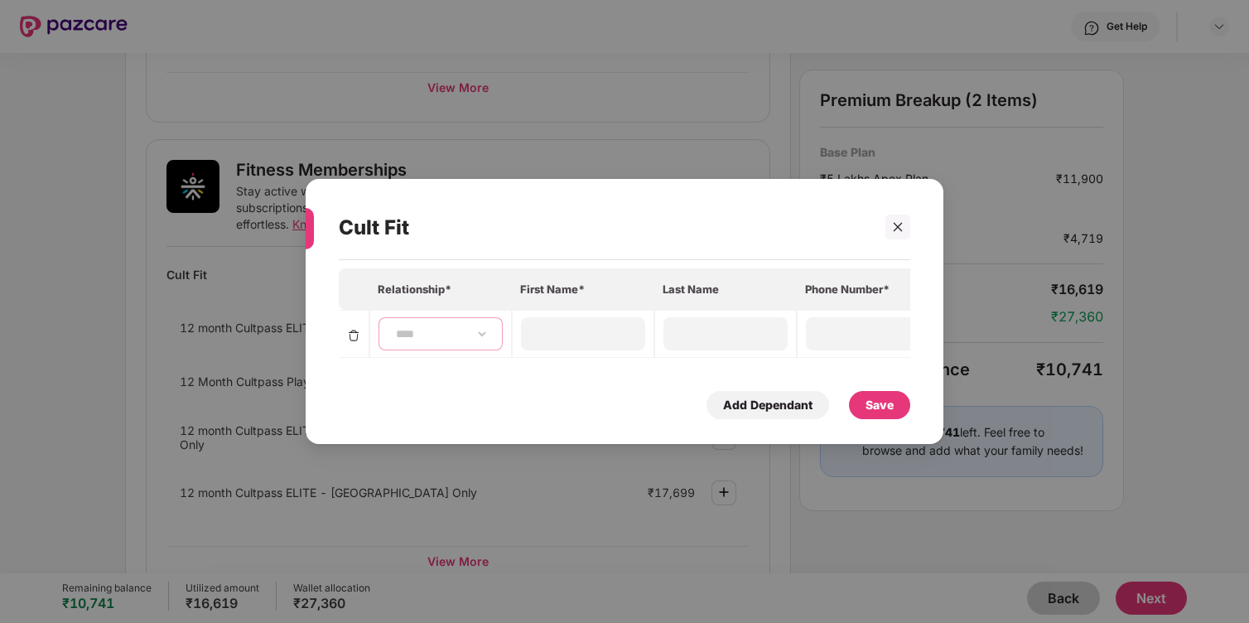
type input "**********"
click at [872, 401] on div "Save" at bounding box center [880, 405] width 28 height 18
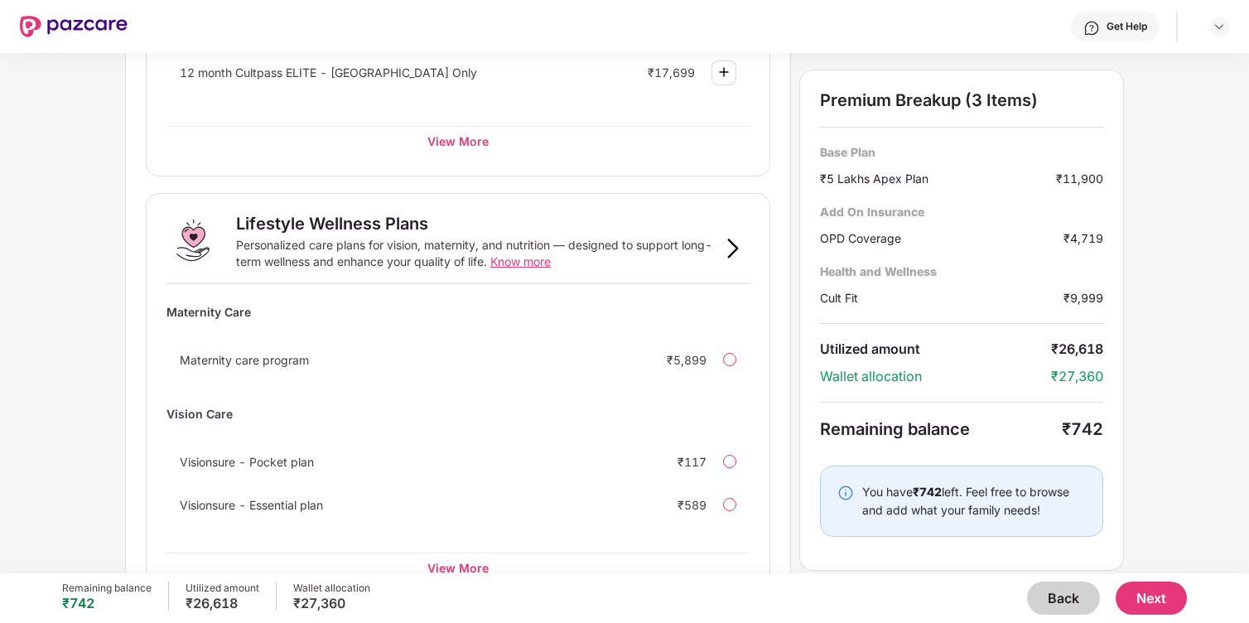
scroll to position [1069, 0]
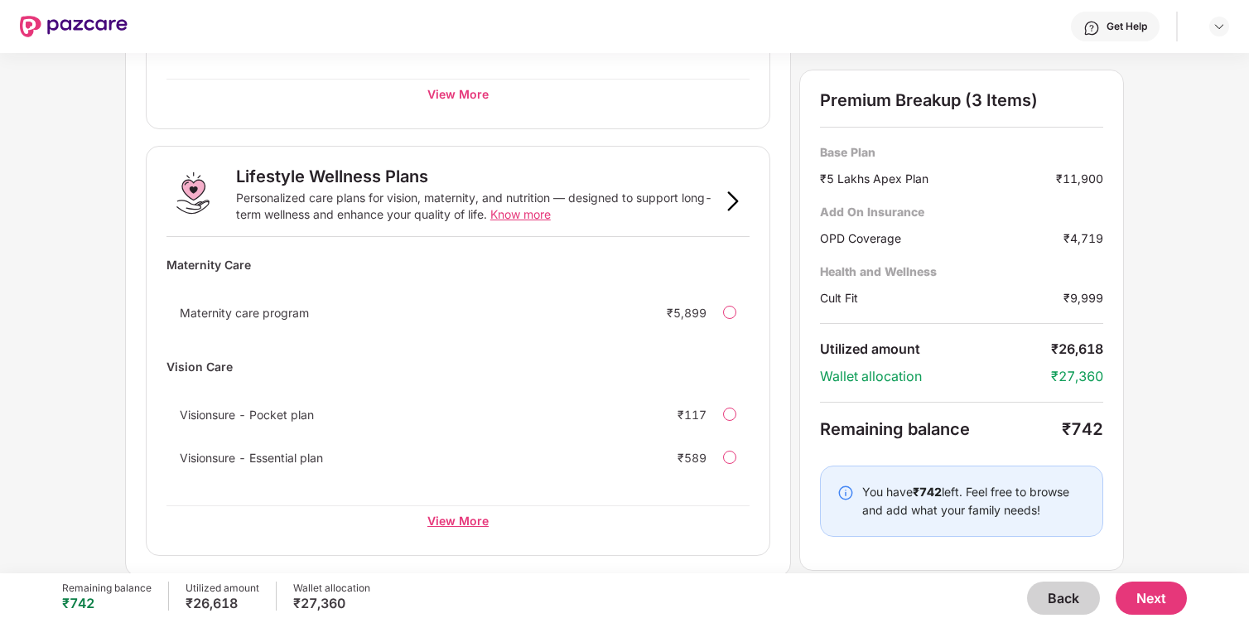
click at [455, 530] on div "View More" at bounding box center [458, 520] width 583 height 30
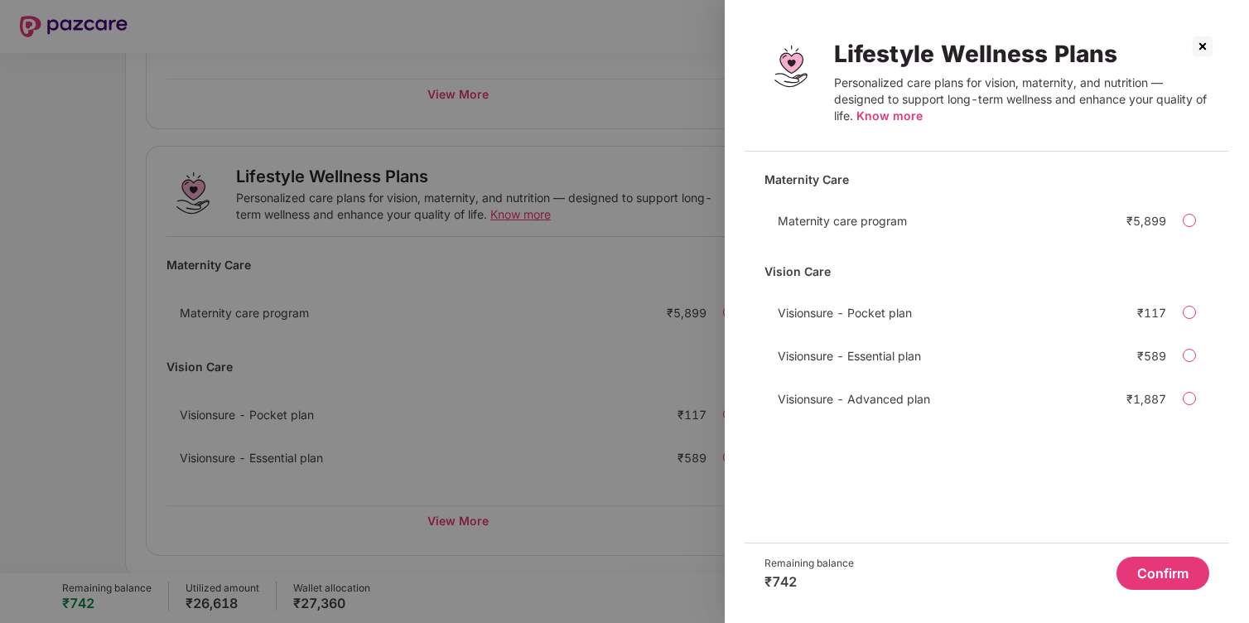
click at [1207, 43] on img at bounding box center [1203, 46] width 27 height 27
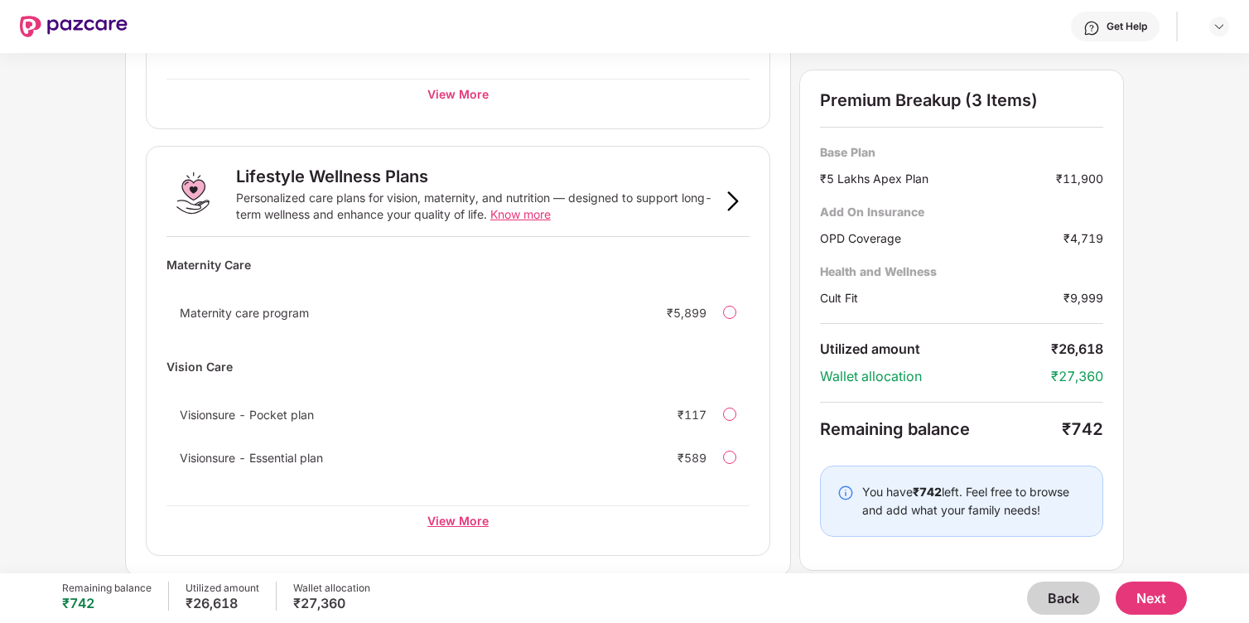
click at [475, 512] on div "View More" at bounding box center [458, 520] width 583 height 30
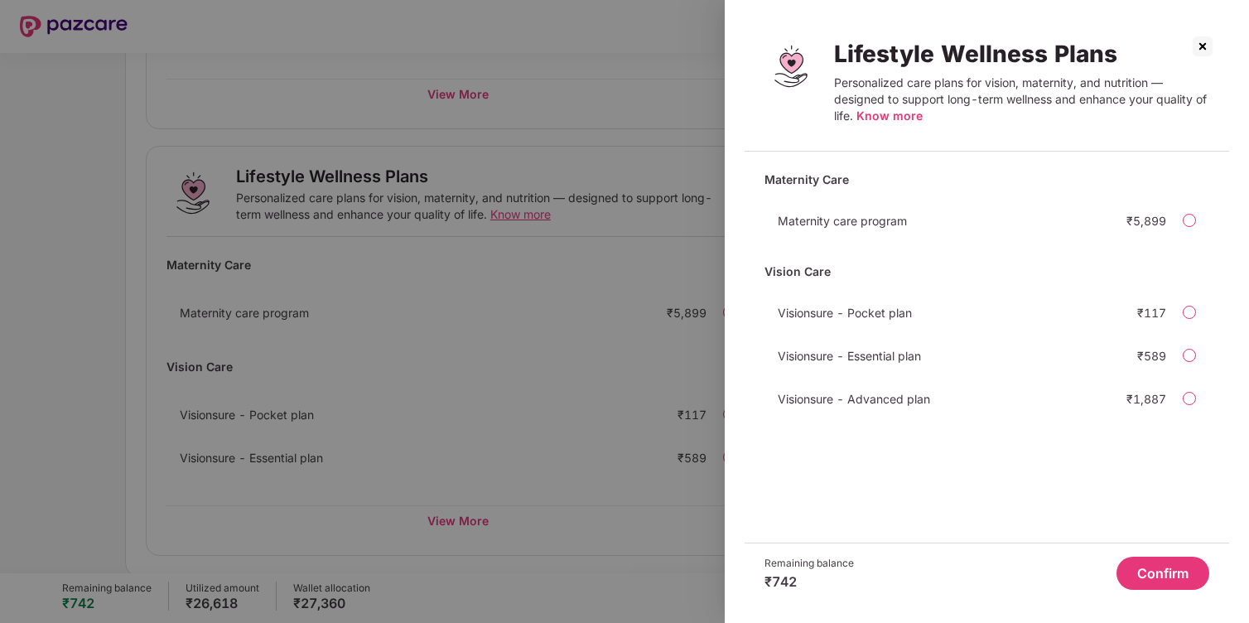
click at [1187, 354] on div at bounding box center [1189, 355] width 13 height 13
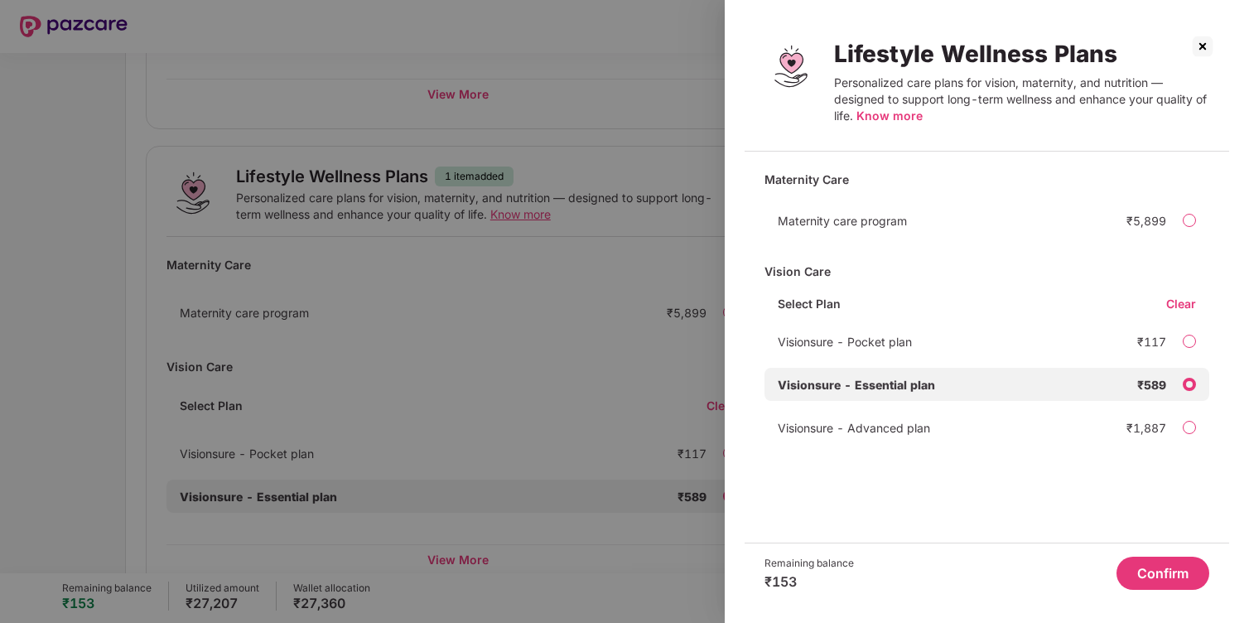
click at [1167, 577] on button "Confirm" at bounding box center [1163, 573] width 93 height 33
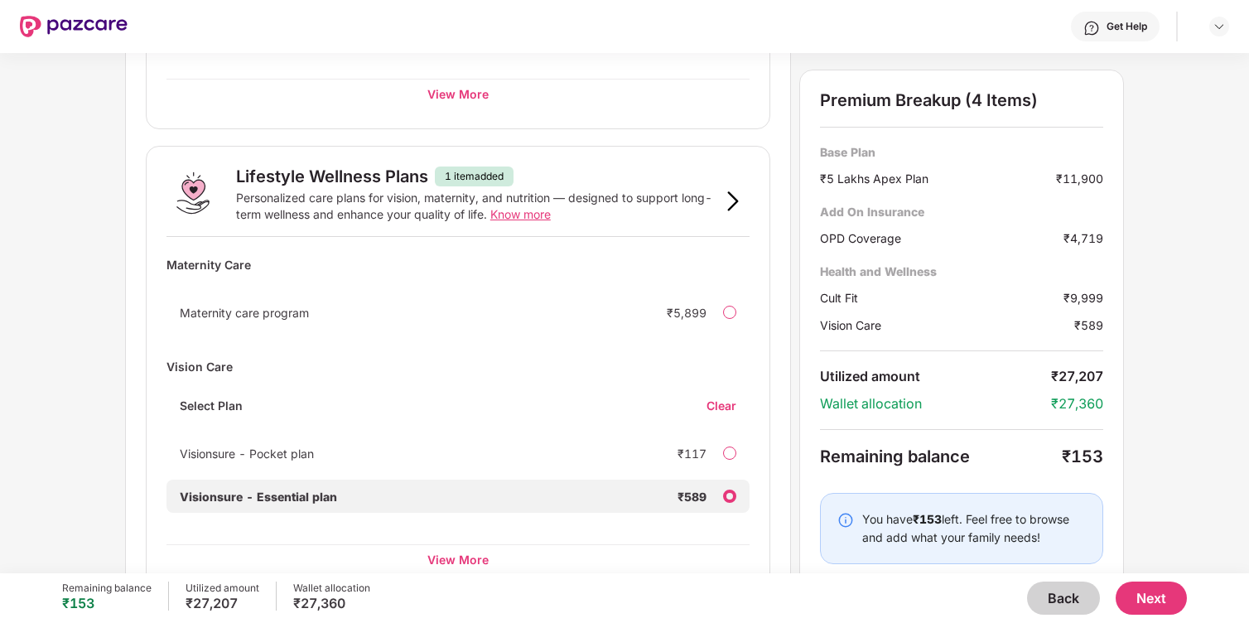
scroll to position [1108, 0]
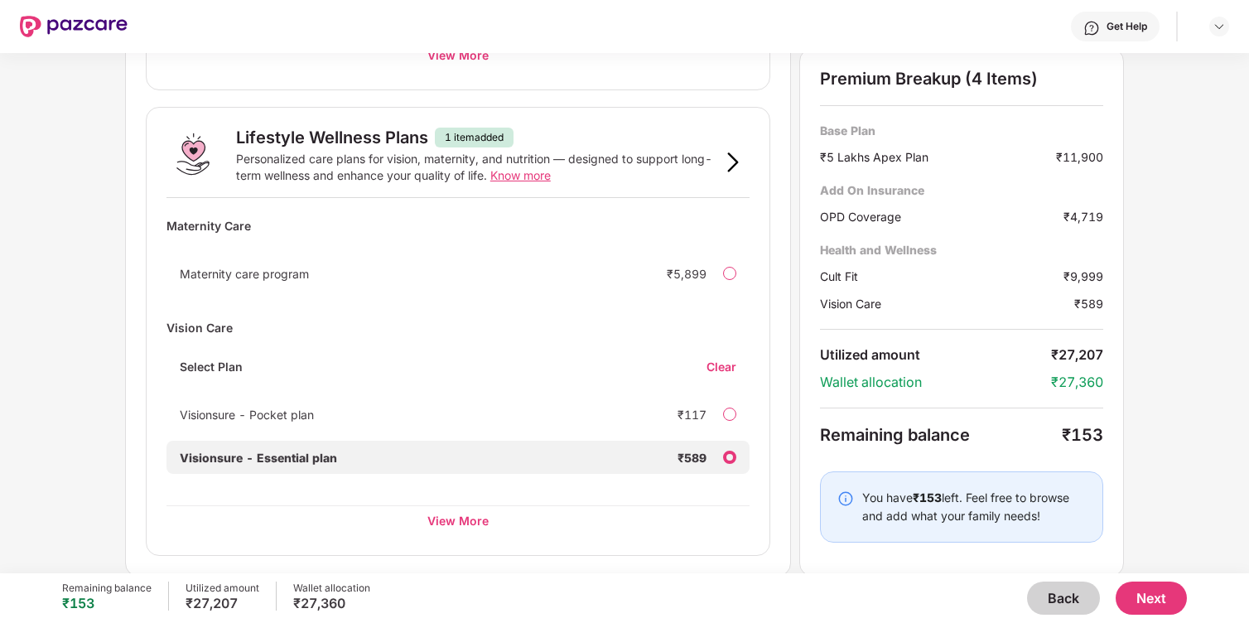
click at [730, 413] on div at bounding box center [729, 414] width 13 height 13
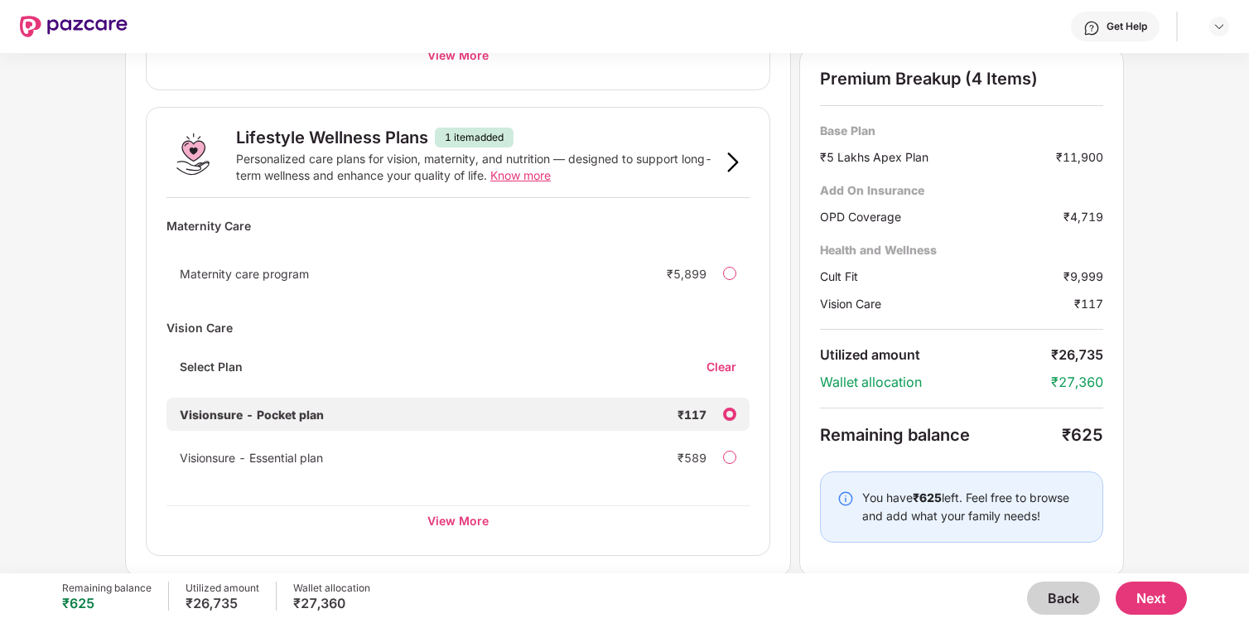
click at [738, 452] on div "Visionsure - Essential plan ₹589" at bounding box center [458, 457] width 583 height 33
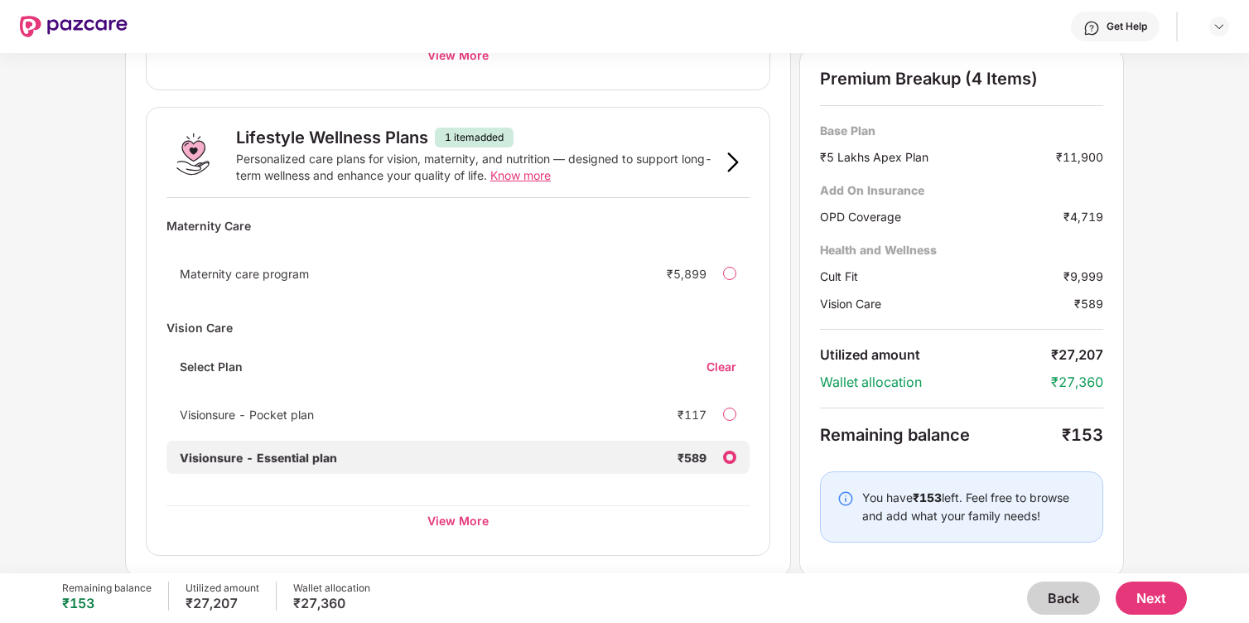
click at [1154, 591] on button "Next" at bounding box center [1151, 598] width 71 height 33
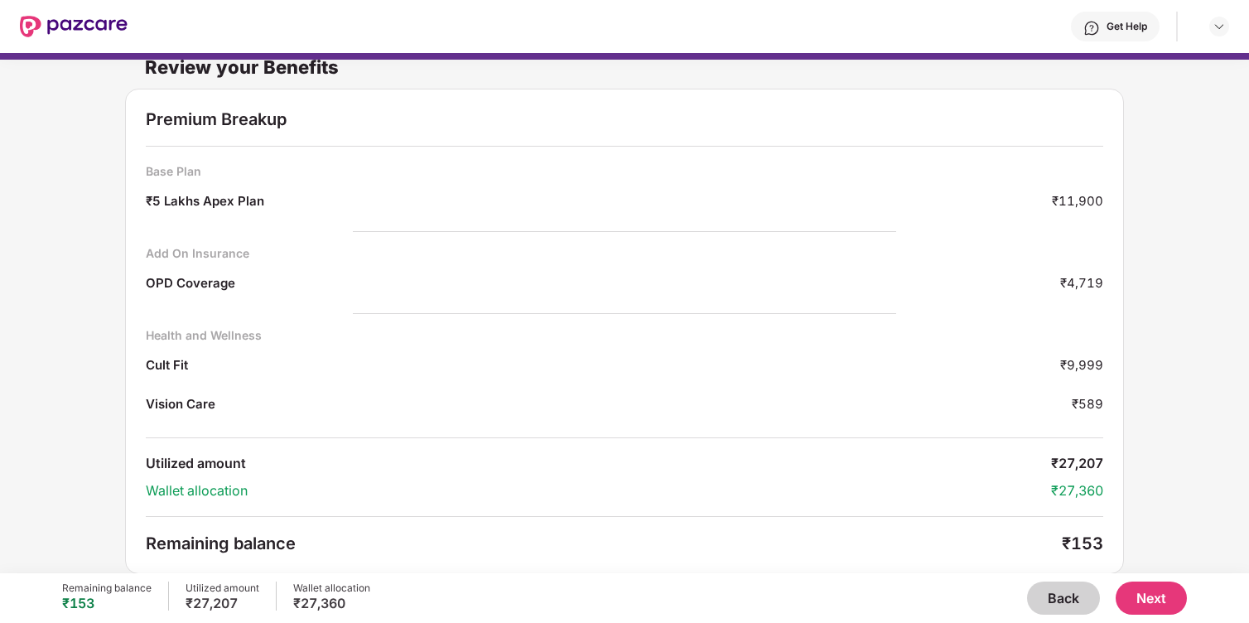
scroll to position [0, 0]
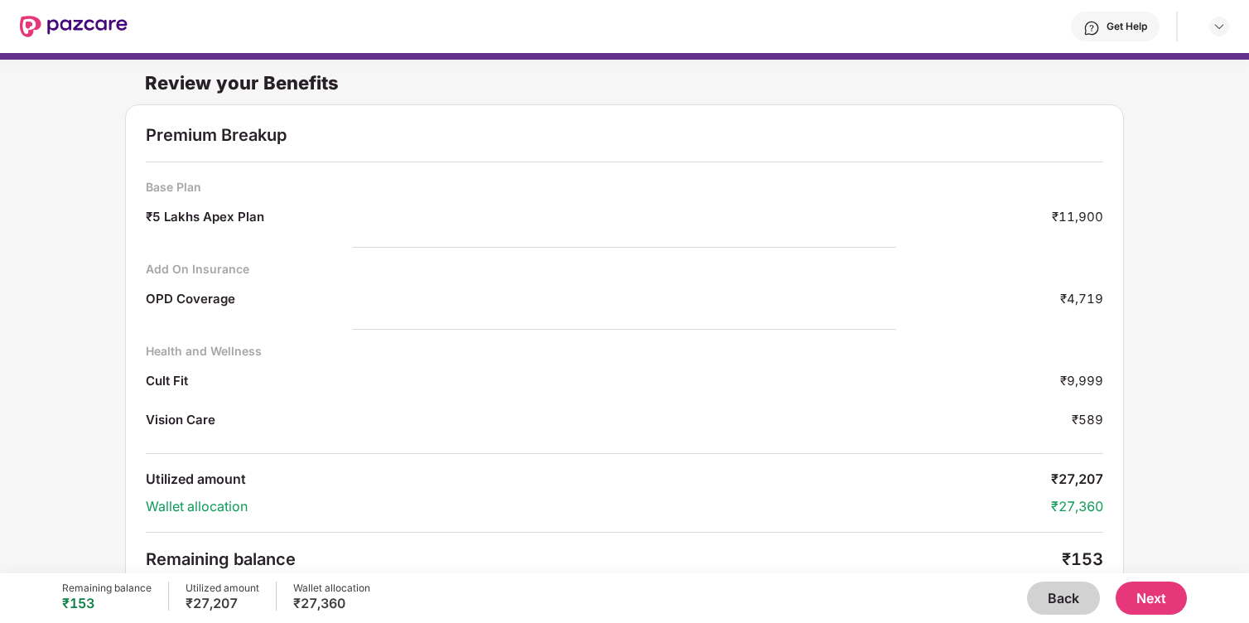
click at [1156, 606] on button "Next" at bounding box center [1151, 598] width 71 height 33
